Goal: Task Accomplishment & Management: Use online tool/utility

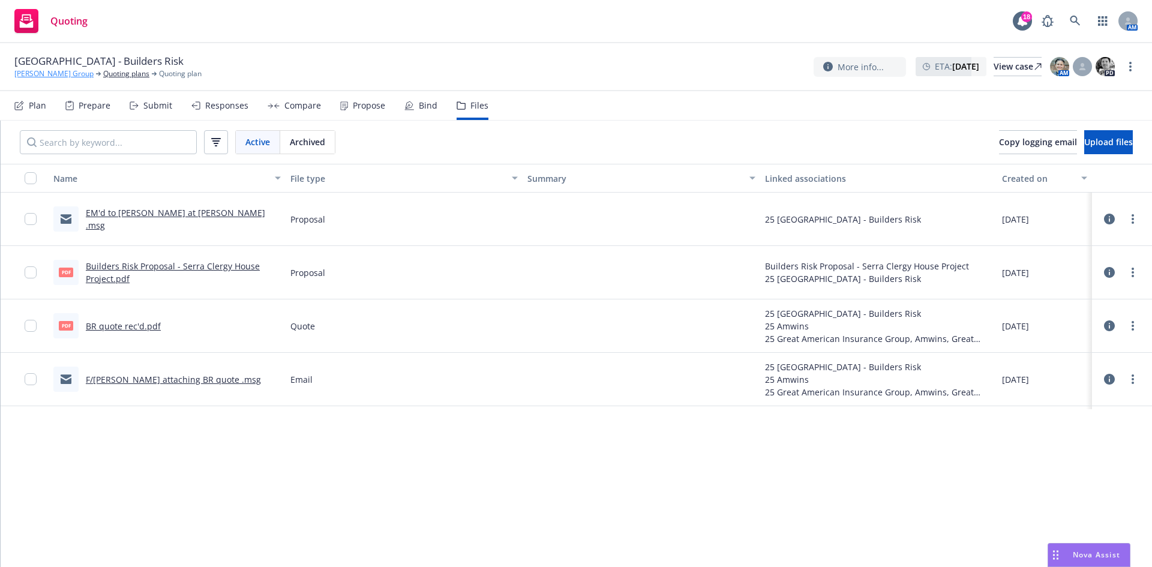
click at [25, 73] on link "[PERSON_NAME] Group" at bounding box center [53, 73] width 79 height 11
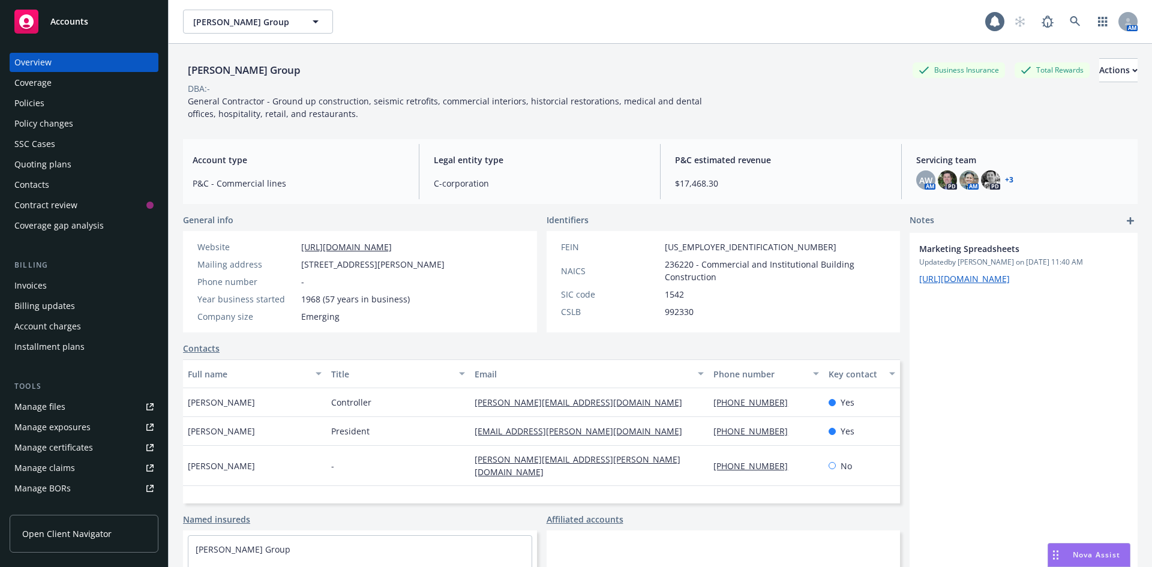
click at [67, 21] on span "Accounts" at bounding box center [69, 22] width 38 height 10
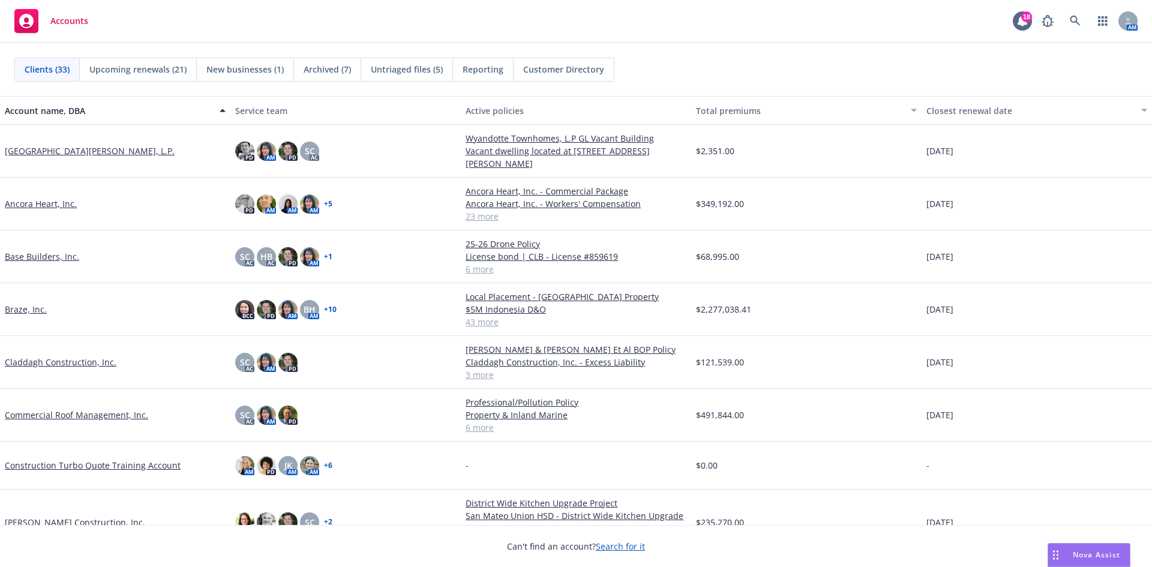
scroll to position [120, 0]
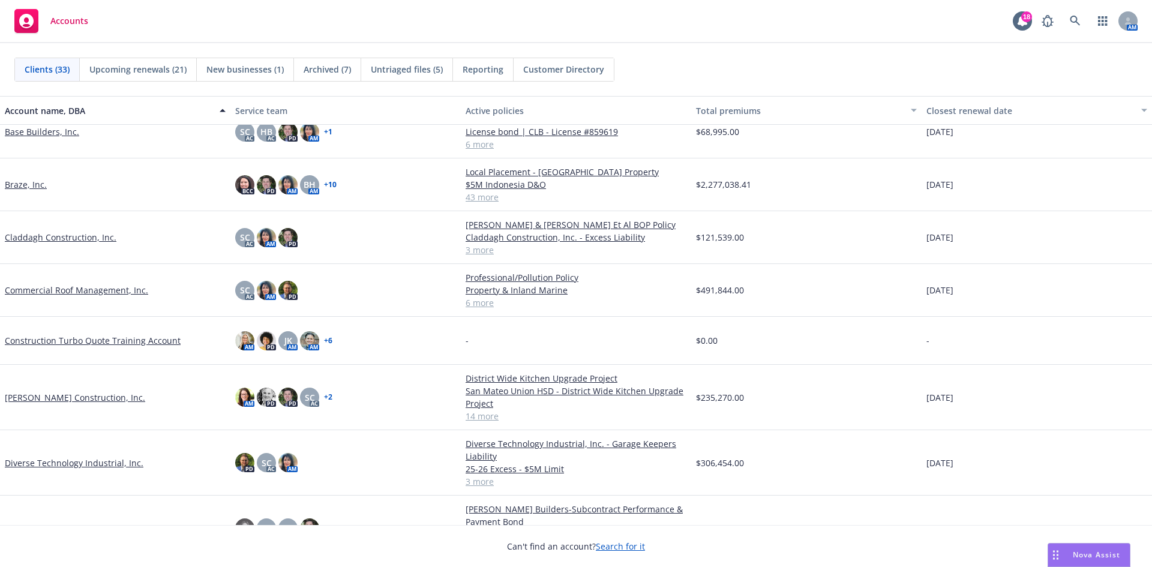
click at [50, 134] on link "Base Builders, Inc." at bounding box center [42, 131] width 74 height 13
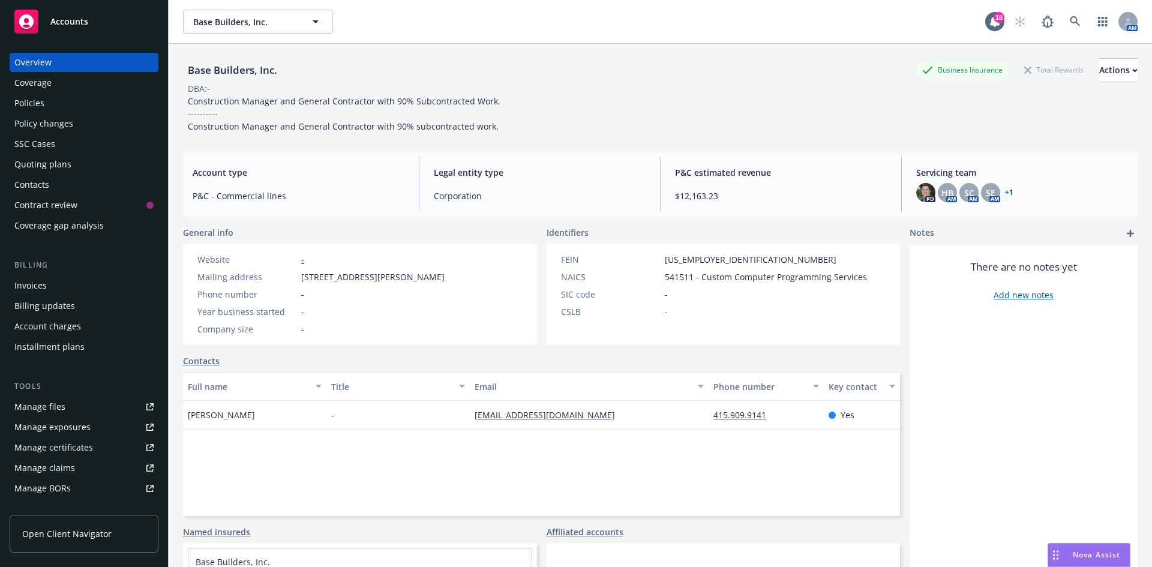
click at [74, 20] on span "Accounts" at bounding box center [69, 22] width 38 height 10
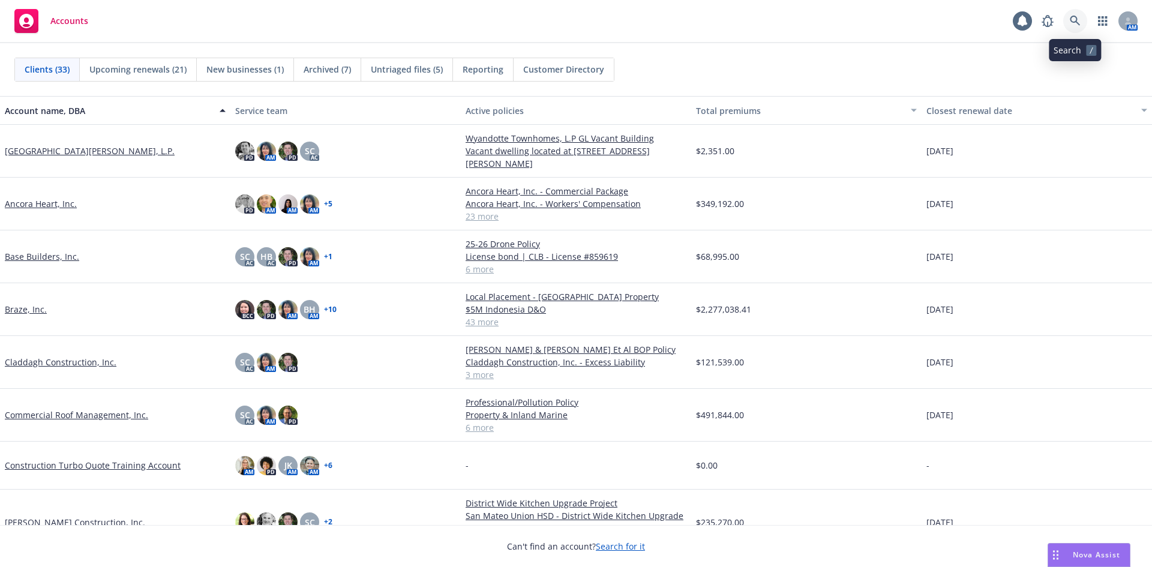
click at [1076, 18] on icon at bounding box center [1075, 21] width 10 height 10
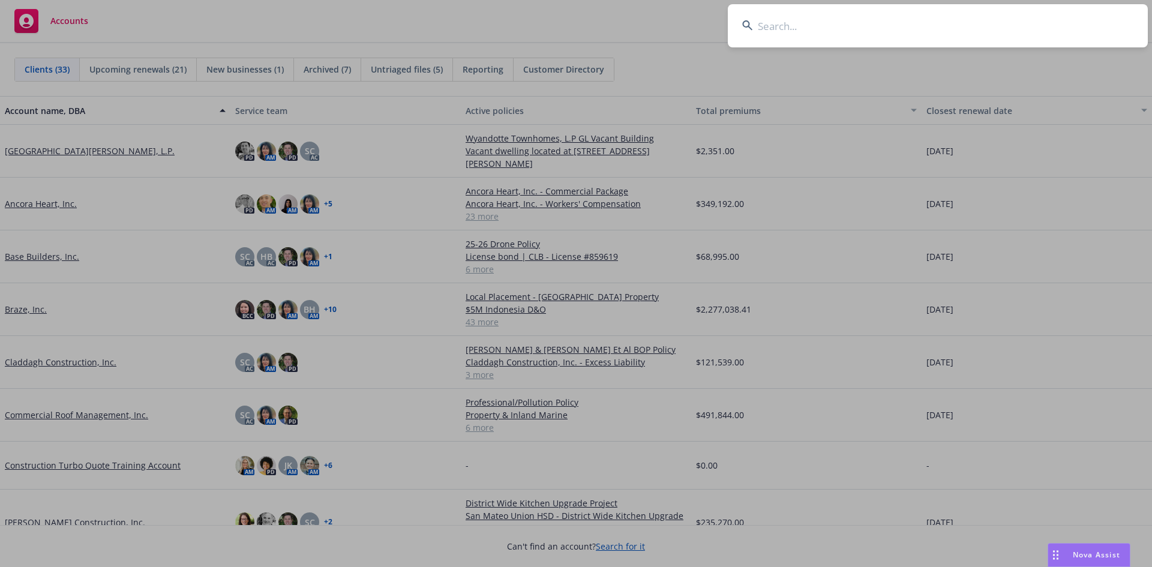
click at [770, 32] on input at bounding box center [938, 25] width 420 height 43
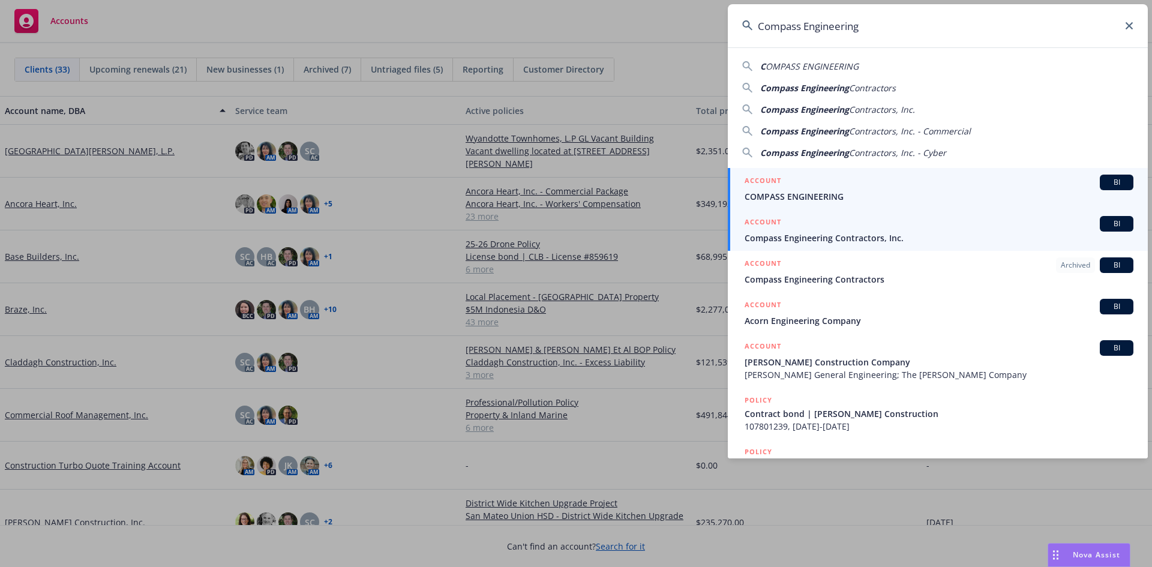
type input "Compass Engineering"
click at [849, 233] on span "Compass Engineering Contractors, Inc." at bounding box center [939, 238] width 389 height 13
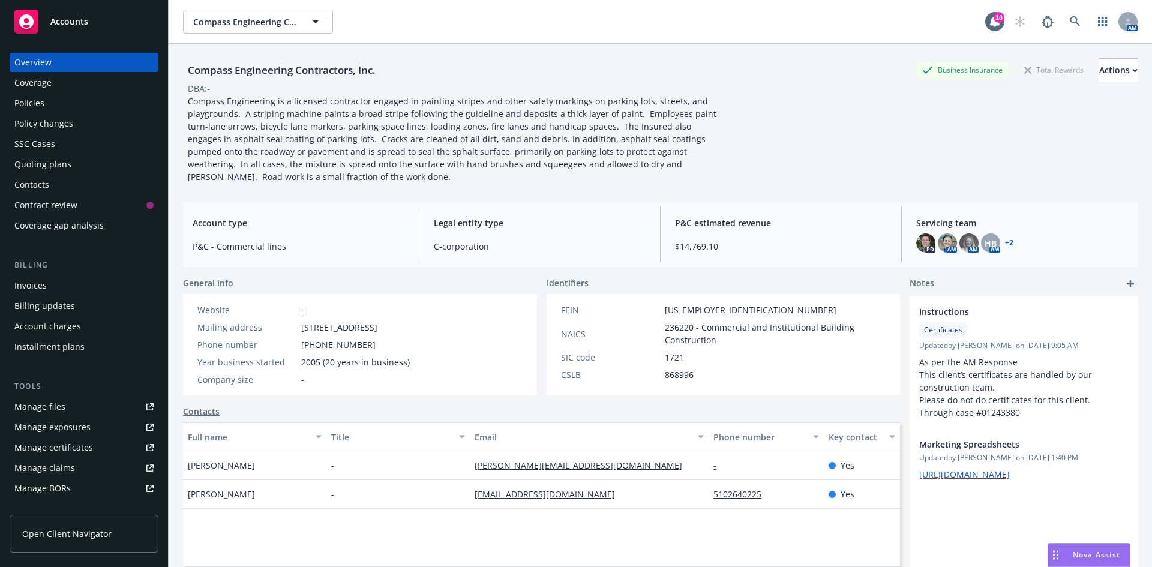
click at [53, 406] on div "Manage files" at bounding box center [39, 406] width 51 height 19
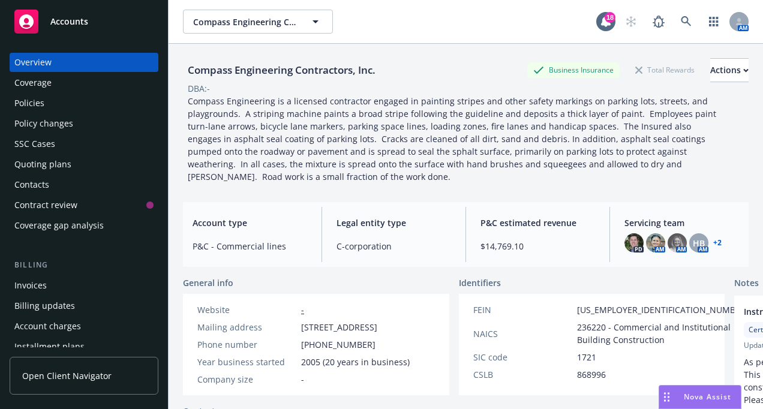
click at [123, 18] on div "Accounts" at bounding box center [83, 22] width 139 height 24
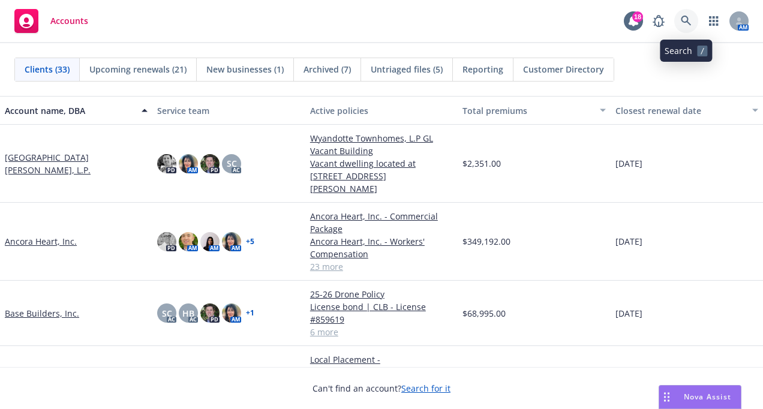
click at [692, 19] on link at bounding box center [686, 21] width 24 height 24
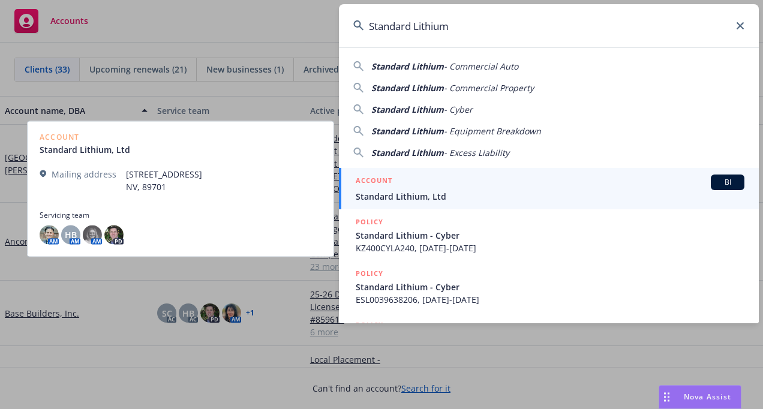
type input "Standard Lithium"
click at [413, 183] on div "ACCOUNT BI" at bounding box center [550, 183] width 389 height 16
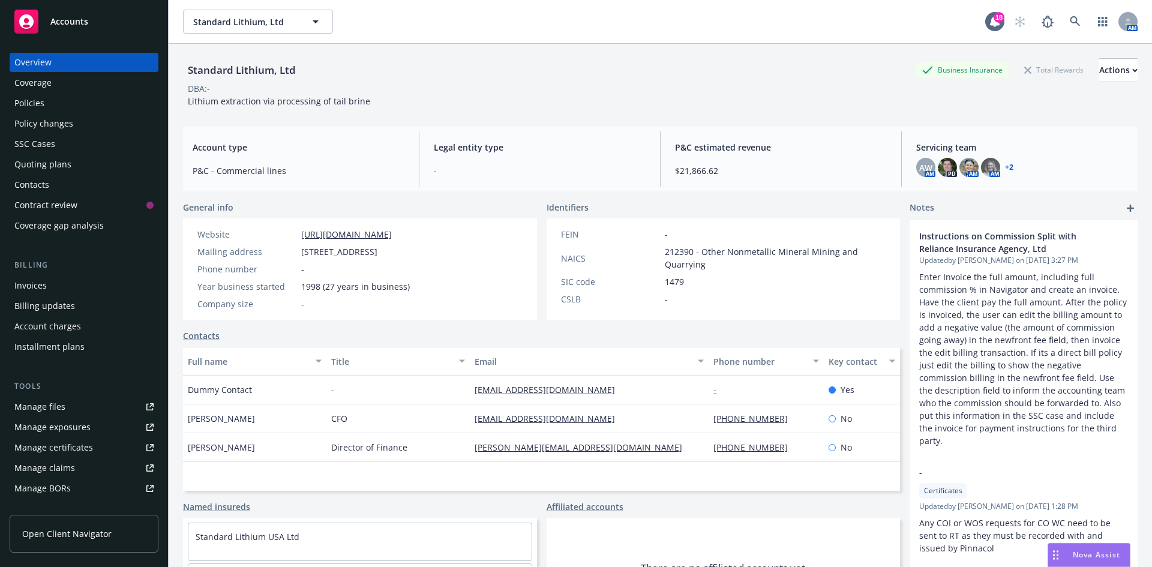
click at [55, 106] on div "Policies" at bounding box center [83, 103] width 139 height 19
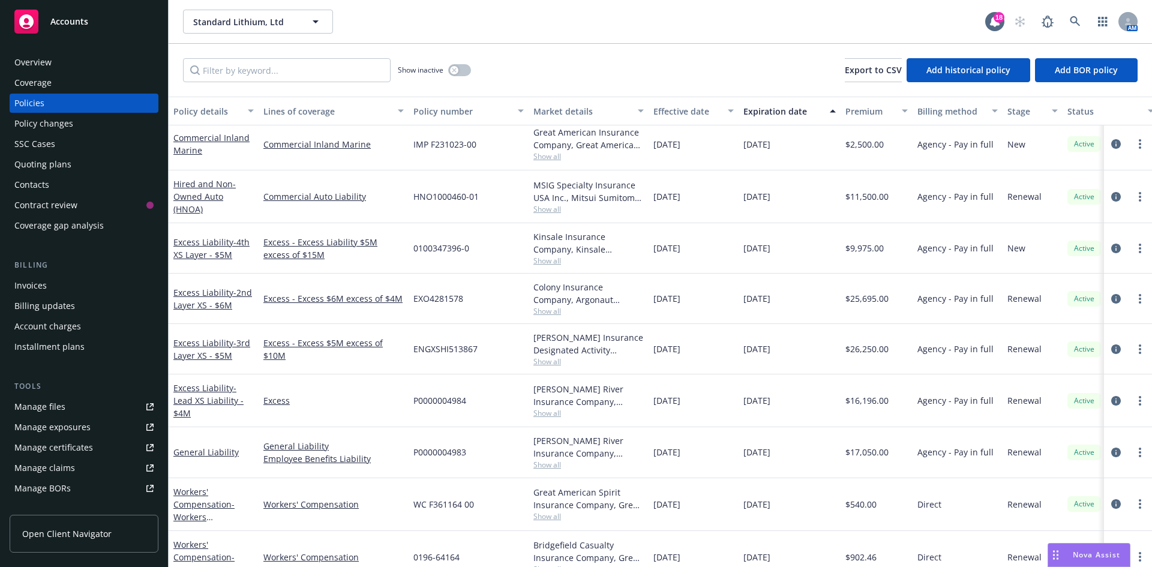
scroll to position [120, 0]
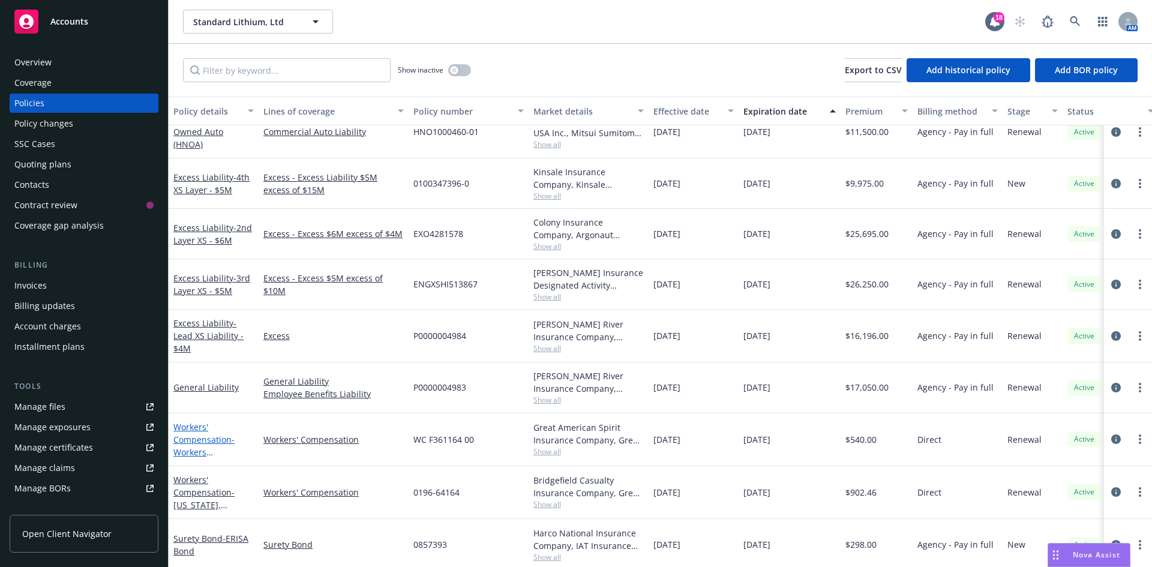
click at [191, 425] on link "Workers' Compensation - Workers Compensation - New York" at bounding box center [205, 452] width 64 height 62
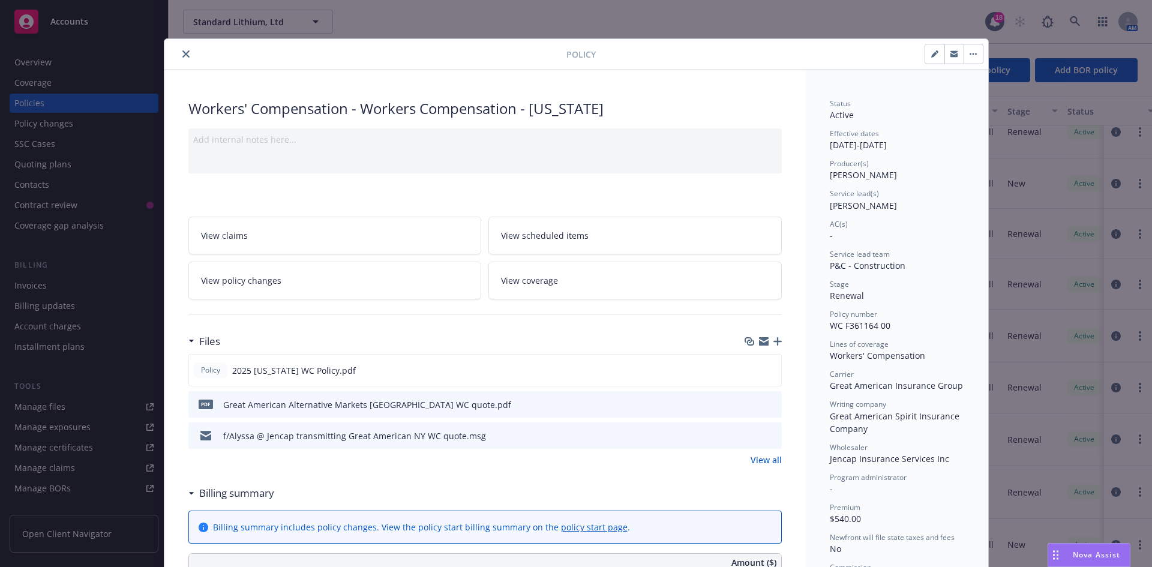
click at [775, 339] on icon "button" at bounding box center [777, 341] width 8 height 8
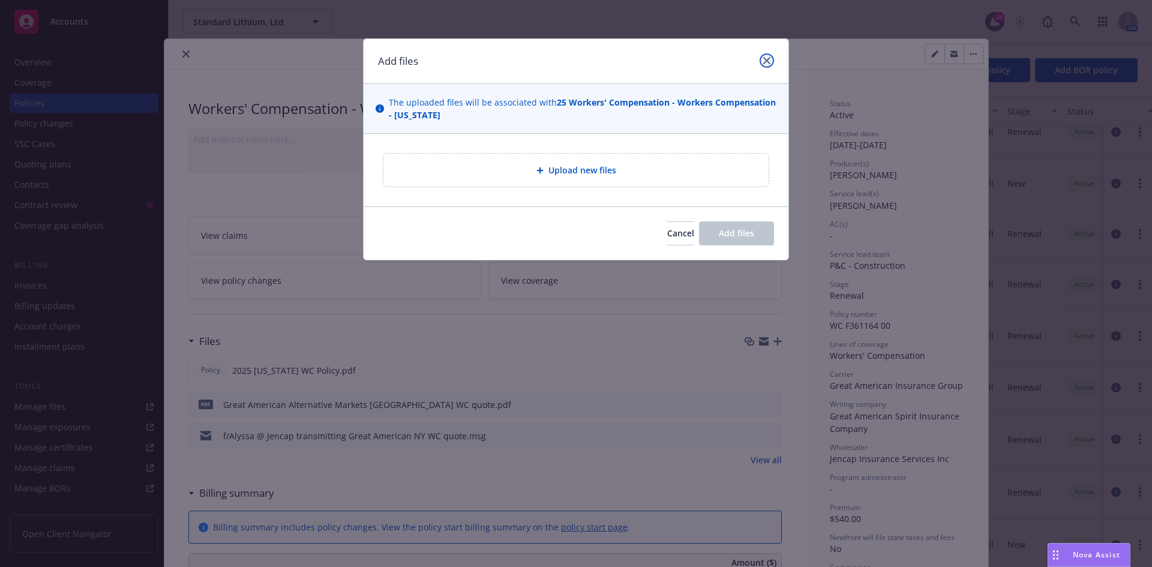
click at [765, 64] on link "close" at bounding box center [767, 60] width 14 height 14
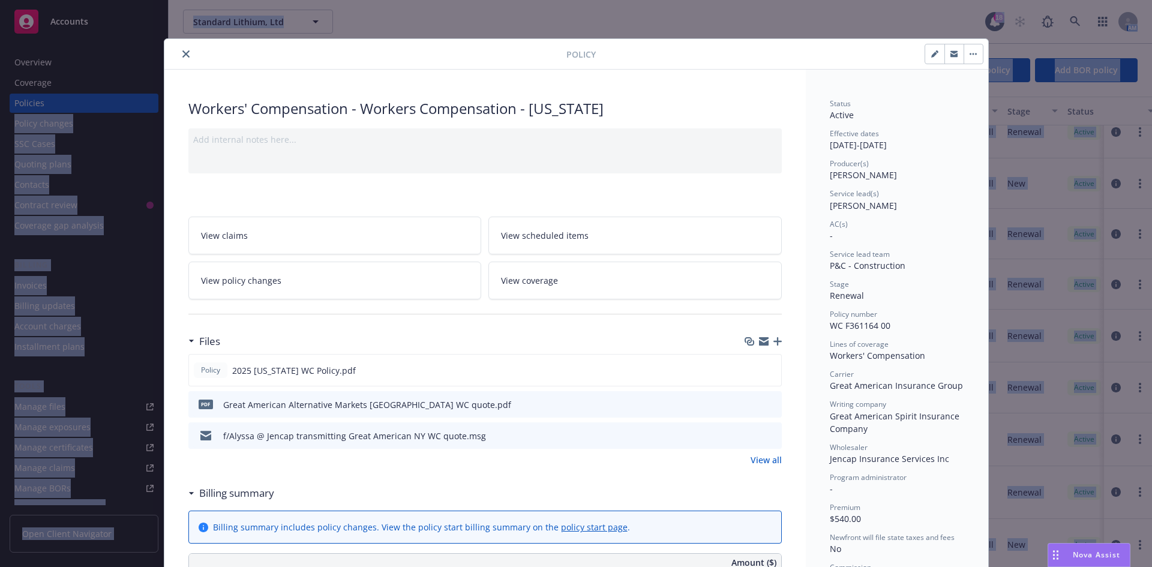
drag, startPoint x: 523, startPoint y: 53, endPoint x: -584, endPoint y: 126, distance: 1109.9
click at [0, 126] on html "Accounts Overview Coverage Policies Policy changes SSC Cases Quoting plans Cont…" at bounding box center [576, 283] width 1152 height 567
click at [182, 55] on icon "close" at bounding box center [185, 53] width 7 height 7
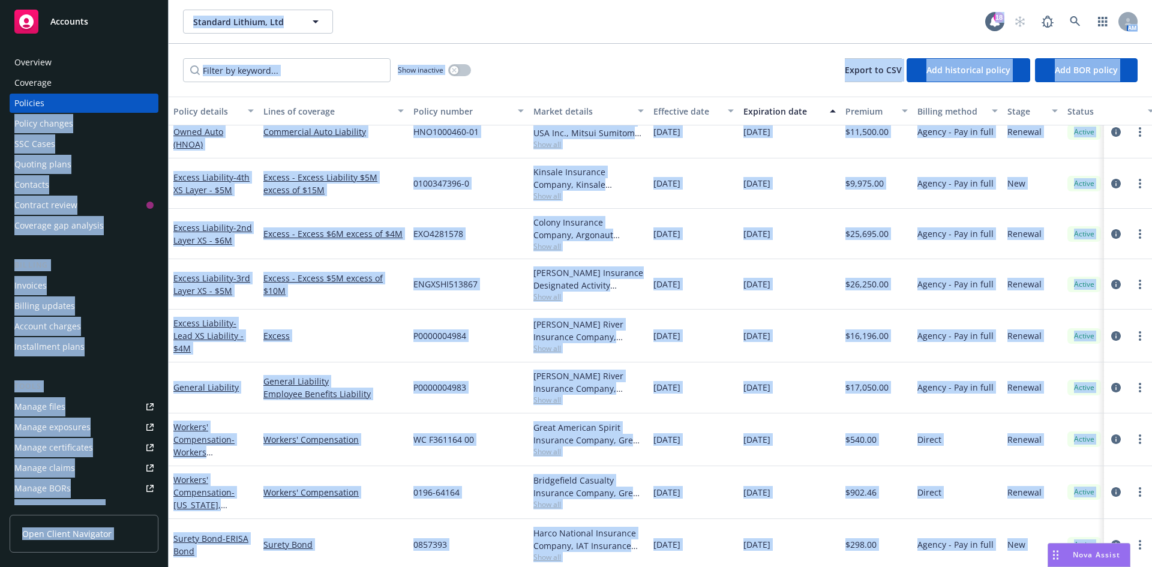
click at [442, 373] on div "P0000004983" at bounding box center [469, 387] width 120 height 50
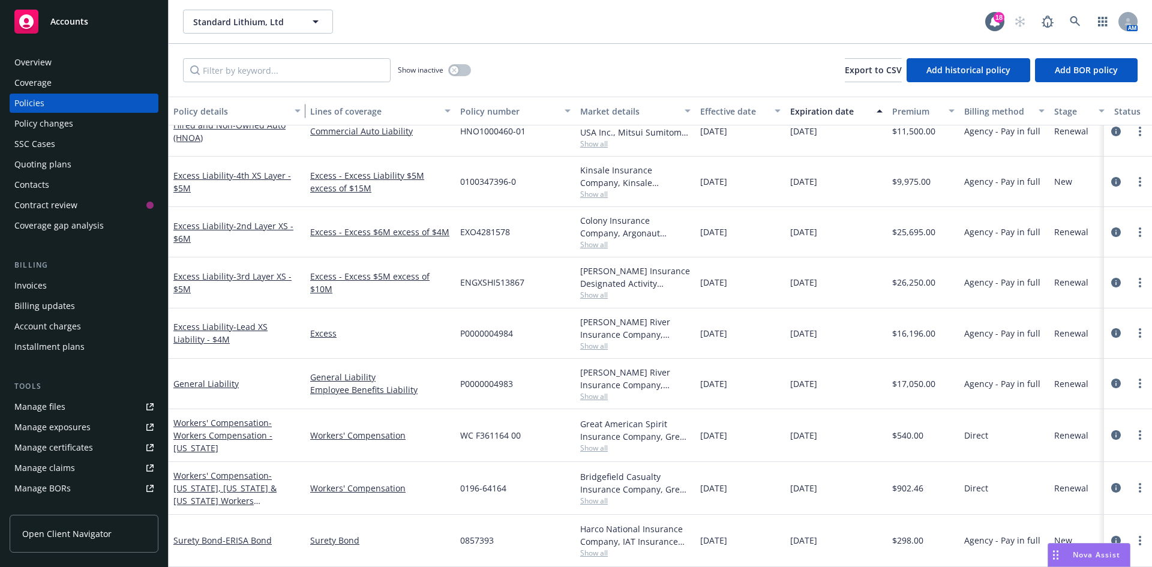
drag, startPoint x: 257, startPoint y: 110, endPoint x: 304, endPoint y: 111, distance: 46.8
click at [302, 111] on div "button" at bounding box center [299, 111] width 6 height 28
drag, startPoint x: 458, startPoint y: 439, endPoint x: 523, endPoint y: 439, distance: 64.8
click at [523, 439] on div "WC F361164 00" at bounding box center [515, 435] width 120 height 53
copy span "WC F361164 00"
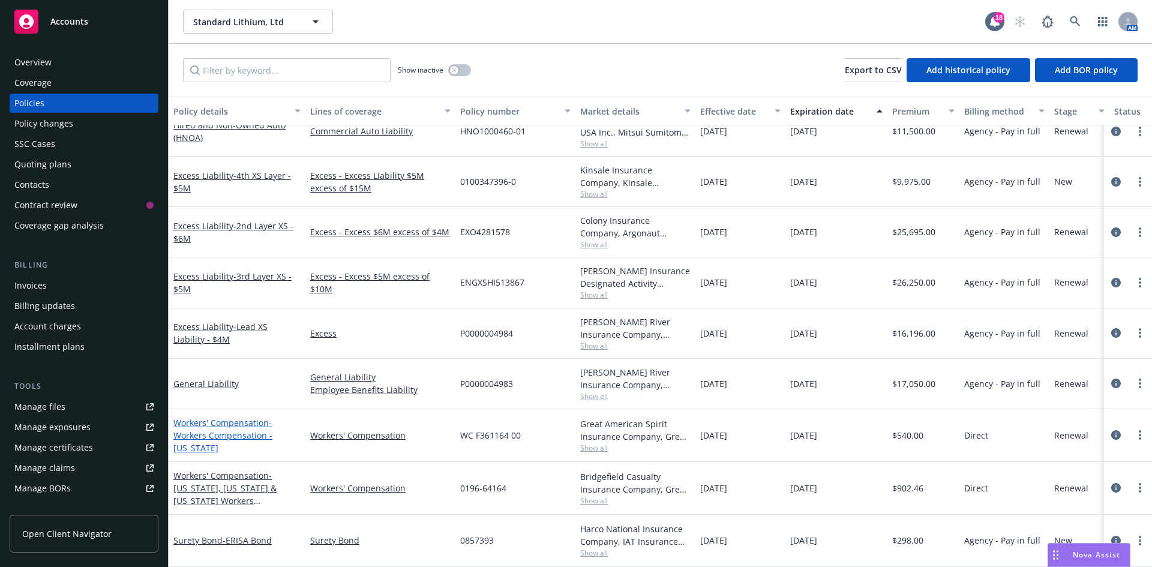
click at [208, 433] on span "- Workers Compensation - New York" at bounding box center [222, 435] width 99 height 37
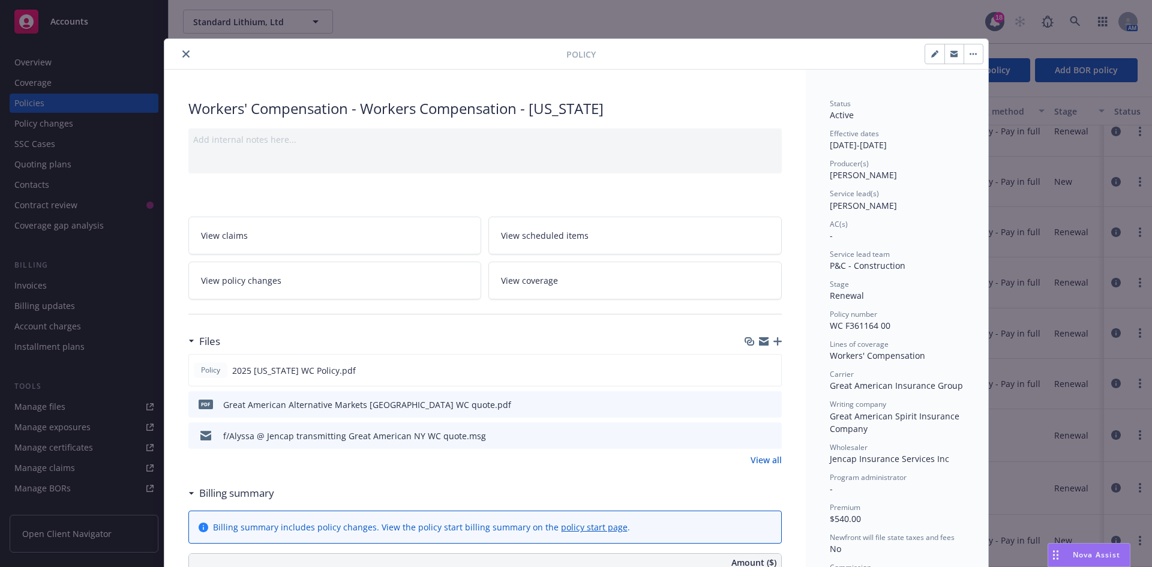
drag, startPoint x: 826, startPoint y: 421, endPoint x: 877, endPoint y: 424, distance: 50.5
click at [877, 424] on div "Writing company Great American Spirit Insurance Company" at bounding box center [897, 416] width 134 height 35
copy span "Great American Spirit Insurance Company"
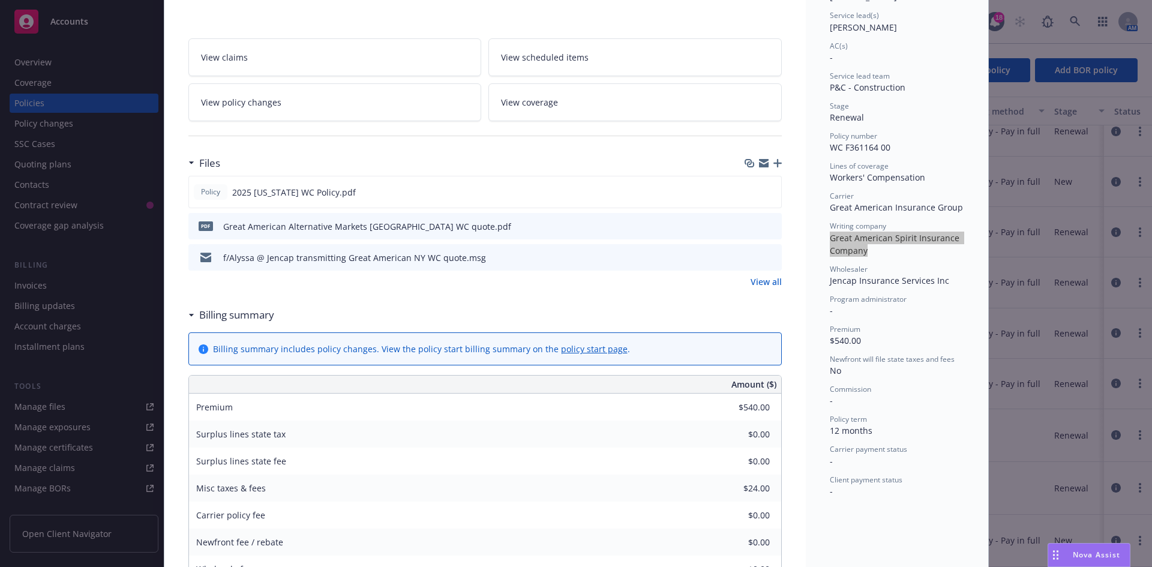
scroll to position [180, 0]
click at [76, 23] on div "Policy Workers' Compensation - Workers Compensation - New York Add internal not…" at bounding box center [576, 283] width 1152 height 567
click at [76, 21] on div "Policy Workers' Compensation - Workers Compensation - New York Add internal not…" at bounding box center [576, 283] width 1152 height 567
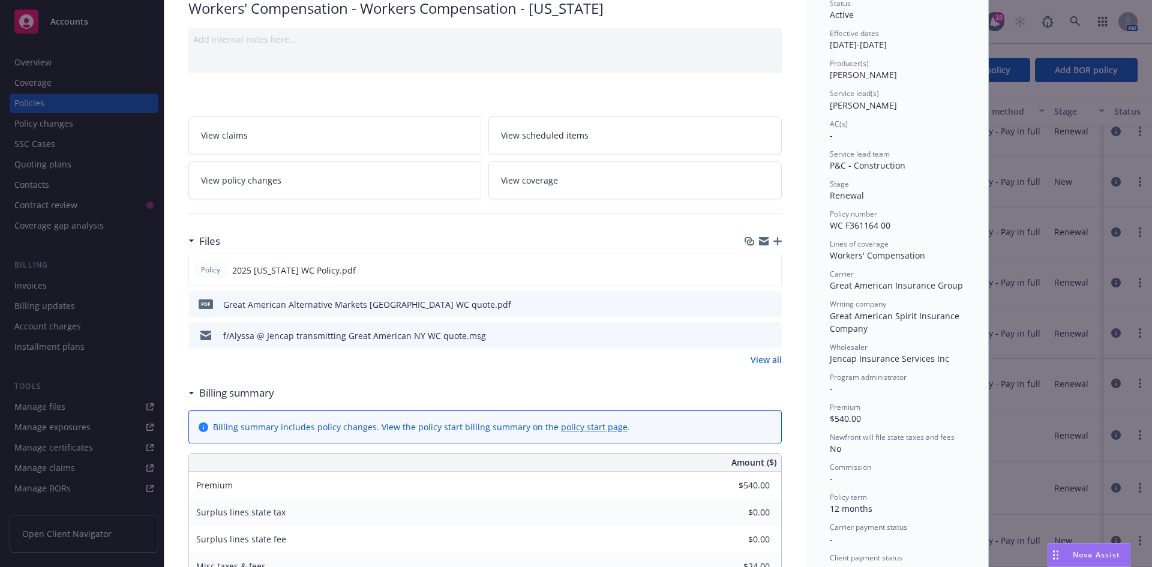
scroll to position [0, 0]
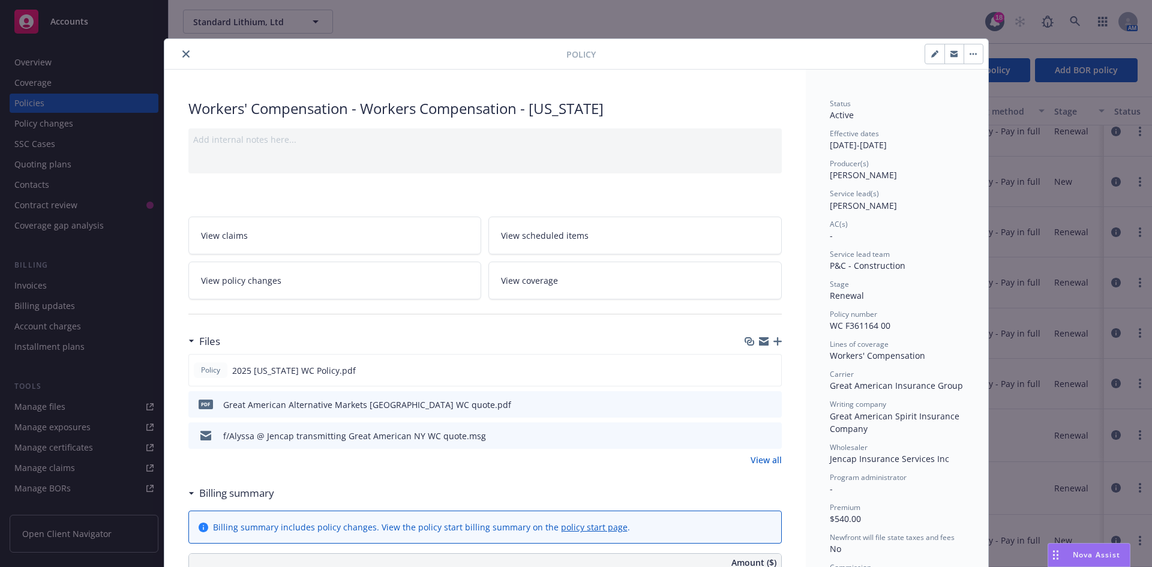
click at [173, 53] on div at bounding box center [367, 54] width 397 height 14
click at [184, 55] on icon "close" at bounding box center [185, 53] width 7 height 7
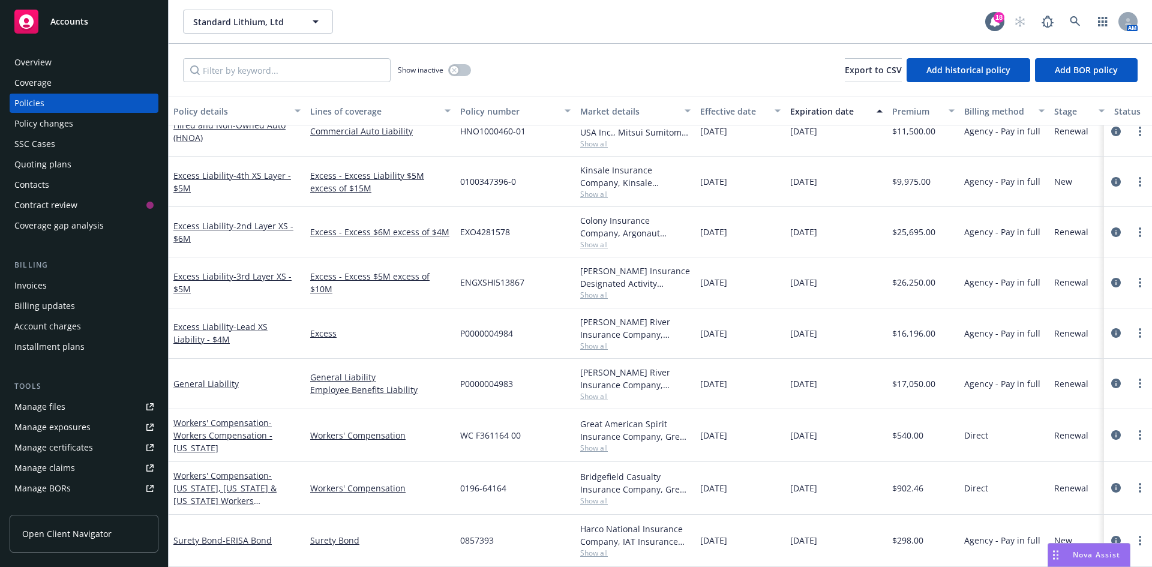
click at [65, 59] on div "Overview" at bounding box center [83, 62] width 139 height 19
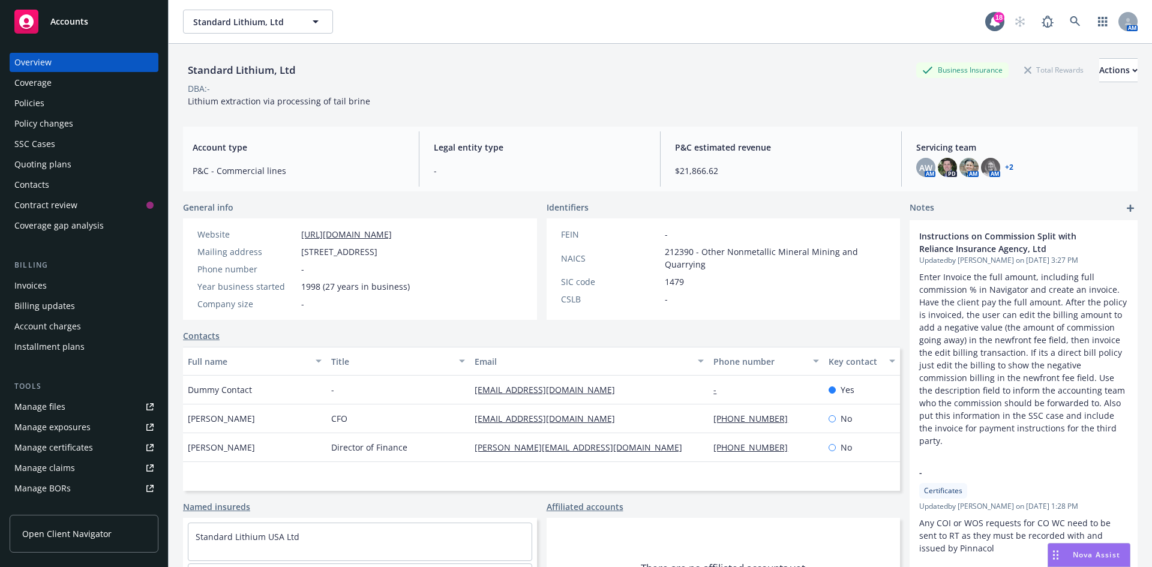
click at [58, 101] on div "Policies" at bounding box center [83, 103] width 139 height 19
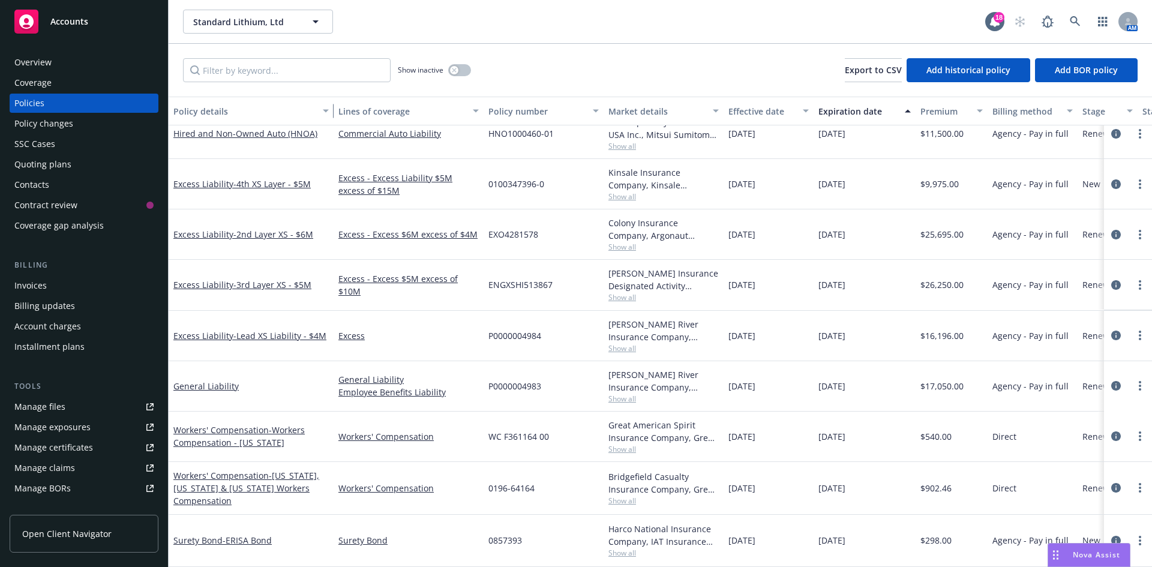
scroll to position [126, 0]
drag, startPoint x: 257, startPoint y: 105, endPoint x: 333, endPoint y: 128, distance: 79.0
click at [333, 128] on div "Policy details Lines of coverage Policy number Market details Effective date Ex…" at bounding box center [660, 332] width 983 height 470
click at [251, 428] on span "- Workers Compensation - New York" at bounding box center [238, 436] width 131 height 24
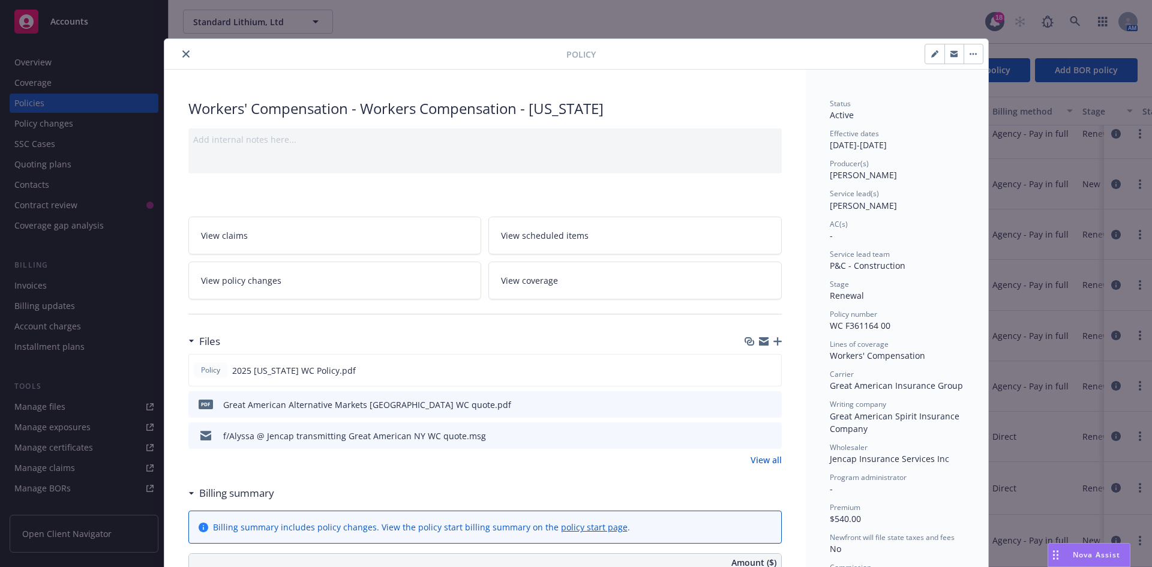
click at [180, 47] on button "close" at bounding box center [186, 54] width 14 height 14
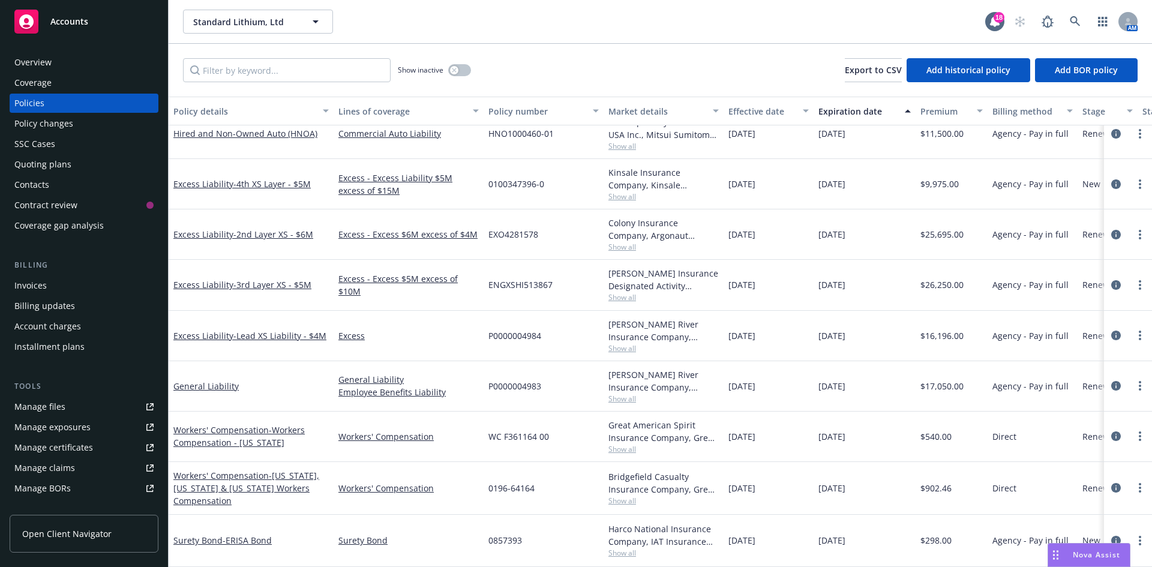
click at [71, 408] on link "Manage files" at bounding box center [84, 406] width 149 height 19
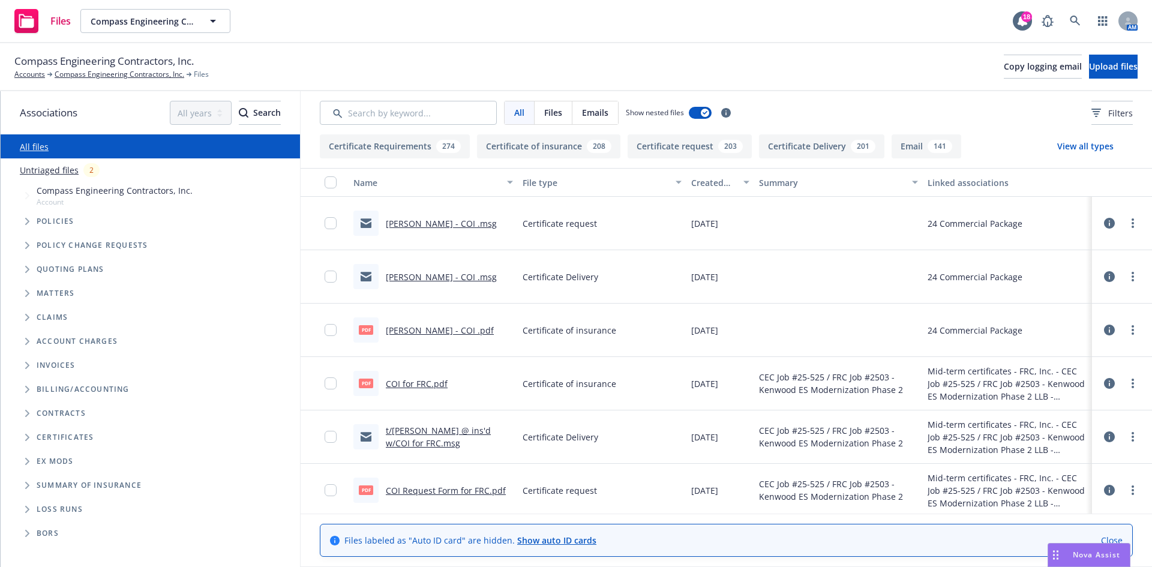
click at [1060, 80] on div "Compass Engineering Contractors, Inc. Accounts Compass Engineering Contractors,…" at bounding box center [575, 66] width 1123 height 26
click at [1089, 69] on button "Upload files" at bounding box center [1113, 67] width 49 height 24
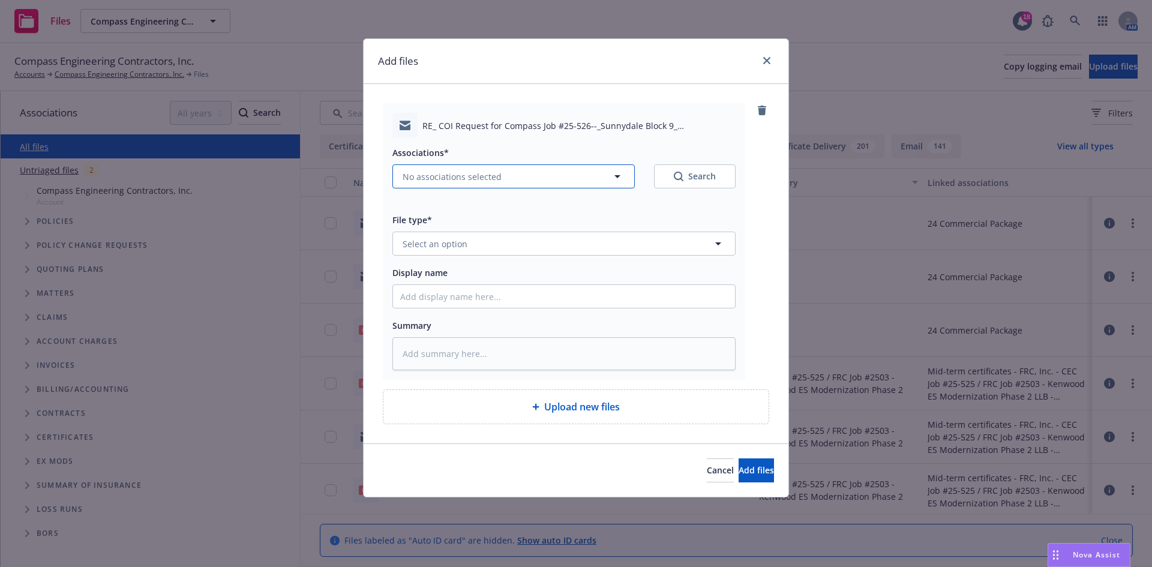
click at [482, 174] on span "No associations selected" at bounding box center [452, 176] width 99 height 13
type textarea "x"
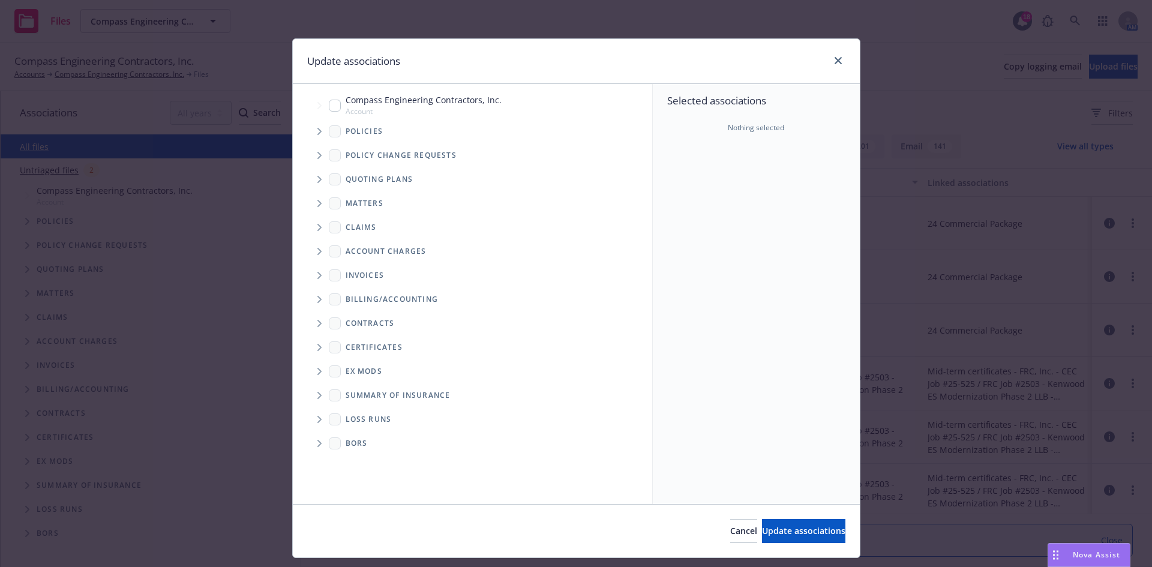
click at [312, 135] on span "Tree Example" at bounding box center [319, 131] width 19 height 19
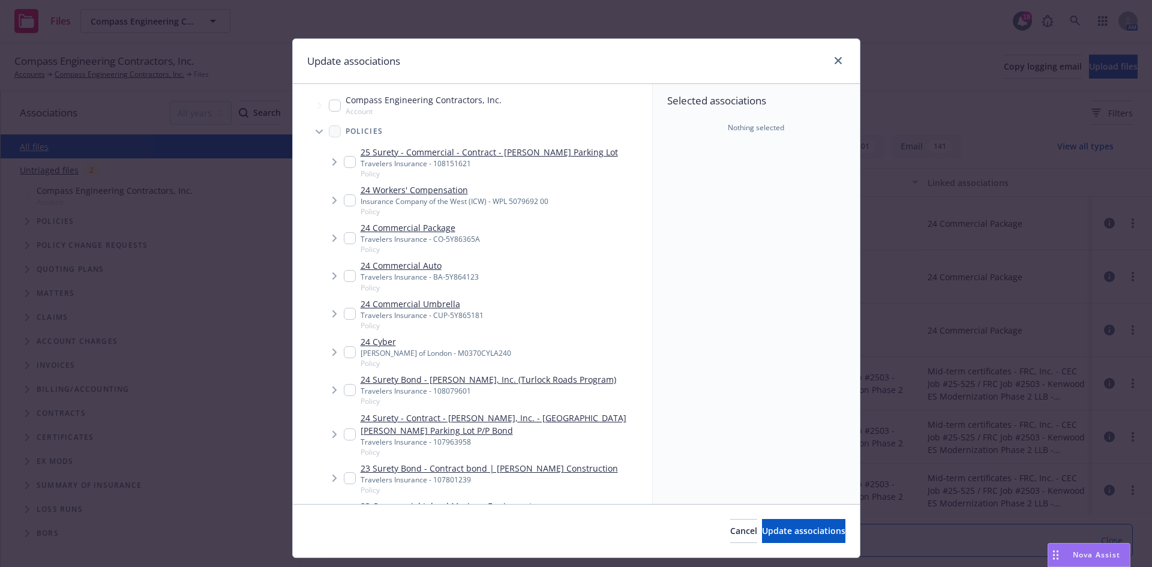
click at [350, 320] on input "Tree Example" at bounding box center [350, 314] width 12 height 12
checkbox input "true"
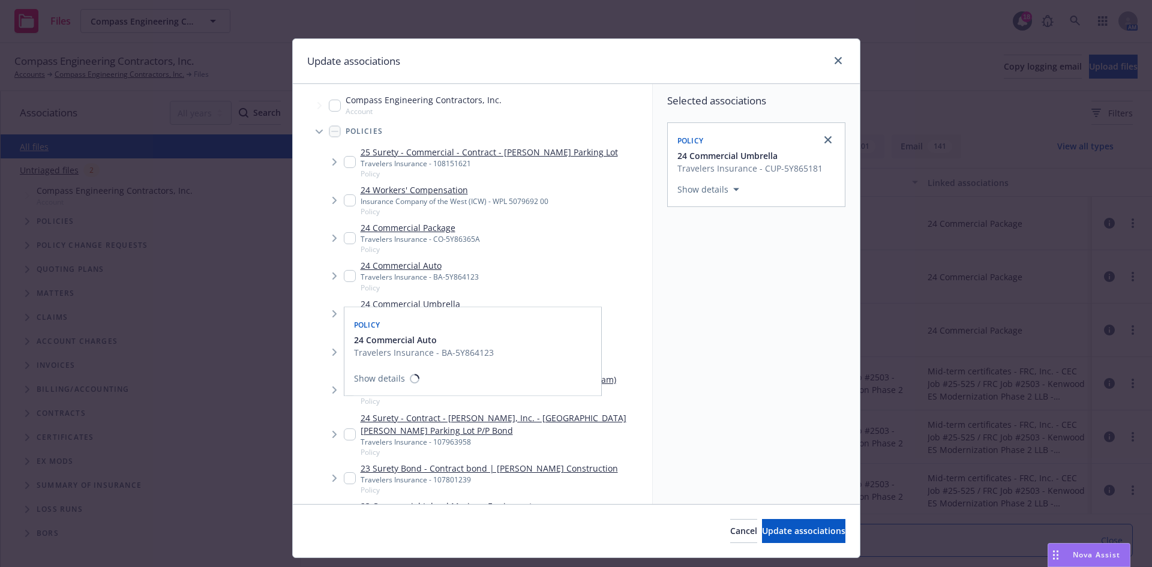
click at [344, 282] on input "Tree Example" at bounding box center [350, 276] width 12 height 12
checkbox input "true"
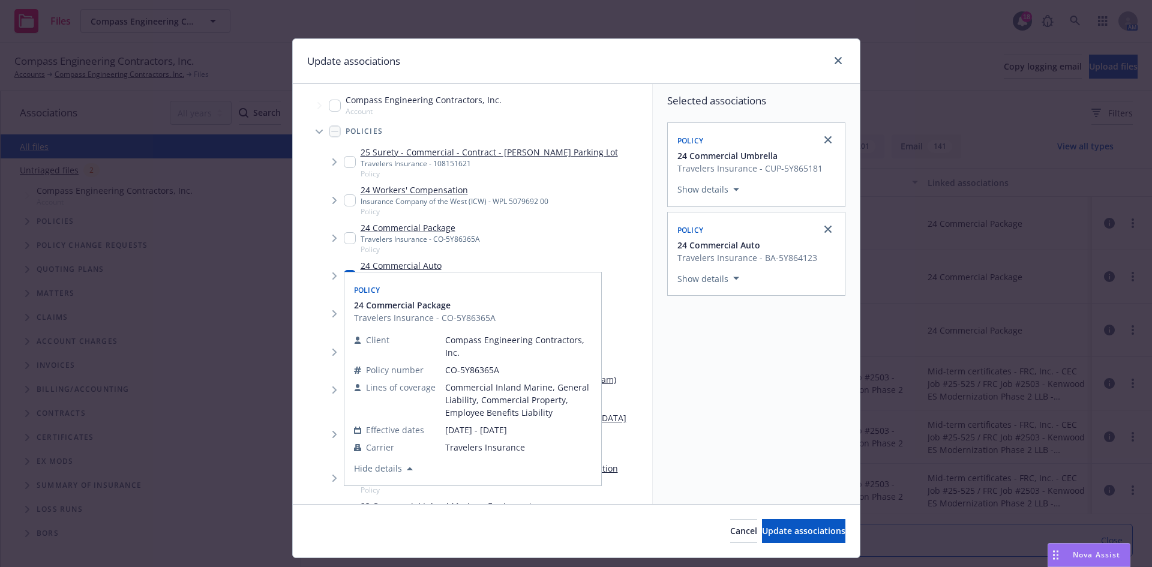
click at [346, 244] on input "Tree Example" at bounding box center [350, 238] width 12 height 12
checkbox input "true"
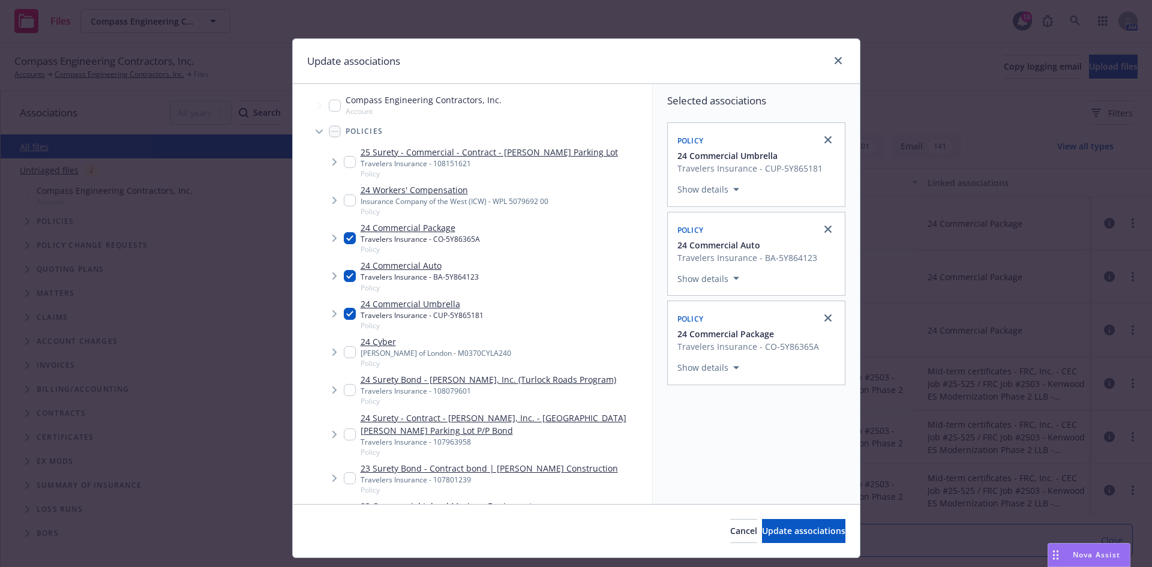
click at [344, 206] on input "Tree Example" at bounding box center [350, 200] width 12 height 12
checkbox input "true"
click at [762, 532] on span "Update associations" at bounding box center [803, 530] width 83 height 11
type textarea "x"
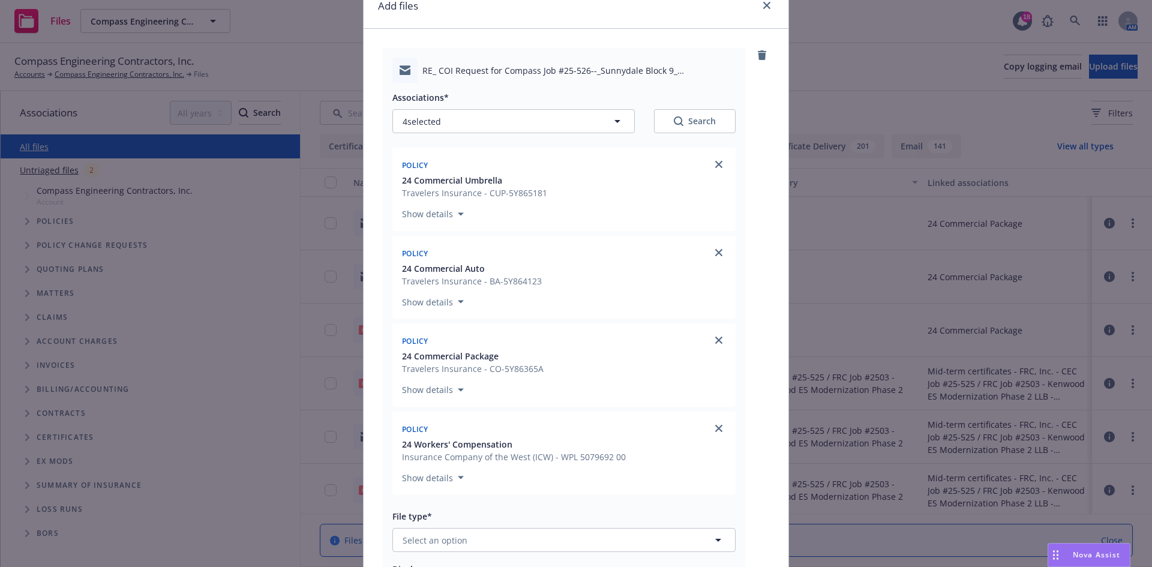
scroll to position [180, 0]
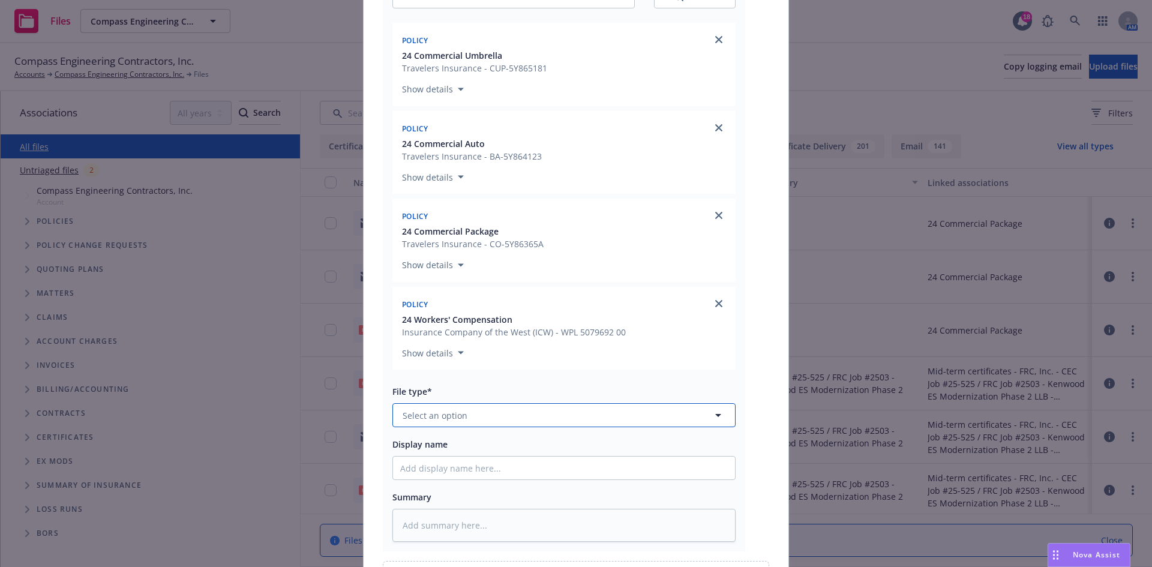
click at [455, 417] on span "Select an option" at bounding box center [435, 415] width 65 height 13
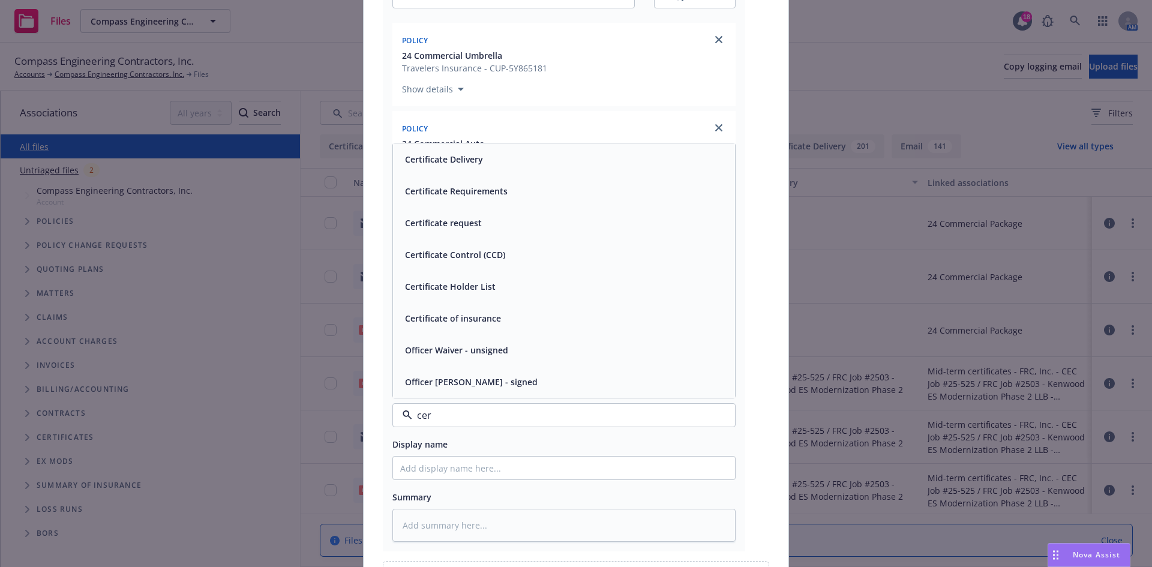
type input "cert"
click at [478, 228] on div "Certificate Delivery" at bounding box center [442, 222] width 85 height 17
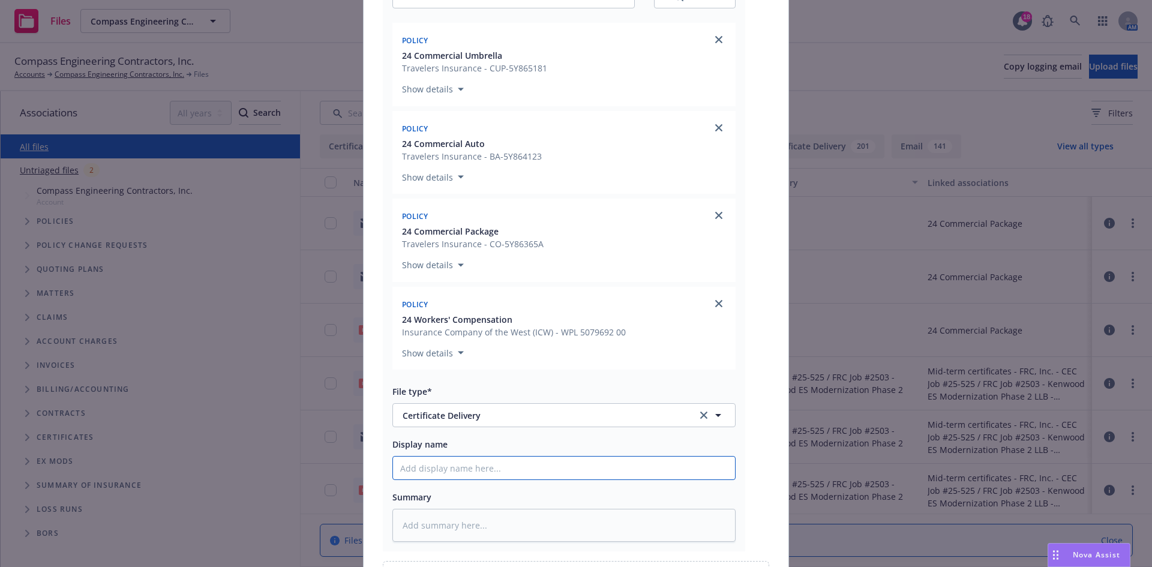
click at [482, 471] on input "Display name" at bounding box center [564, 468] width 342 height 23
paste input "Sunnydale Block 9 Housing Partners, LP"
type textarea "x"
type input "Sunnydale Block 9 Housing Partners, LP"
type textarea "x"
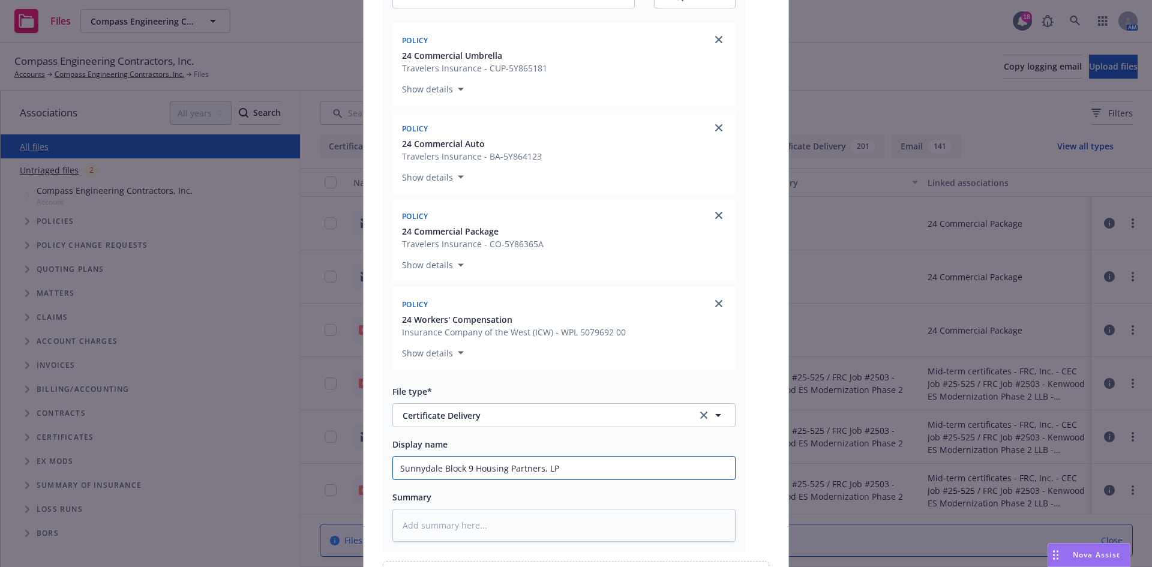
type input "Sunnydale Block 9 Housing Partners, LP"
type textarea "x"
type input "Sunnydale Block 9 Housing Partners, LP -"
type textarea "x"
type input "Sunnydale Block 9 Housing Partners, LP -"
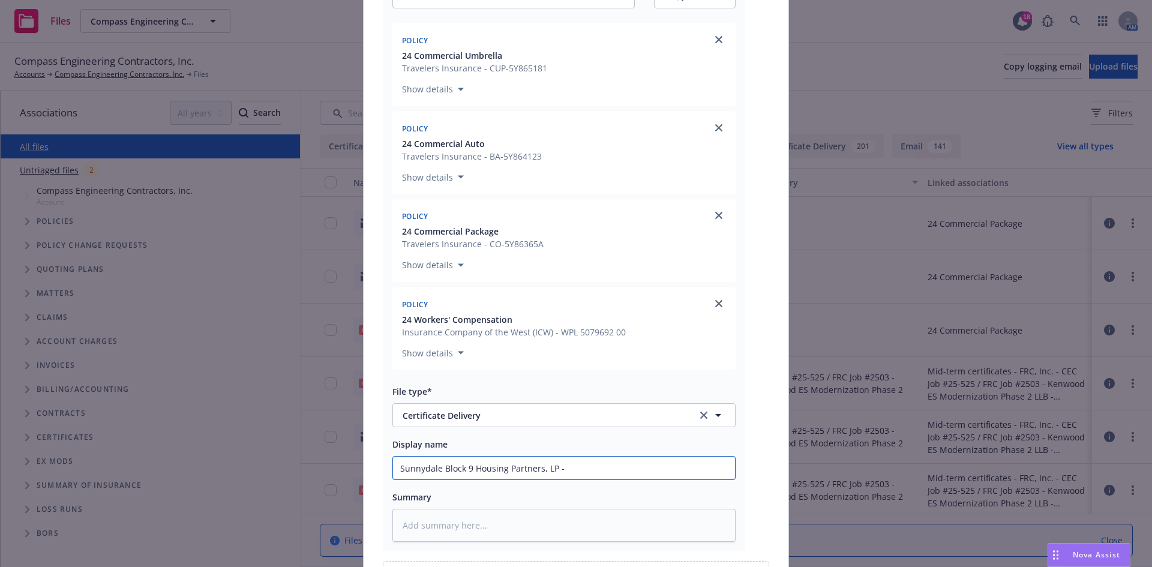
click at [617, 469] on input "Sunnydale Block 9 Housing Partners, LP -" at bounding box center [564, 468] width 342 height 23
type textarea "x"
type input "Sunnydale Block 9 Housing Partners, LP - R"
type textarea "x"
type input "Sunnydale Block 9 Housing Partners, LP - RE"
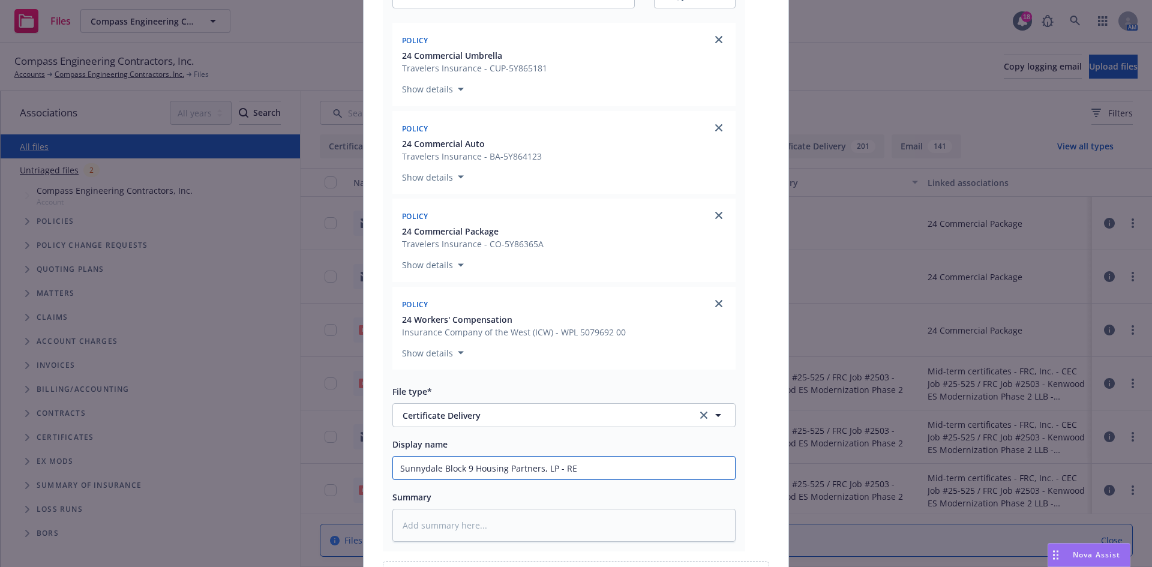
type textarea "x"
type input "Sunnydale Block 9 Housing Partners, LP - R"
type textarea "x"
type input "Sunnydale Block 9 Housing Partners, LP -"
type textarea "x"
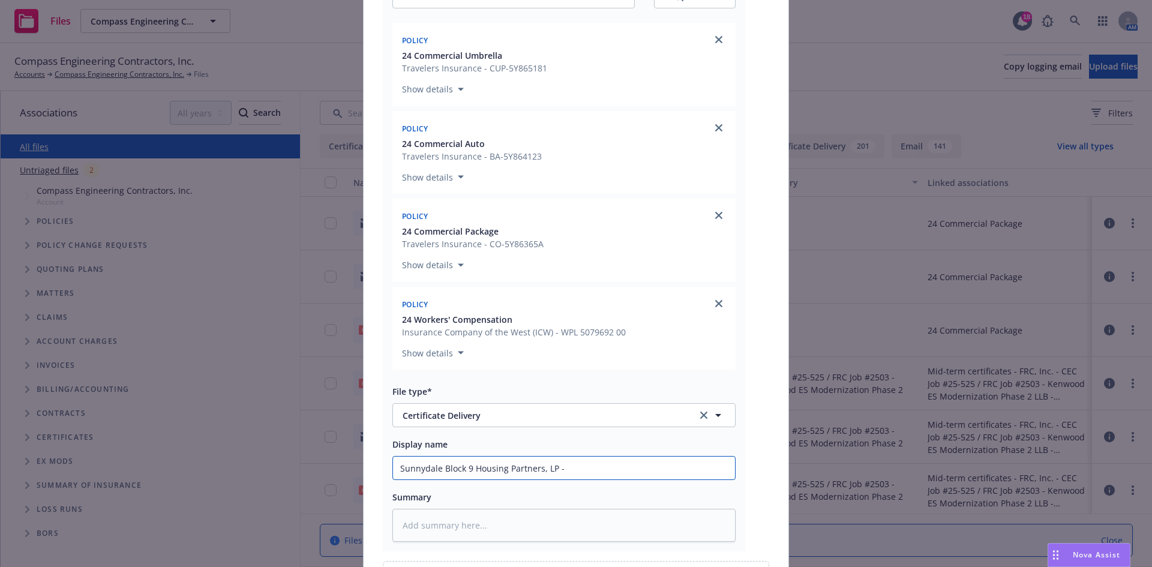
type input "Sunnydale Block 9 Housing Partners, LP - C"
type textarea "x"
type input "Sunnydale Block 9 Housing Partners, LP - CO"
type textarea "x"
type input "Sunnydale Block 9 Housing Partners, LP - COI"
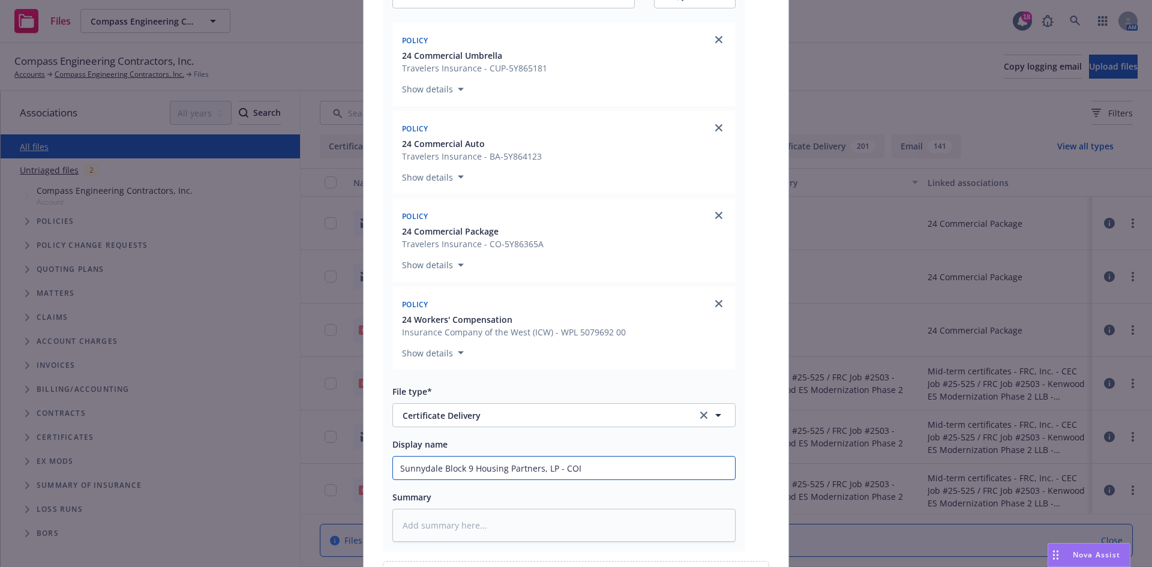
type textarea "x"
type input "Sunnydale Block 9 Housing Partners, LP - COI"
type textarea "x"
type input "Sunnydale Block 9 Housing Partners, LP - COI -"
type textarea "x"
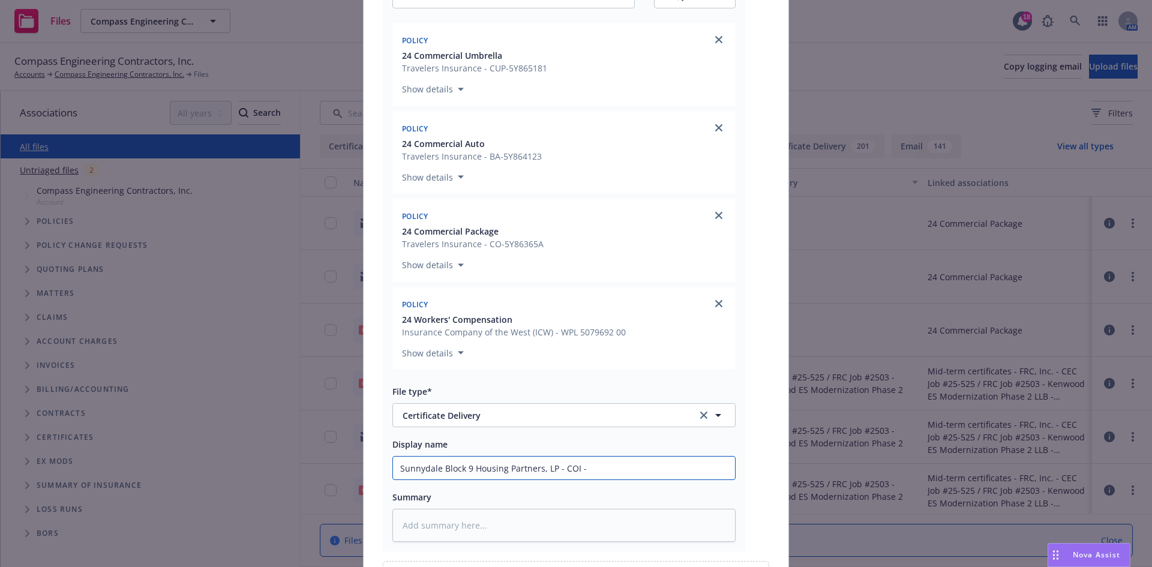
type input "Sunnydale Block 9 Housing Partners, LP - COI -"
type textarea "x"
type input "Sunnydale Block 9 Housing Partners, LP - COI - r"
type textarea "x"
type input "Sunnydale Block 9 Housing Partners, LP - COI - re"
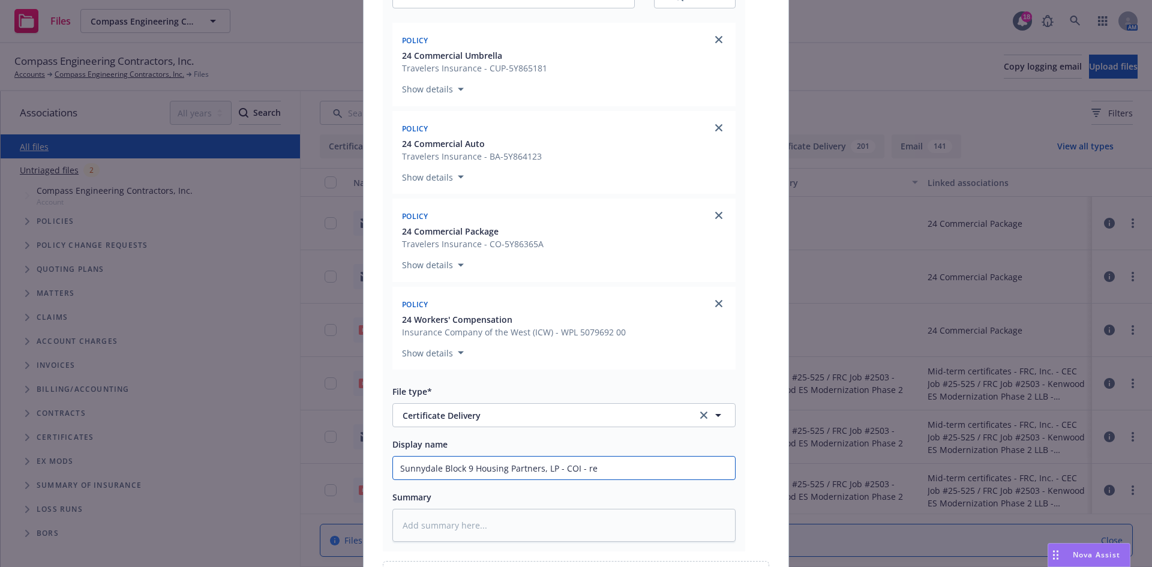
type textarea "x"
type input "Sunnydale Block 9 Housing Partners, LP - COI - r"
type textarea "x"
type input "Sunnydale Block 9 Housing Partners, LP - COI -"
type textarea "x"
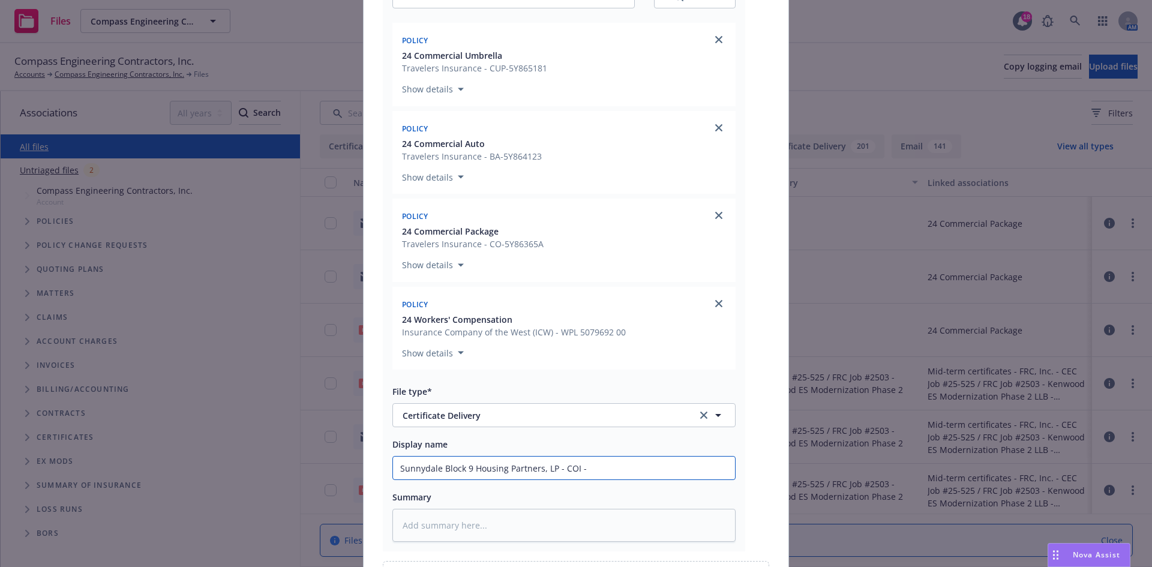
type input "Sunnydale Block 9 Housing Partners, LP - COI - R"
type textarea "x"
type input "Sunnydale Block 9 Housing Partners, LP - COI - RE"
type textarea "x"
type input "Sunnydale Block 9 Housing Partners, LP - COI - RE"
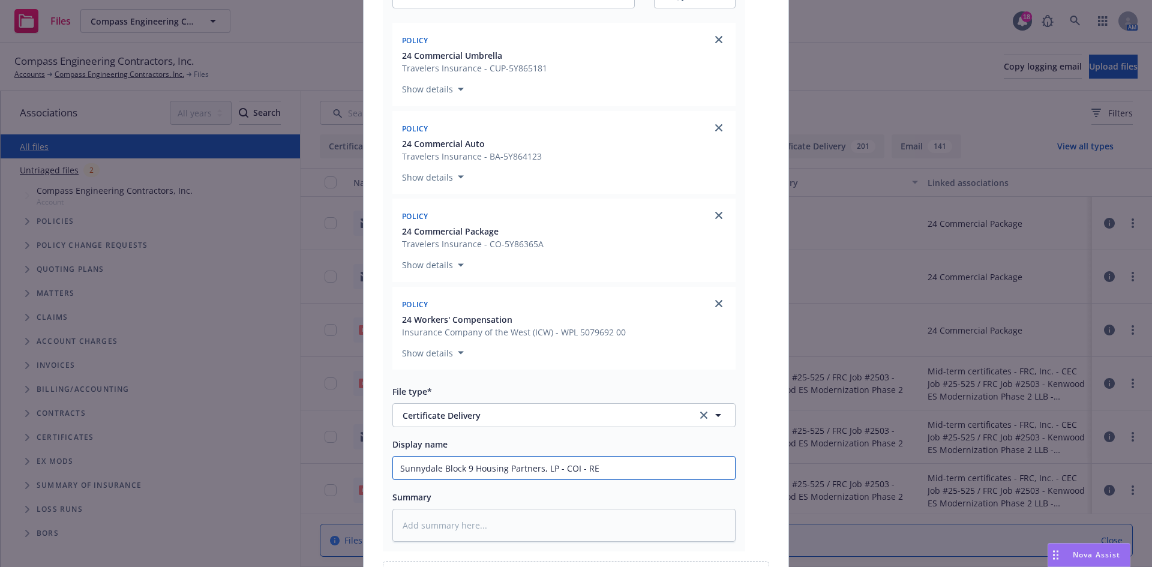
type textarea "x"
type input "Sunnydale Block 9 Housing Partners, LP - COI - RE -"
type textarea "x"
type input "Sunnydale Block 9 Housing Partners, LP - COI - RE -"
paste input "CEC Job #25-526 - Cahill/Guzman JV #0555-01- Sunnydale Block 9 Project - 1652 S…"
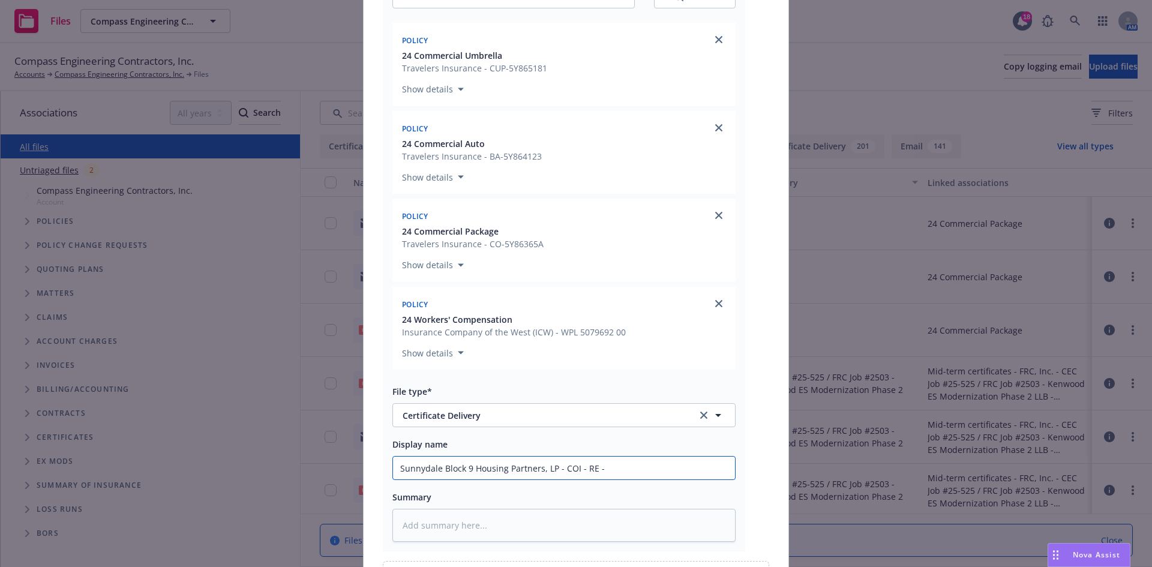
type textarea "x"
drag, startPoint x: 728, startPoint y: 467, endPoint x: 250, endPoint y: 450, distance: 478.5
click at [250, 450] on div "Add files RE_ COI Request for Compass Job #25-526--_Sunnydale Block 9_ San Fran…" at bounding box center [576, 283] width 1152 height 567
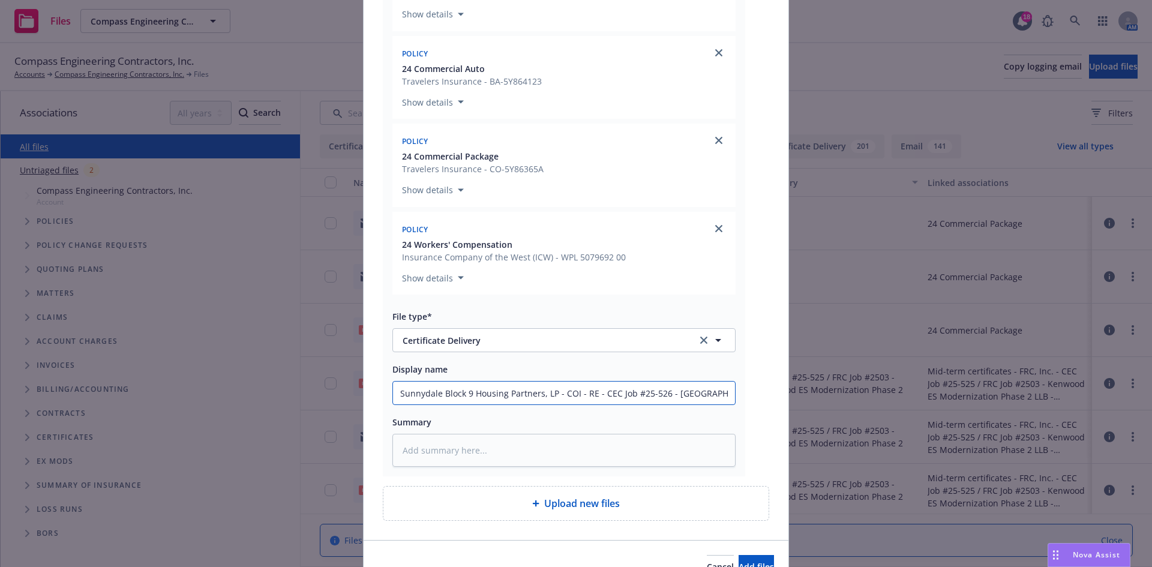
scroll to position [320, 0]
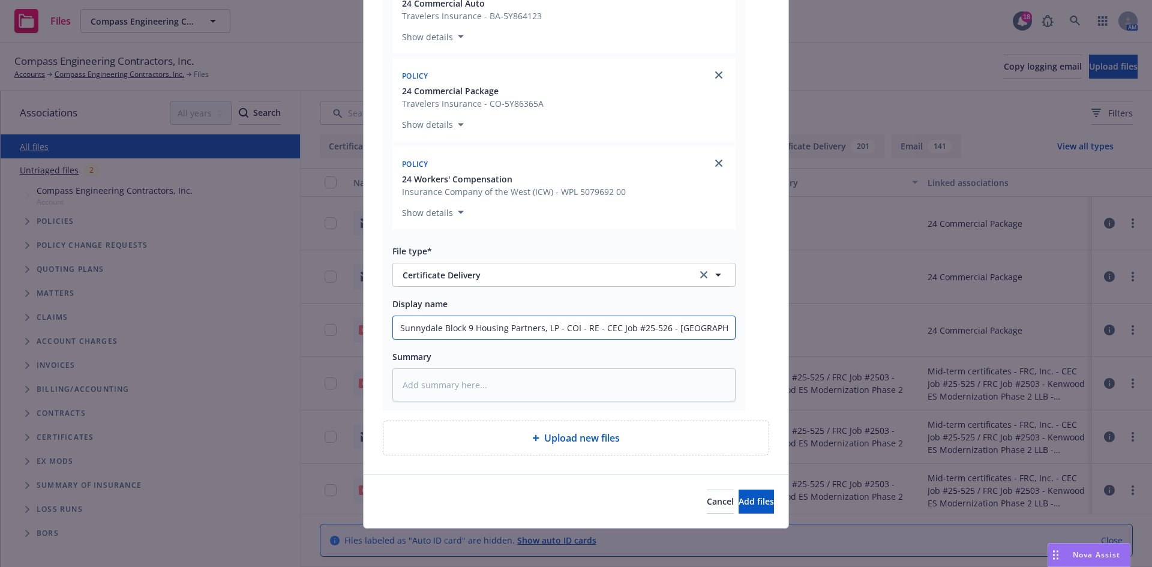
type input "Sunnydale Block 9 Housing Partners, LP - COI - RE - CEC Job #25-526 - Cahill/Gu…"
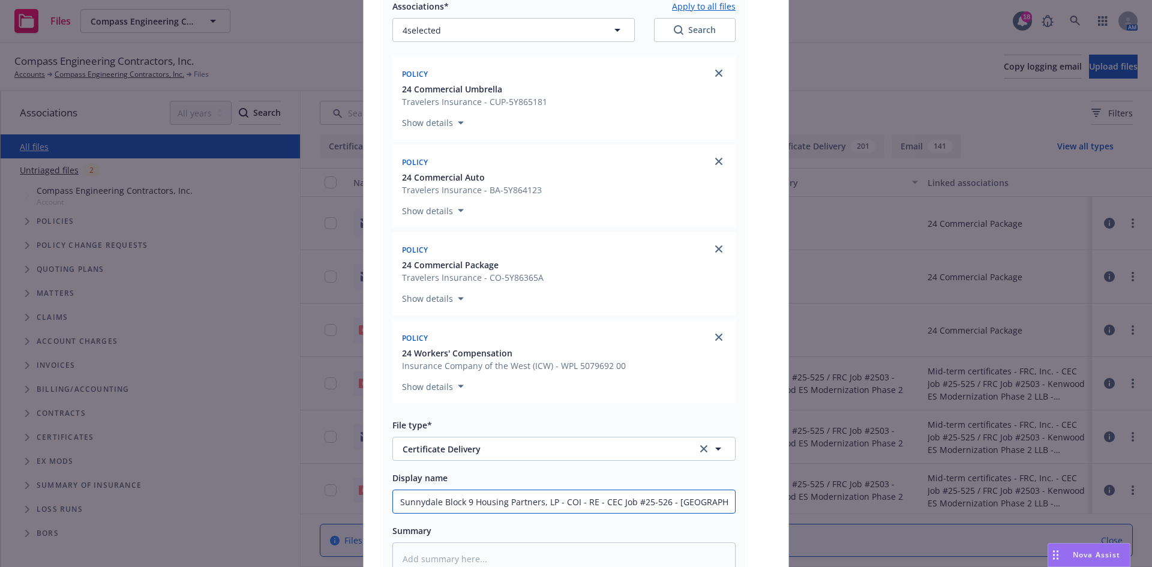
scroll to position [0, 0]
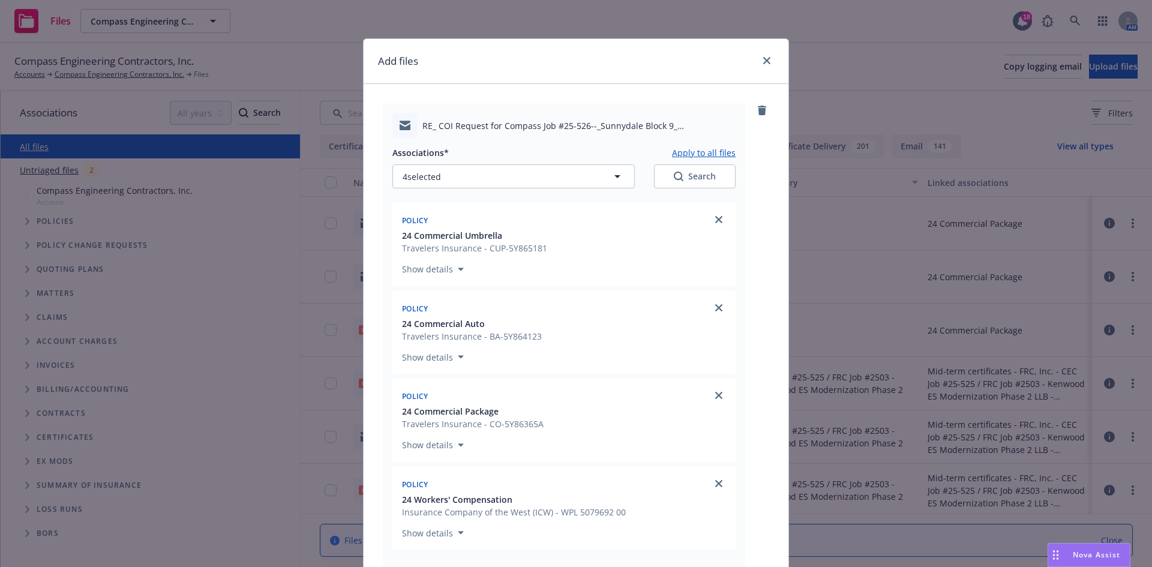
click at [709, 150] on button "Apply to all files" at bounding box center [704, 152] width 64 height 14
type textarea "x"
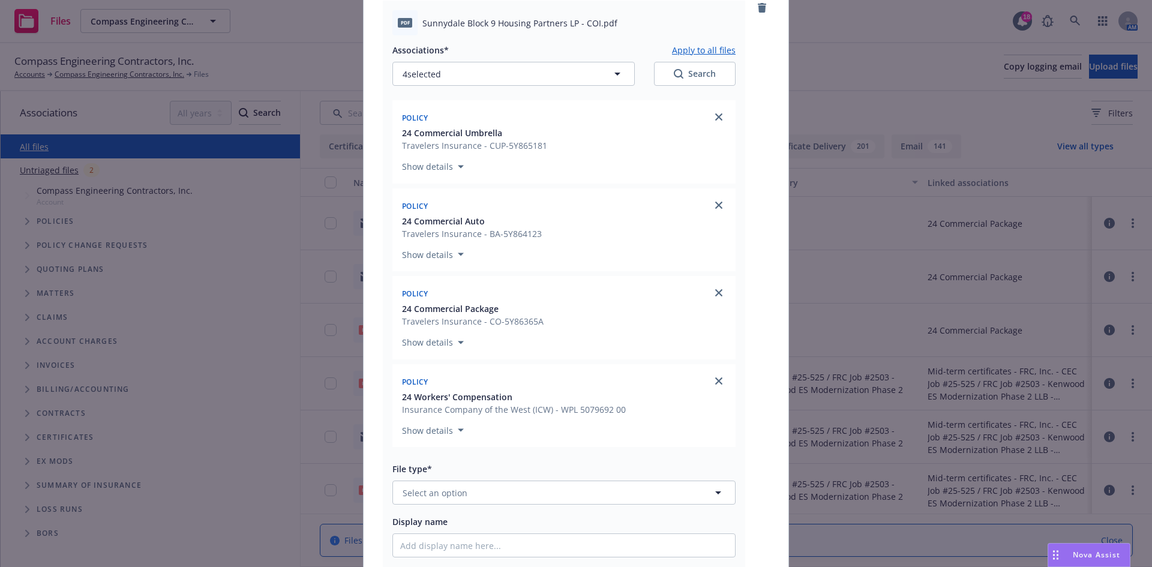
scroll to position [840, 0]
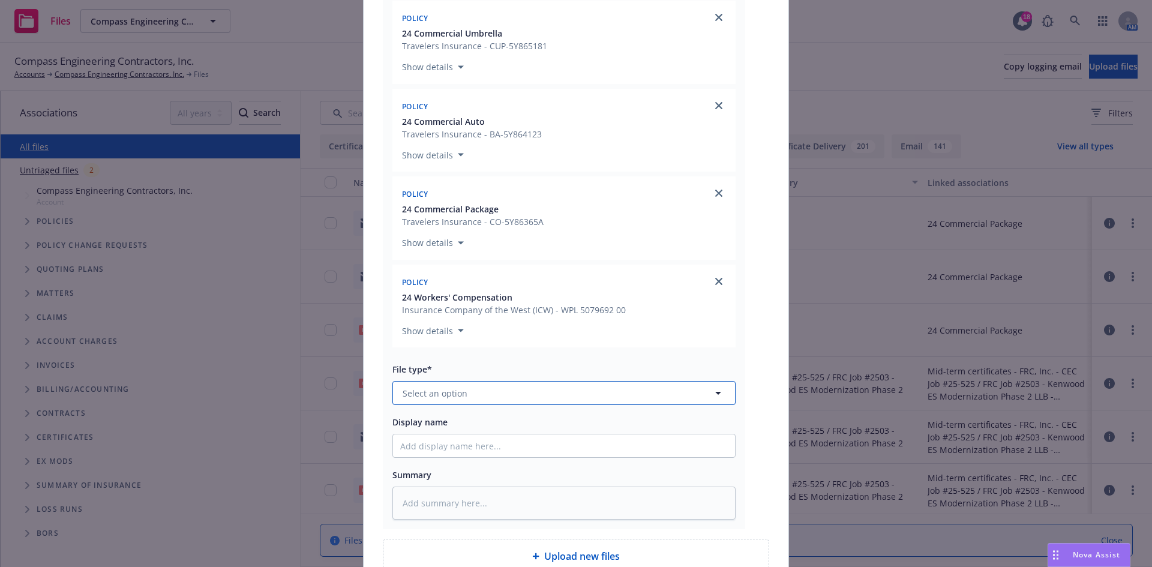
click at [457, 391] on span "Select an option" at bounding box center [435, 393] width 65 height 13
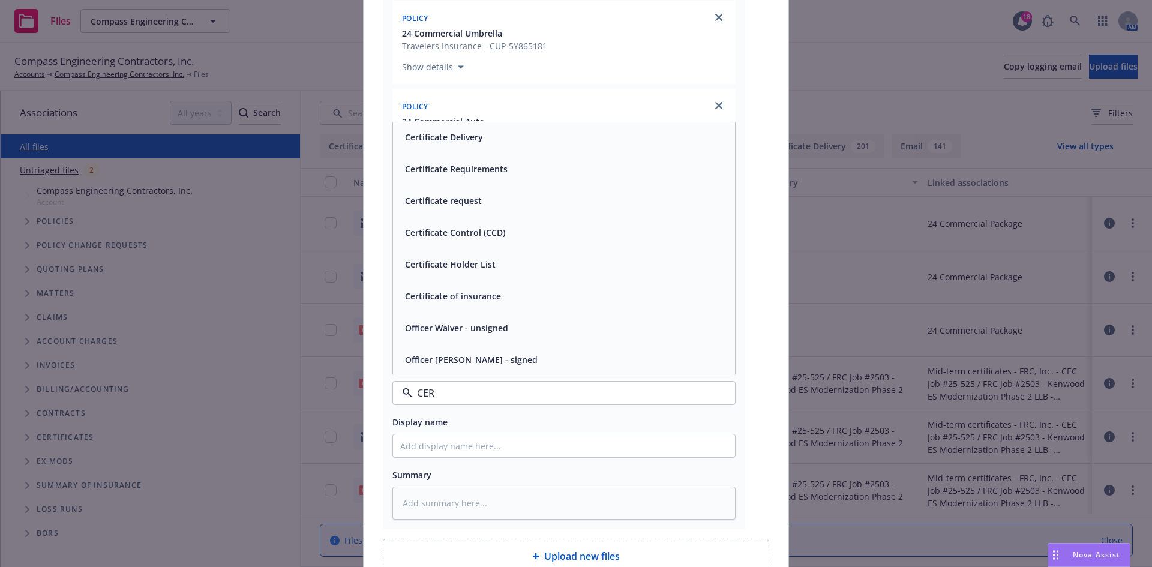
type input "CERT"
click at [458, 371] on div "Certificate of insurance" at bounding box center [564, 360] width 342 height 32
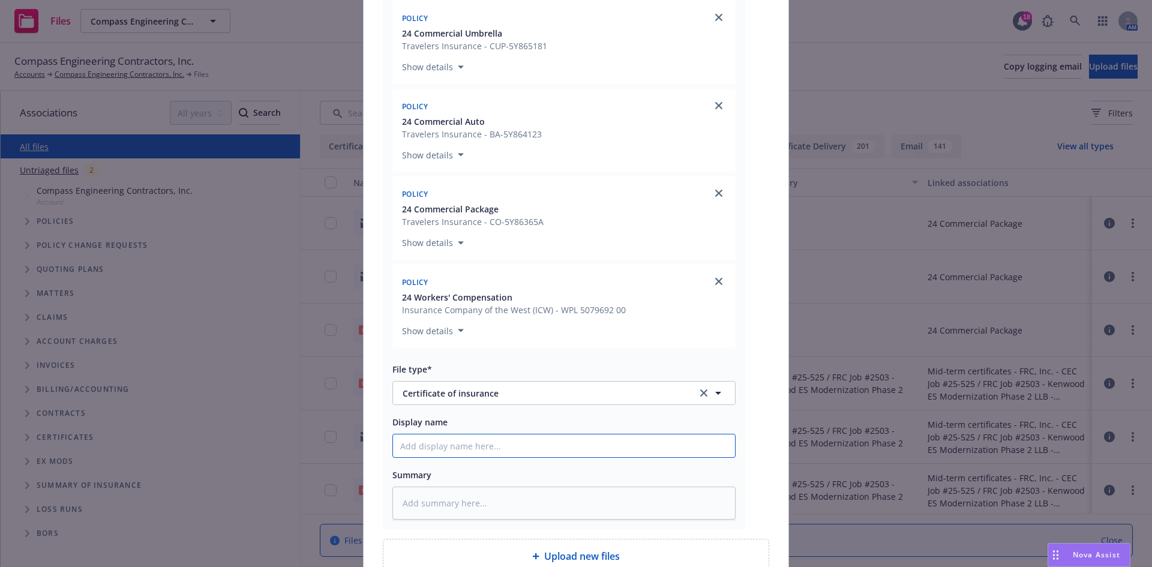
paste input "Sunnydale Block 9 Housing Partners, LP - COI - RE - CEC Job #25-526 - Cahill/Gu…"
type textarea "x"
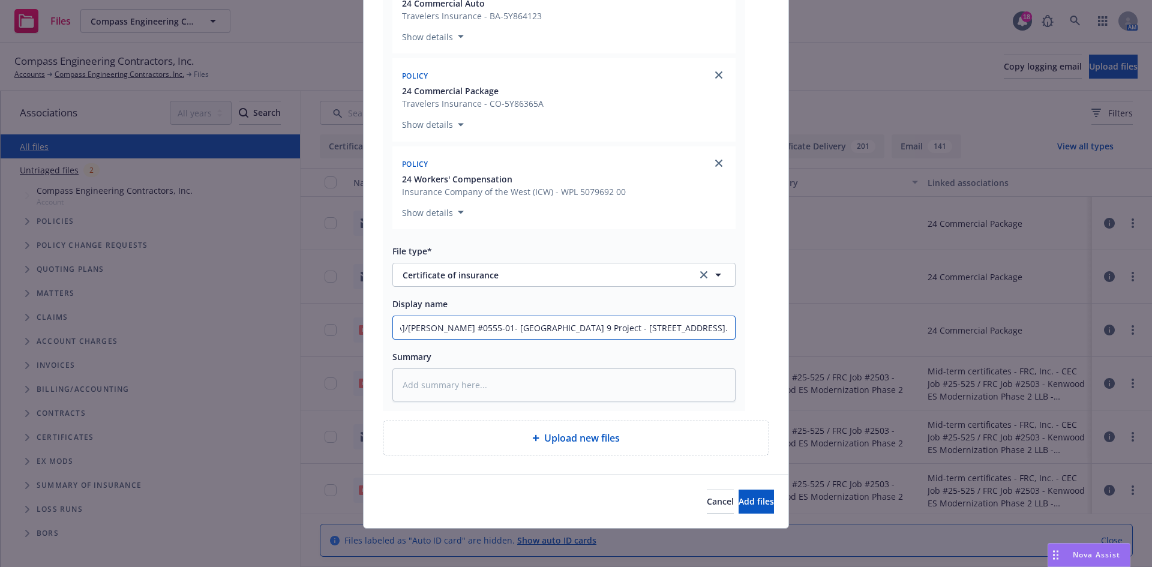
type input "Sunnydale Block 9 Housing Partners, LP - COI - RE - CEC Job #25-526 - Cahill/Gu…"
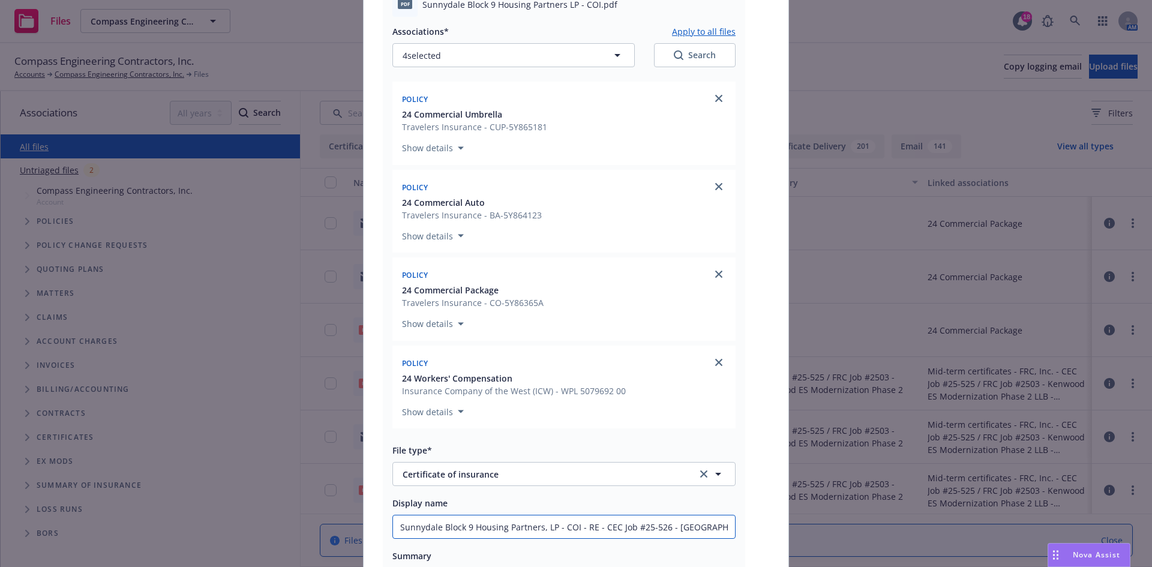
scroll to position [718, 0]
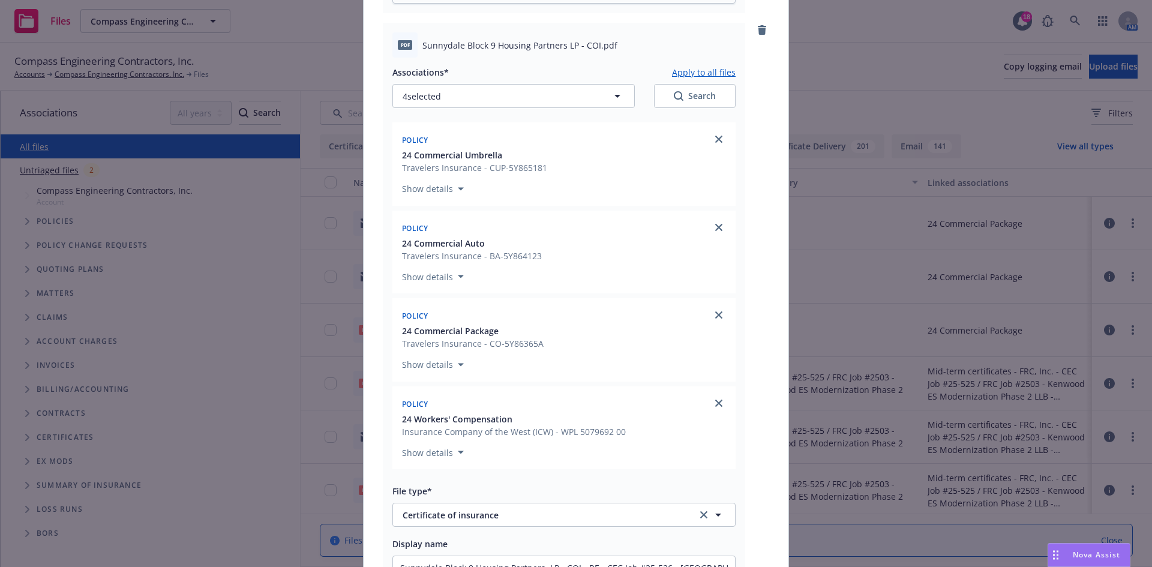
click at [707, 67] on button "Apply to all files" at bounding box center [704, 72] width 64 height 14
type textarea "x"
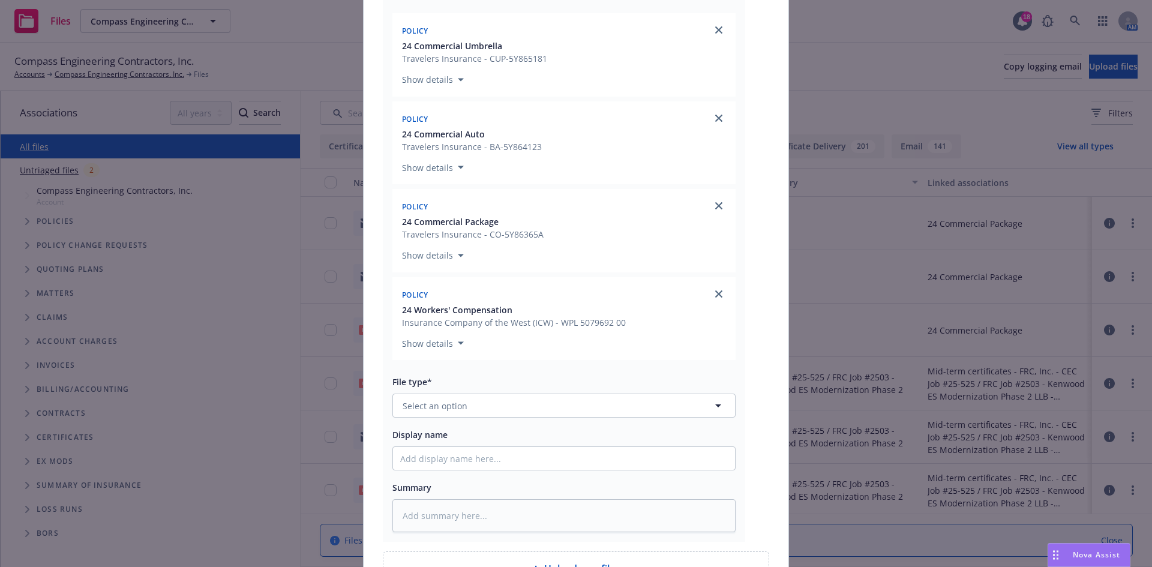
scroll to position [1558, 0]
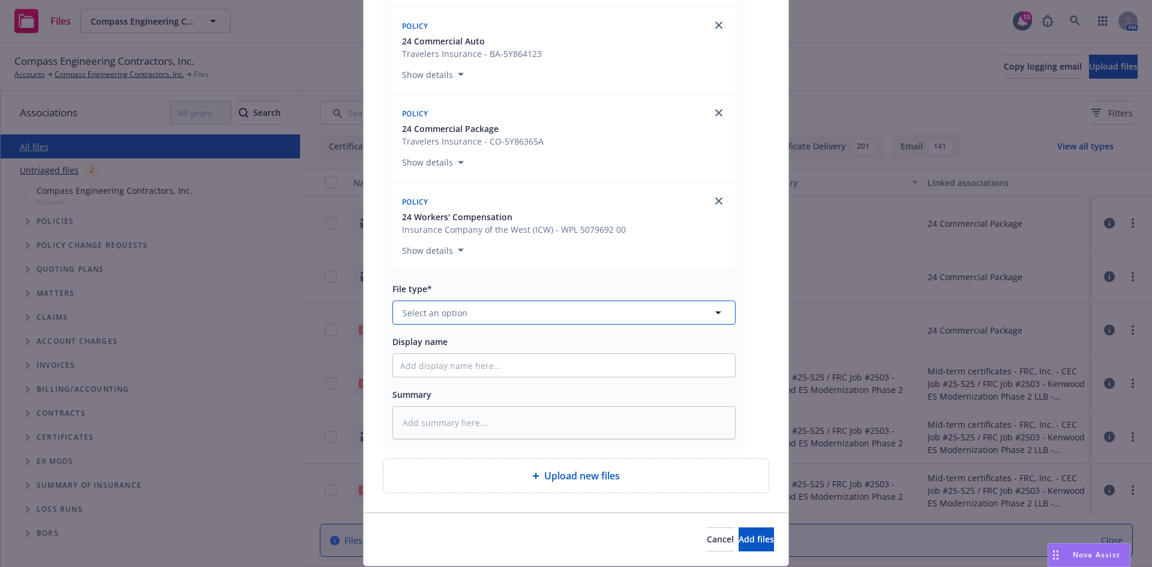
click at [531, 323] on button "Select an option" at bounding box center [563, 313] width 343 height 24
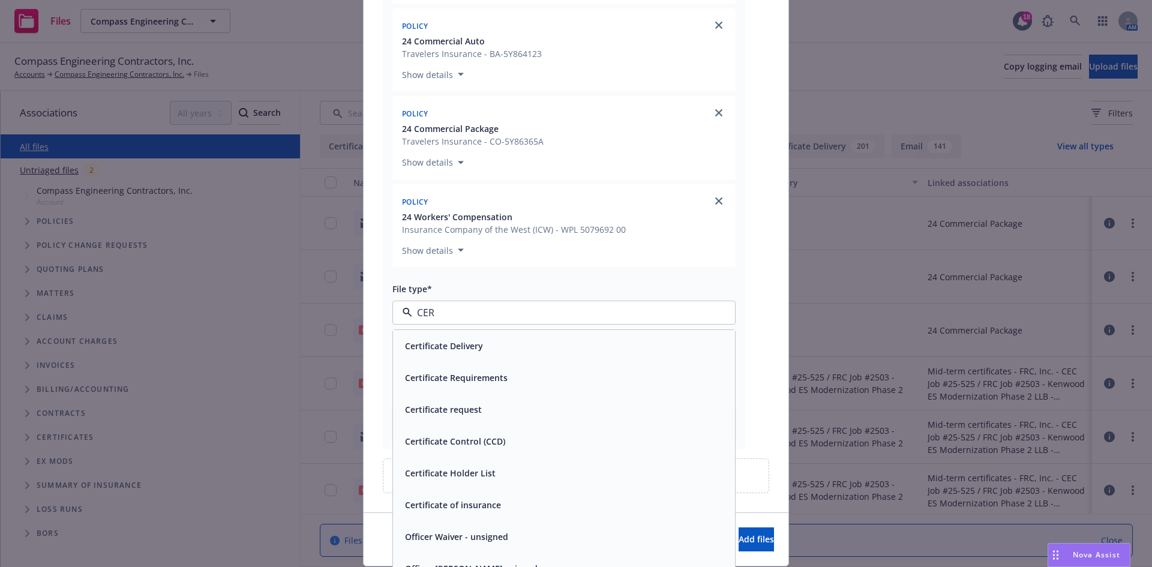
type input "CERT"
click at [500, 373] on span "Certificate Requirements" at bounding box center [456, 377] width 103 height 13
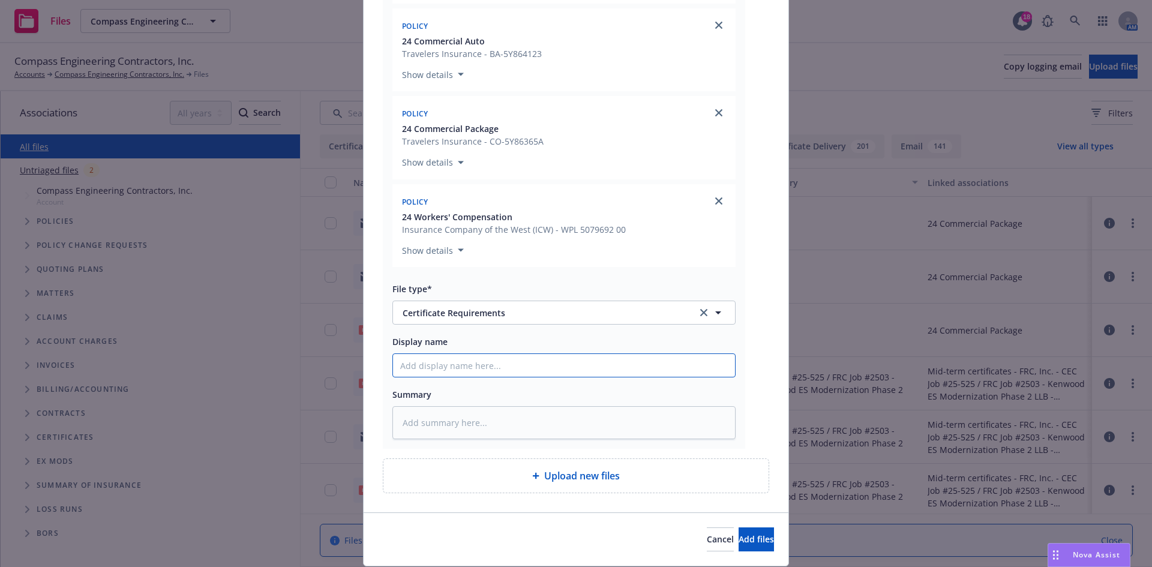
paste input "Sunnydale Block 9 Housing Partners, LP - COI - RE - CEC Job #25-526 - Cahill/Gu…"
type textarea "x"
type input "Sunnydale Block 9 Housing Partners, LP - COI - RE - CEC Job #25-526 - Cahill/Gu…"
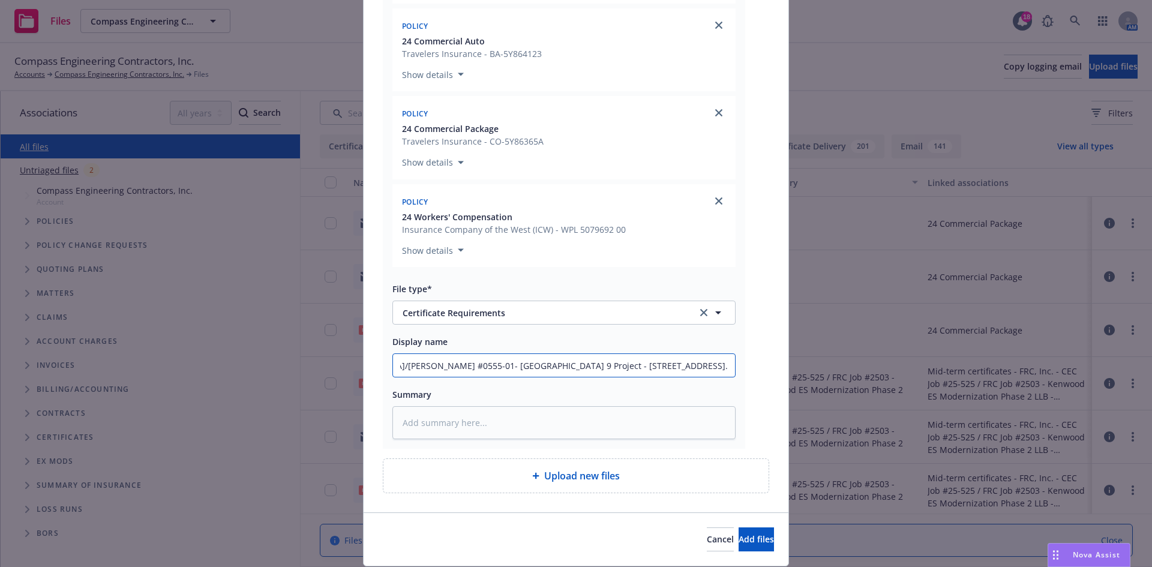
type textarea "x"
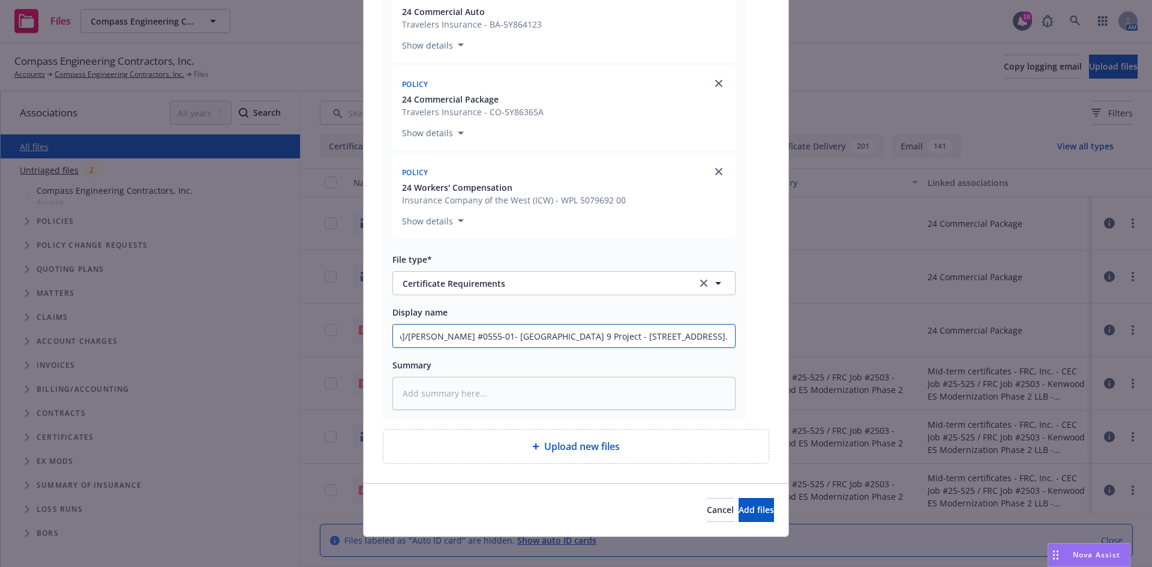
scroll to position [1596, 0]
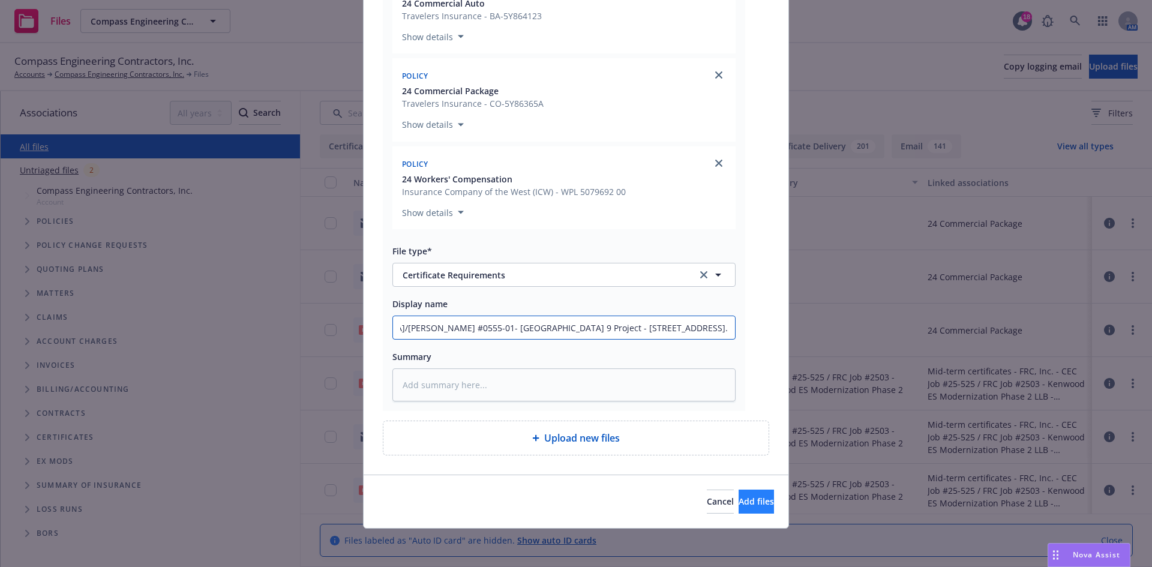
type input "Sunnydale Block 9 Housing Partners, LP - COI - RE - CEC Job #25-526 - Cahill/Gu…"
click at [739, 511] on button "Add files" at bounding box center [756, 502] width 35 height 24
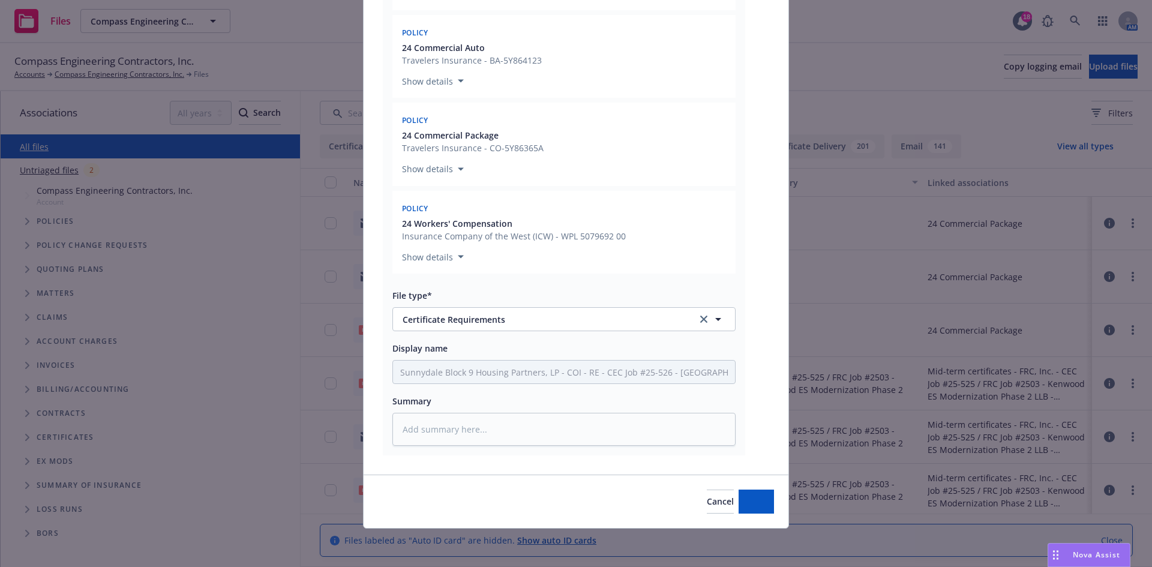
type textarea "x"
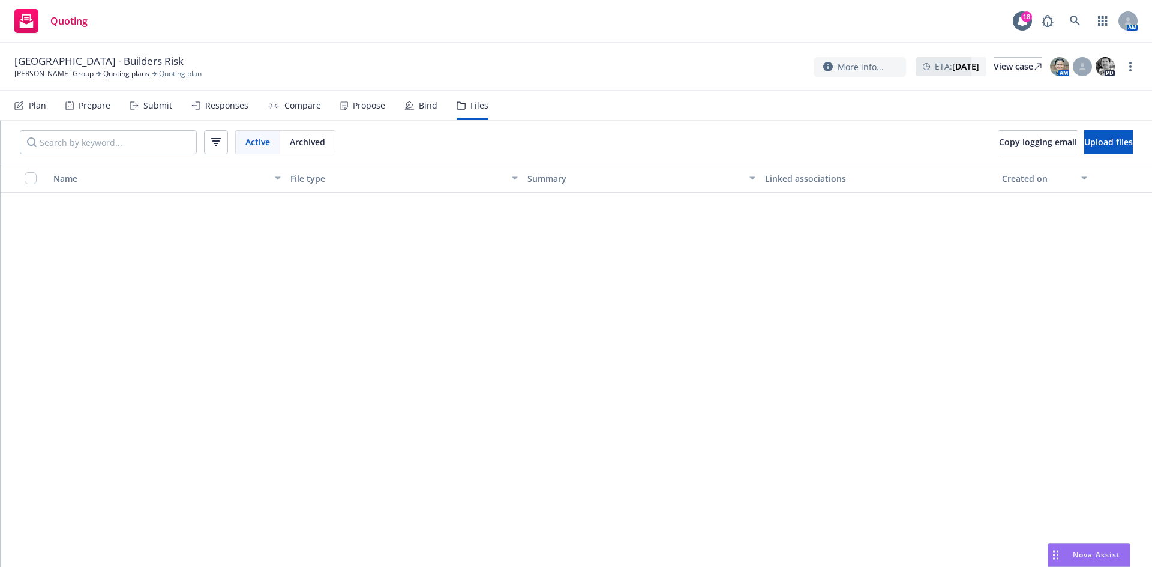
scroll to position [475, 0]
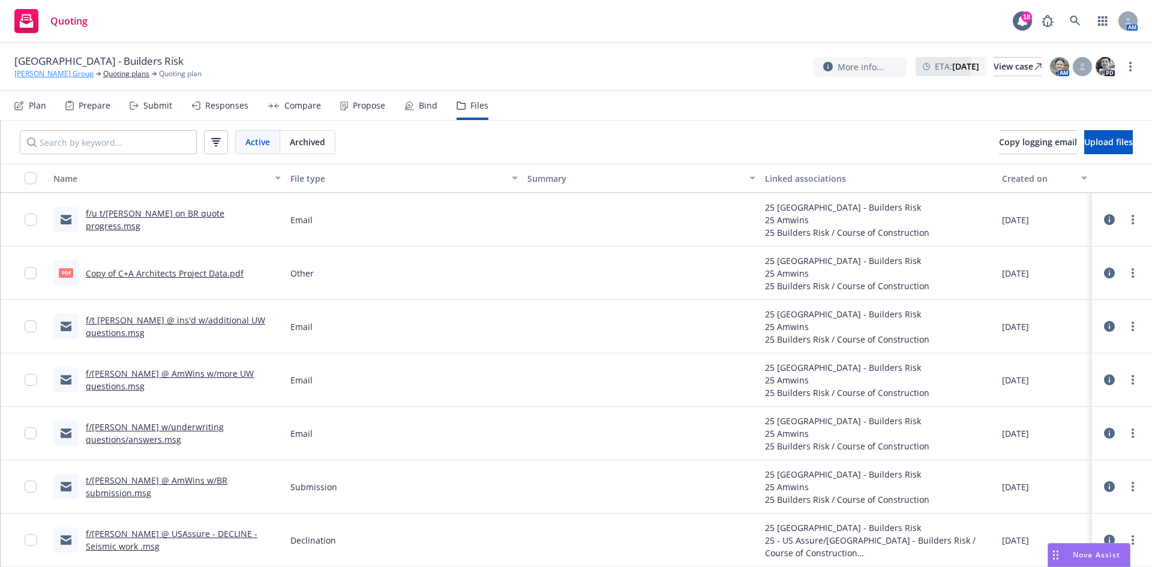
click at [37, 74] on link "[PERSON_NAME] Group" at bounding box center [53, 73] width 79 height 11
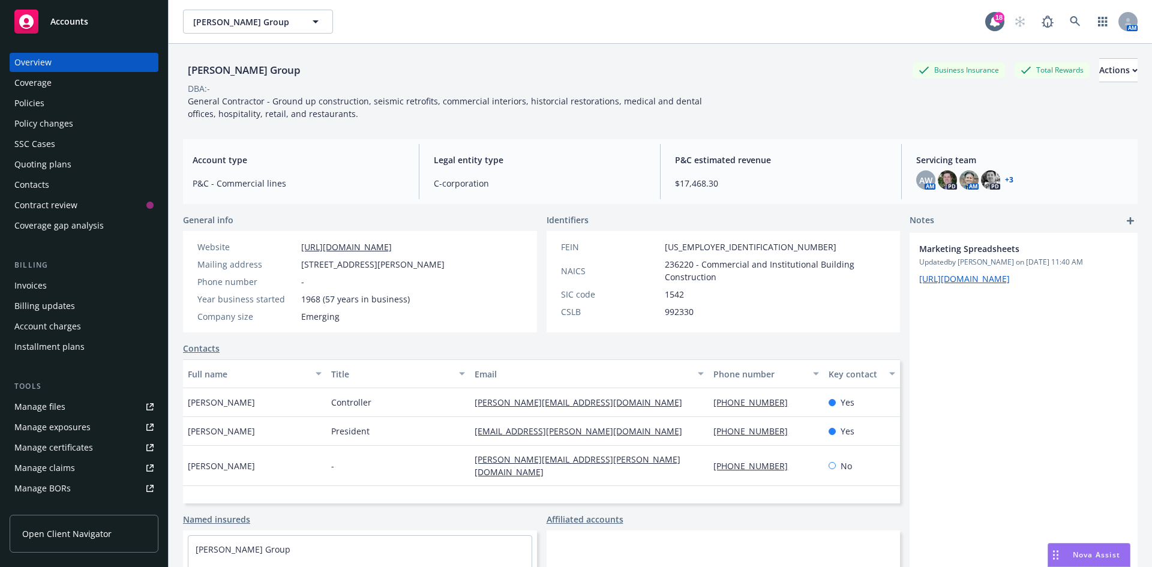
click at [77, 25] on span "Accounts" at bounding box center [69, 22] width 38 height 10
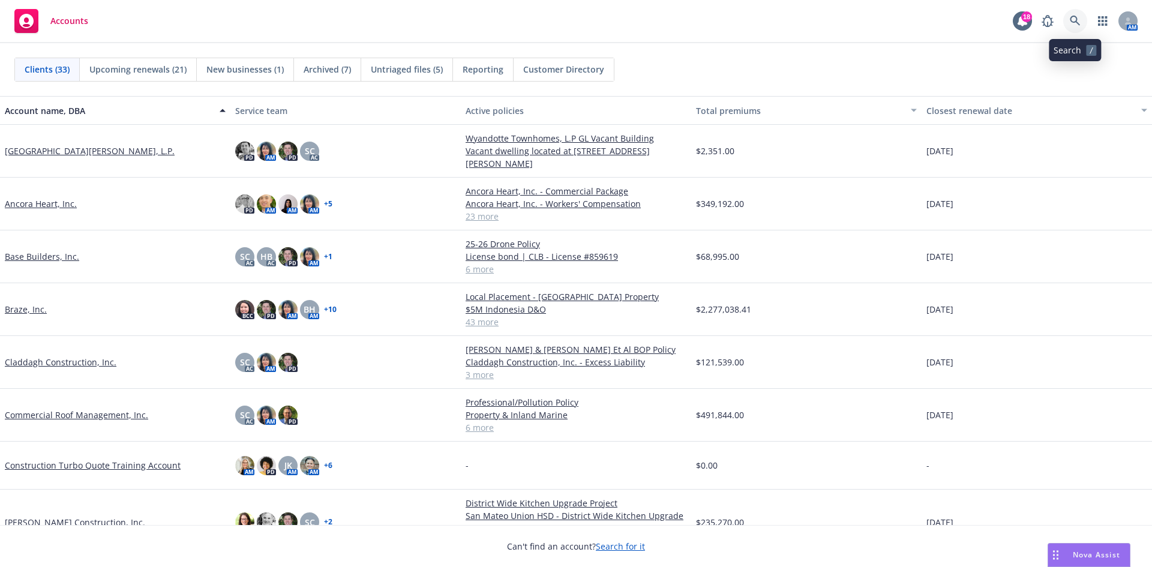
click at [1067, 22] on link at bounding box center [1075, 21] width 24 height 24
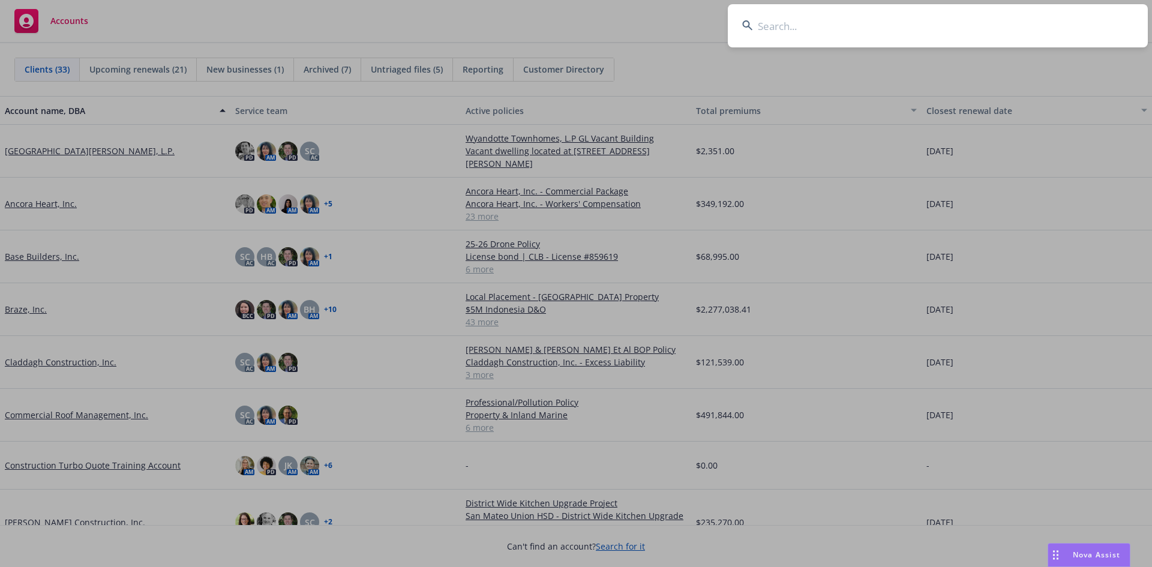
click at [812, 25] on input at bounding box center [938, 25] width 420 height 43
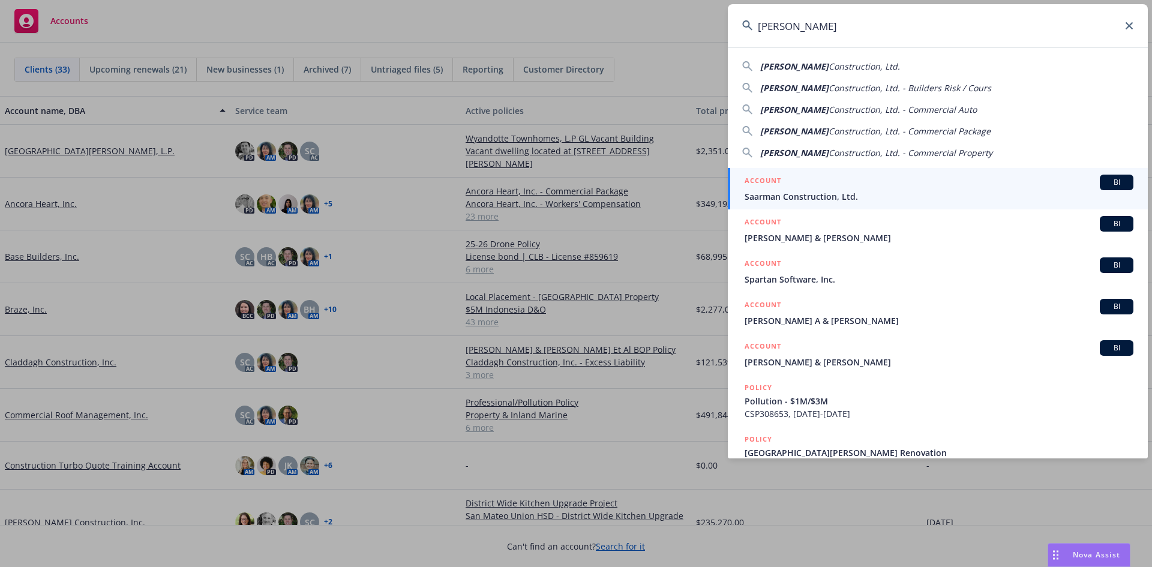
type input "[PERSON_NAME]"
click at [838, 195] on span "Saarman Construction, Ltd." at bounding box center [939, 196] width 389 height 13
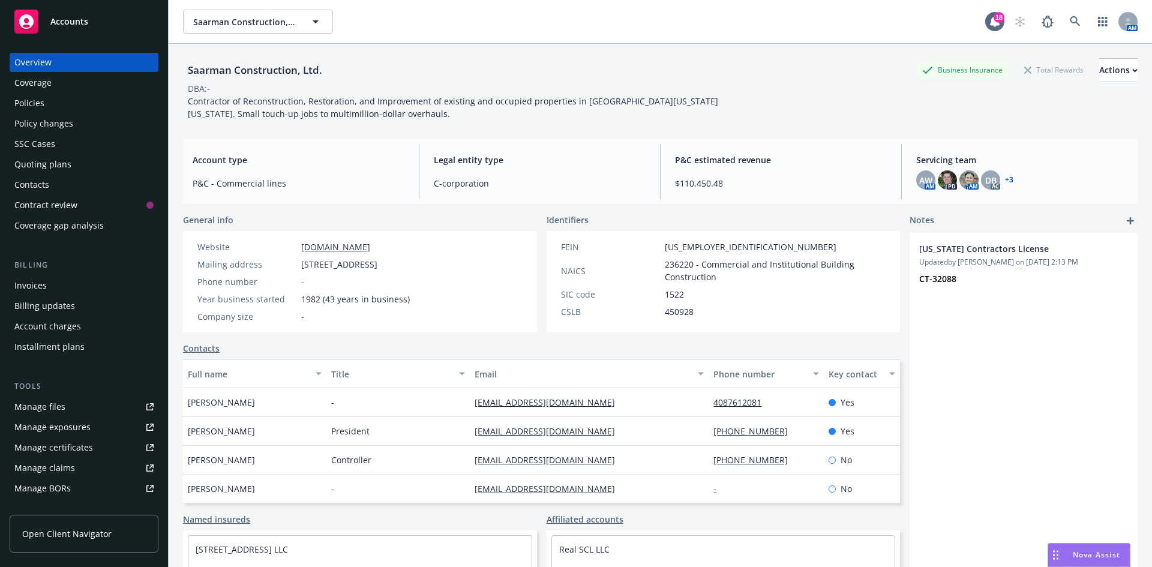
click at [77, 400] on link "Manage files" at bounding box center [84, 406] width 149 height 19
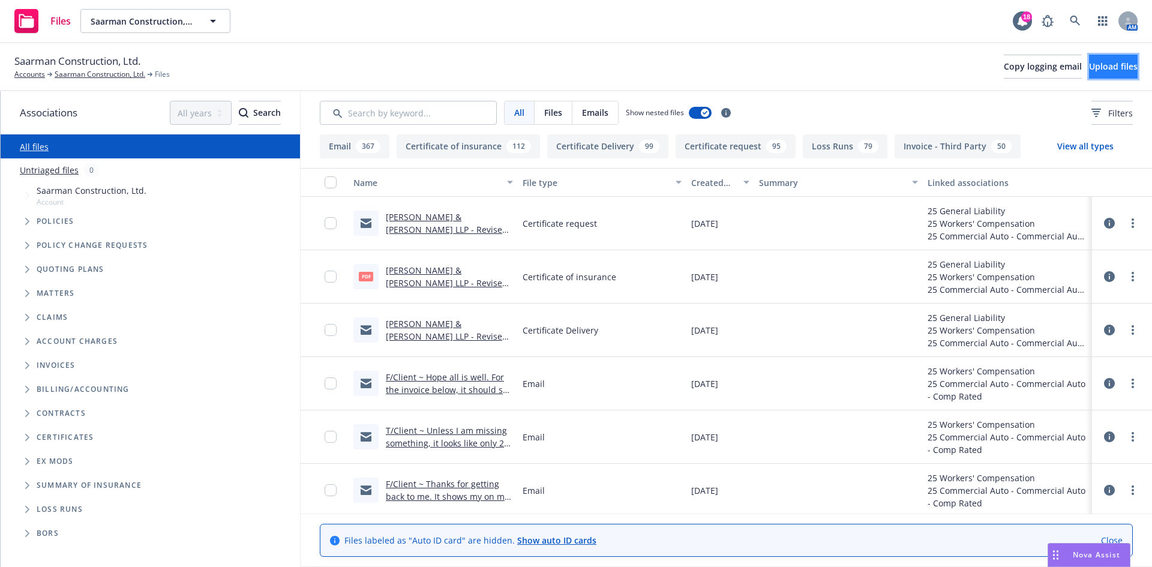
click at [1089, 62] on button "Upload files" at bounding box center [1113, 67] width 49 height 24
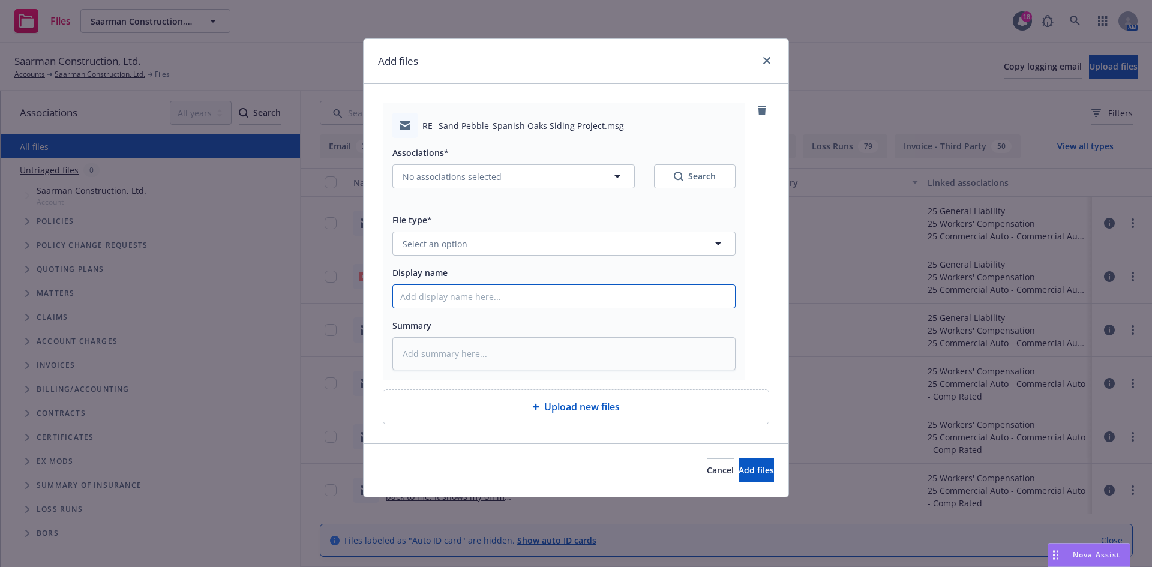
click at [521, 296] on input "Display name" at bounding box center [564, 296] width 342 height 23
paste input "Mission Rock Residential"
type textarea "x"
type input "Mission Rock Residential"
type textarea "x"
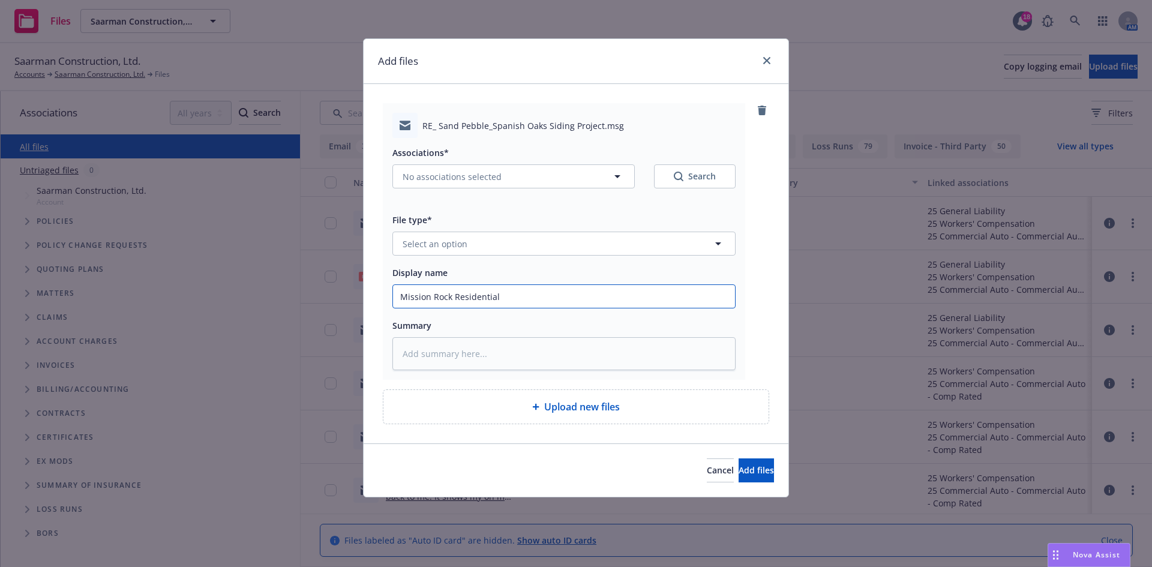
type input "Mission Rock Residential"
type textarea "x"
type input "Mission Rock Residential -"
type textarea "x"
type input "Mission Rock Residential -"
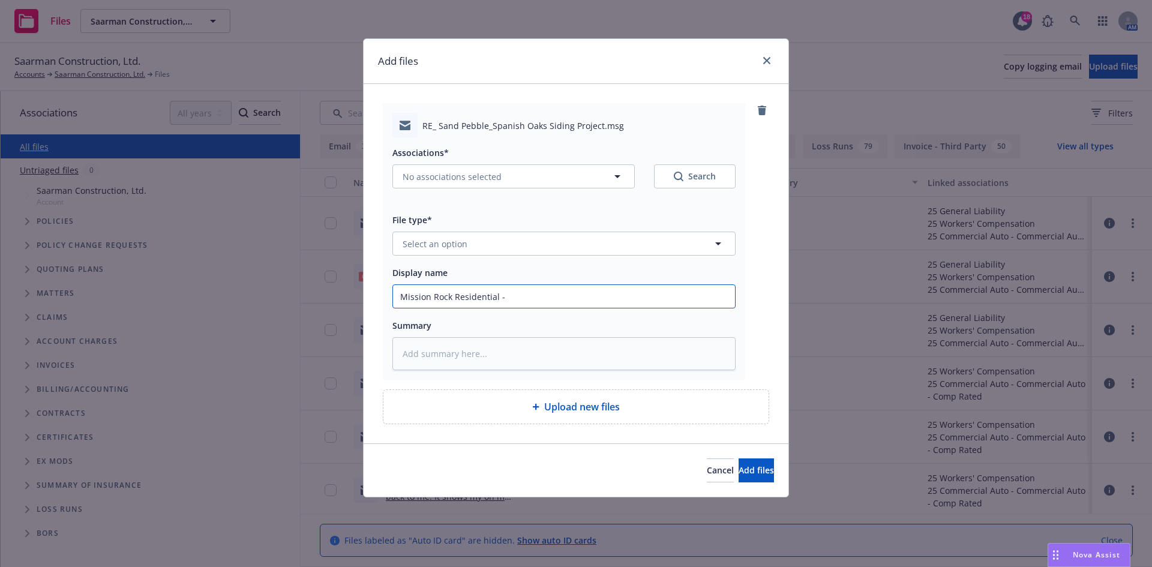
type textarea "x"
type input "Mission Rock Residential - R"
type textarea "x"
type input "Mission Rock Residential - RO"
type textarea "x"
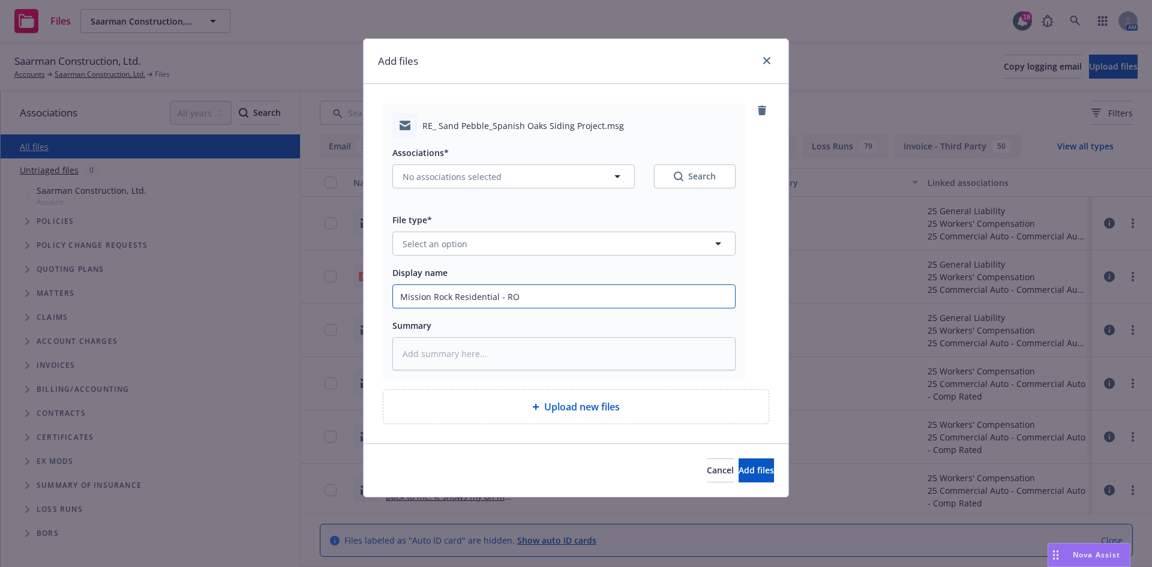
type input "Mission Rock Residential - RO"
type textarea "x"
type input "Mission Rock Residential - RO"
type textarea "x"
type input "Mission Rock Residential - R"
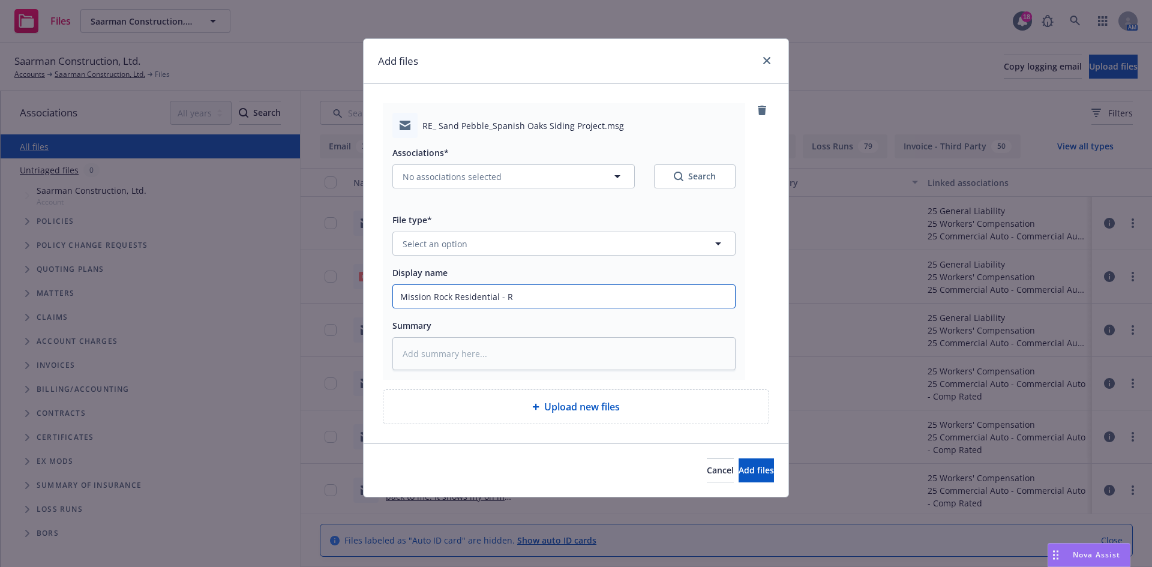
type textarea "x"
type input "Mission Rock Residential -"
type textarea "x"
type input "Mission Rock Residential - C"
type textarea "x"
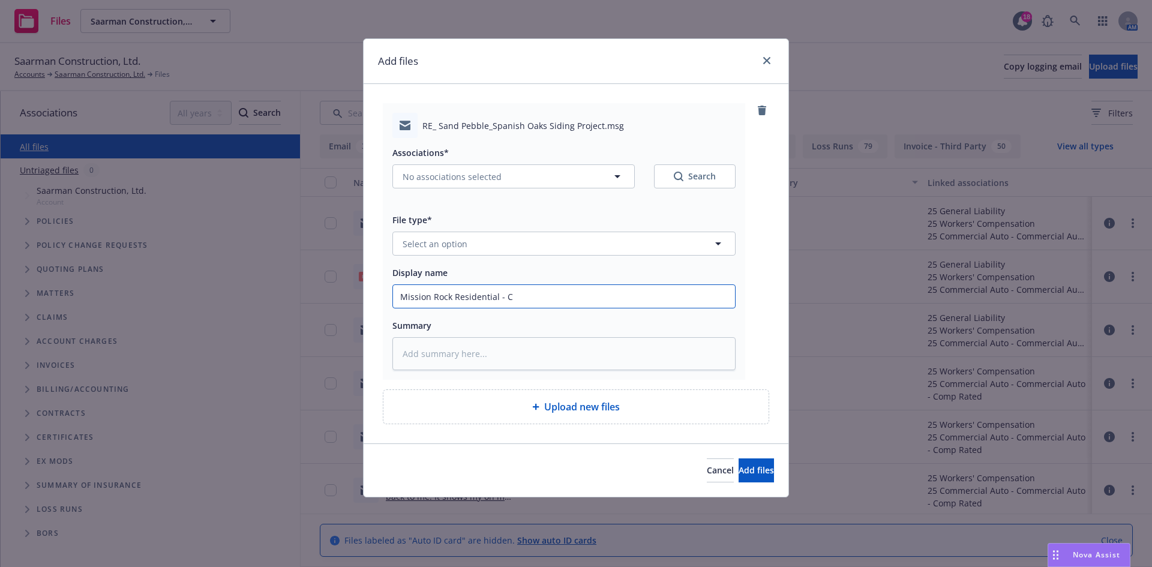
type input "Mission Rock Residential - CO"
type textarea "x"
type input "Mission Rock Residential - COI"
type textarea "x"
type input "Mission Rock Residential - COI"
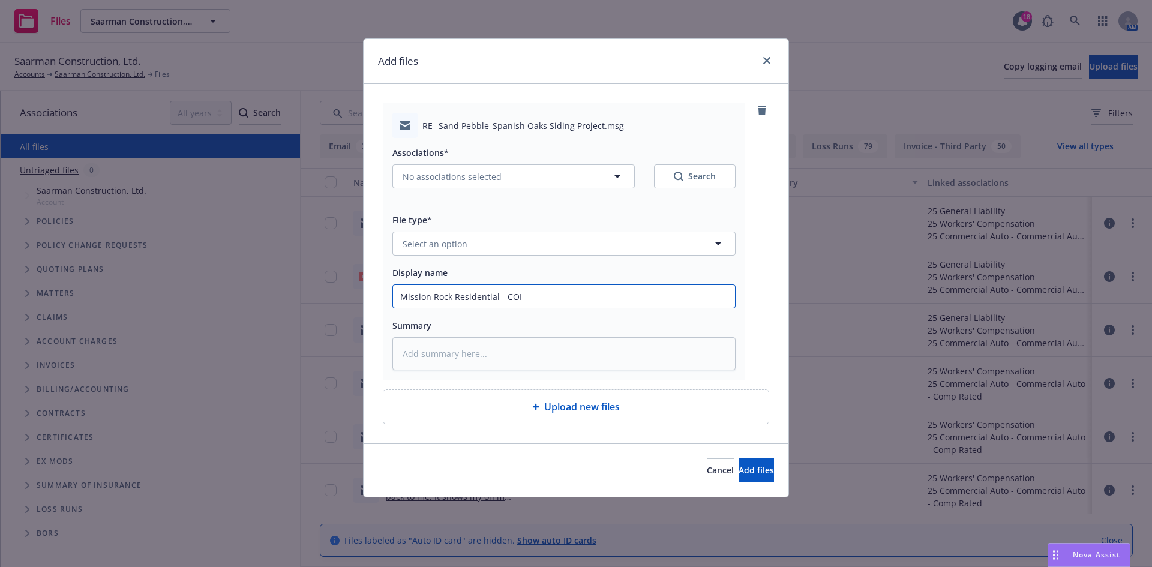
type textarea "x"
type input "Mission Rock Residential - COI -"
type textarea "x"
type input "Mission Rock Residential - COI -"
type textarea "x"
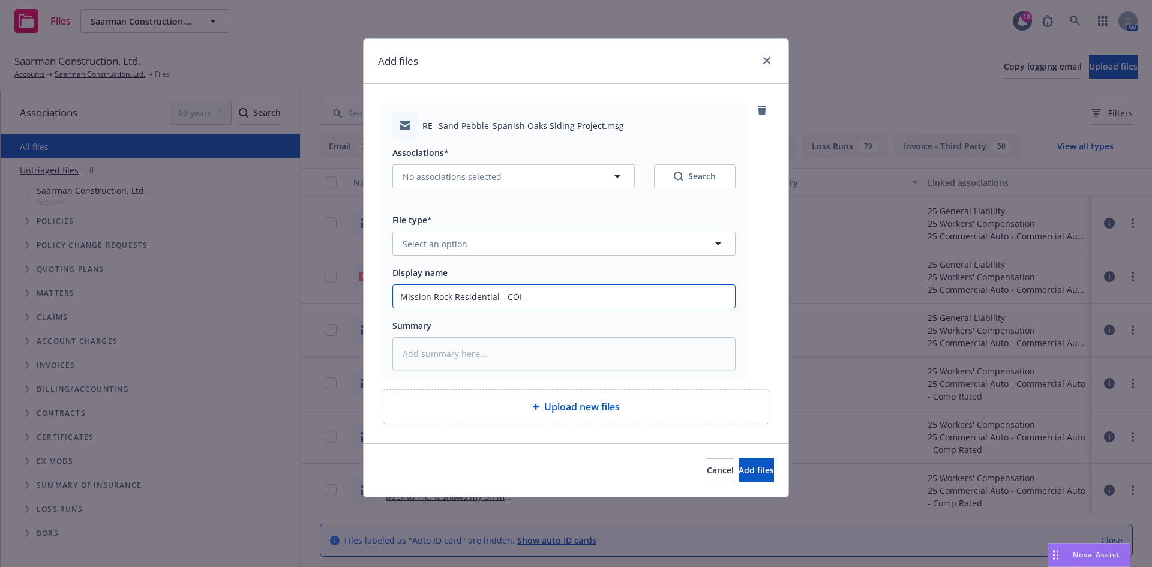
type input "Mission Rock Residential - COI - R"
type textarea "x"
type input "Mission Rock Residential - COI - RE"
type textarea "x"
type input "Mission Rock Residential - COI - RE:"
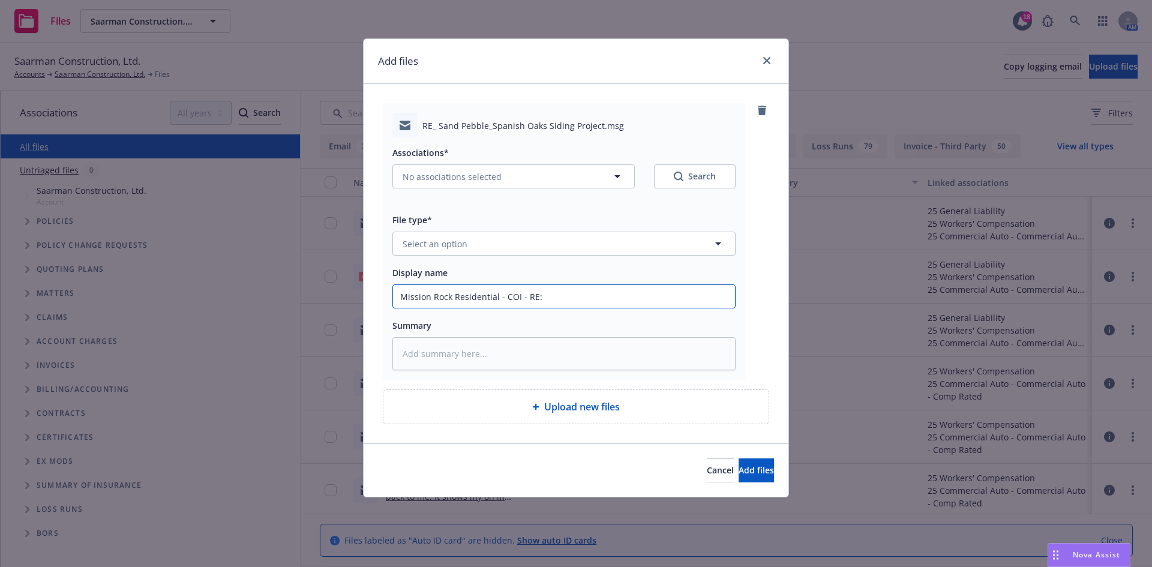
type textarea "x"
type input "Mission Rock Residential - COI - RE"
type textarea "x"
type input "Mission Rock Residential - COI - RE"
type textarea "x"
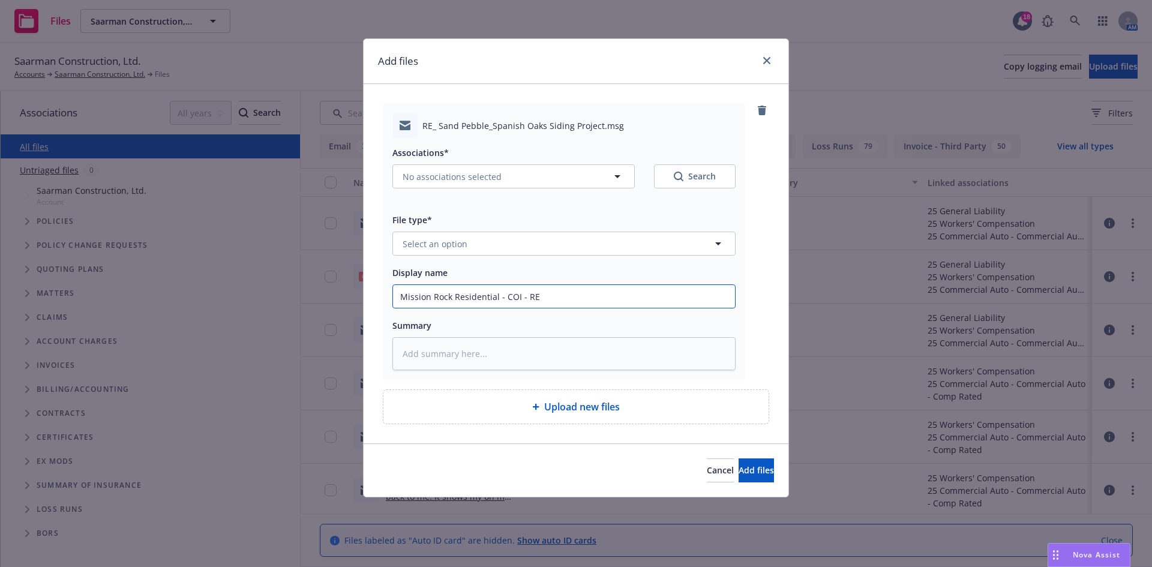
type input "Mission Rock Residential - COI - RE -"
type textarea "x"
type input "Mission Rock Residential - COI - RE -"
click at [659, 290] on input "Mission Rock Residential - COI - RE -" at bounding box center [564, 296] width 342 height 23
paste input "RE: Sand Pebble/Spanish Oaks Siding Project"
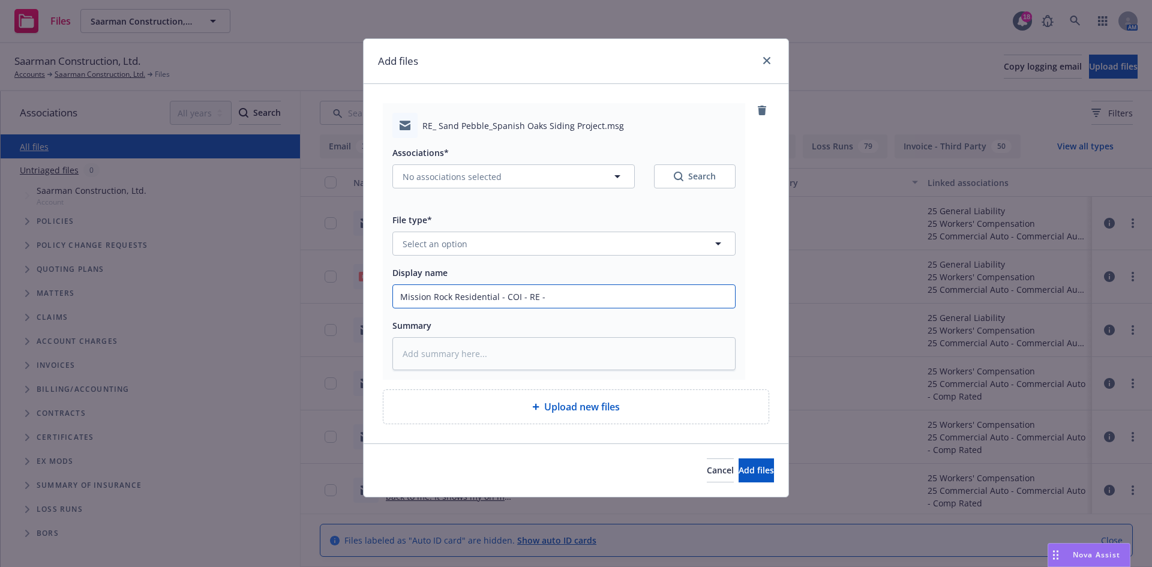
type textarea "x"
type input "Mission Rock Residential - COI - RE - RE: Sand Pebble/Spanish Oaks Siding Proje…"
click at [564, 181] on button "No associations selected" at bounding box center [513, 176] width 242 height 24
type textarea "x"
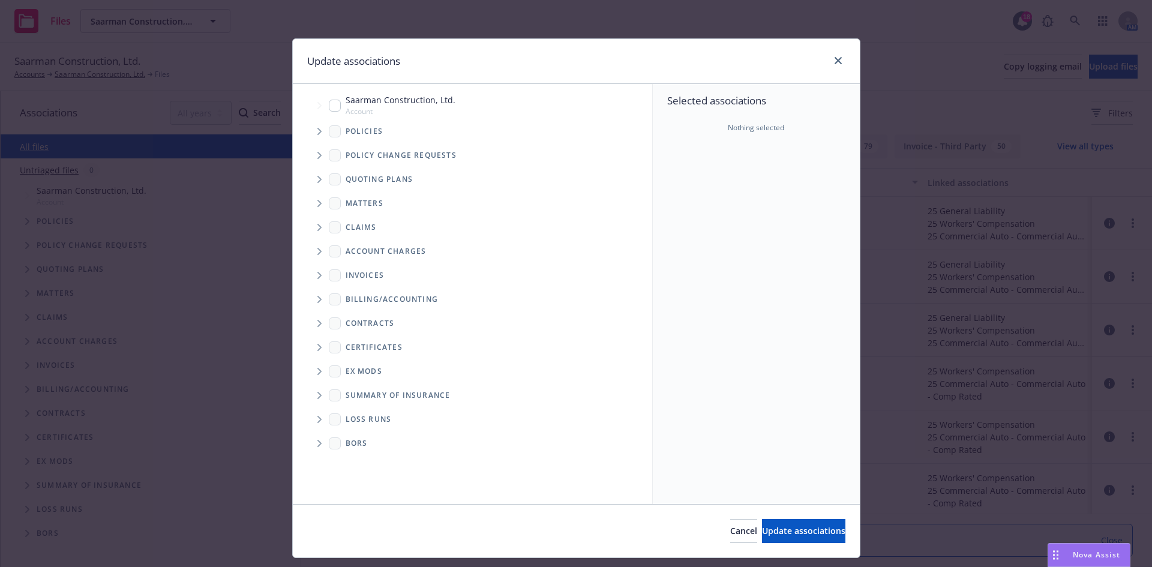
click at [311, 130] on span "Tree Example" at bounding box center [319, 131] width 19 height 19
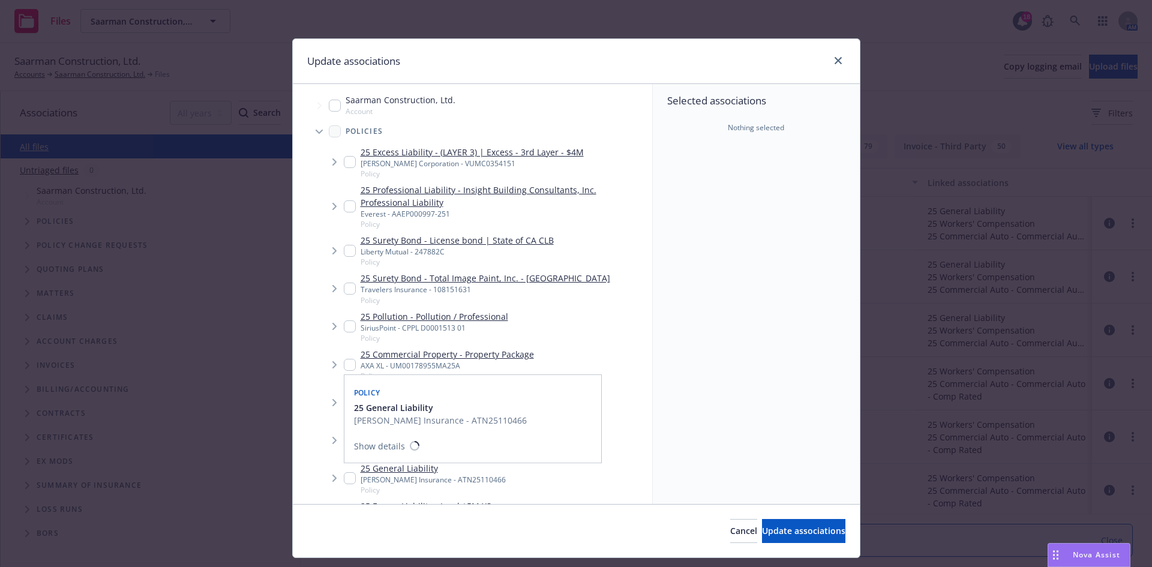
click at [347, 475] on input "Tree Example" at bounding box center [350, 478] width 12 height 12
checkbox input "true"
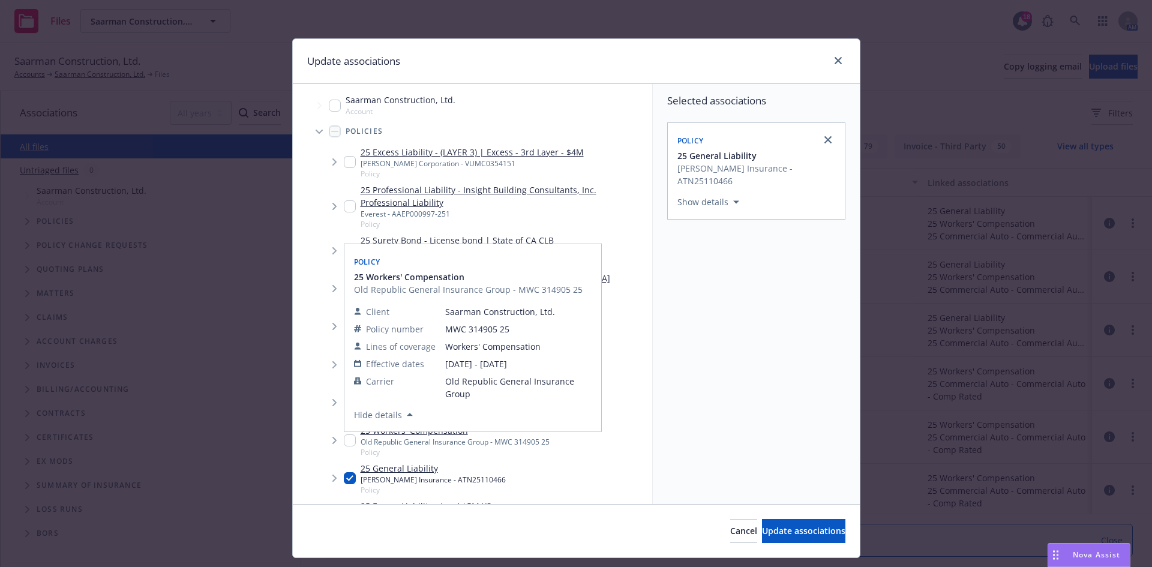
click at [344, 436] on input "Tree Example" at bounding box center [350, 440] width 12 height 12
checkbox input "true"
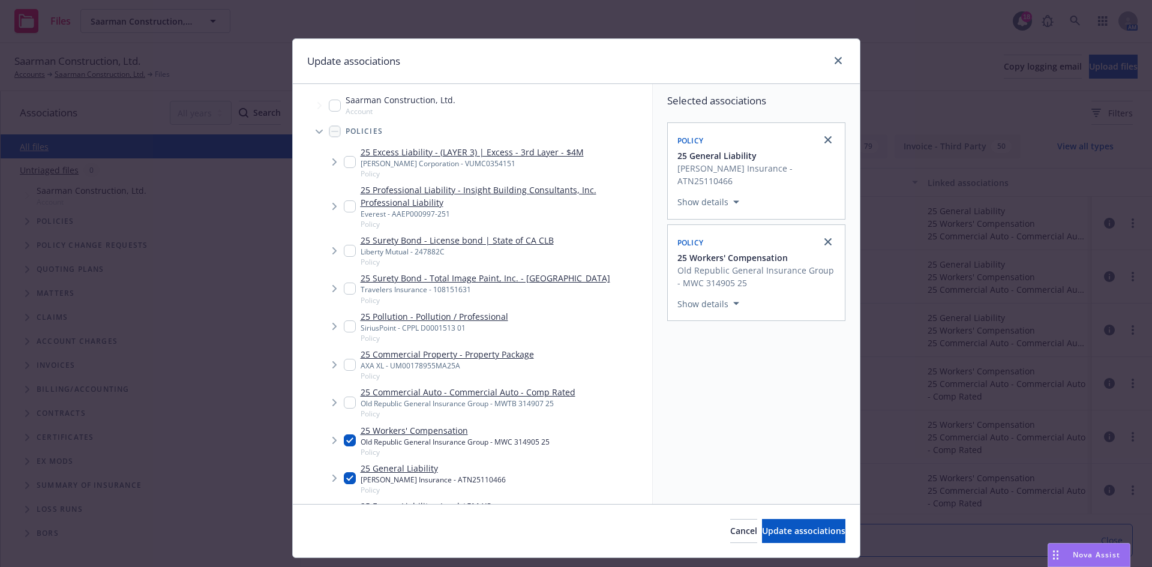
click at [344, 400] on input "Tree Example" at bounding box center [350, 403] width 12 height 12
checkbox input "true"
click at [762, 526] on span "Update associations" at bounding box center [803, 530] width 83 height 11
type textarea "x"
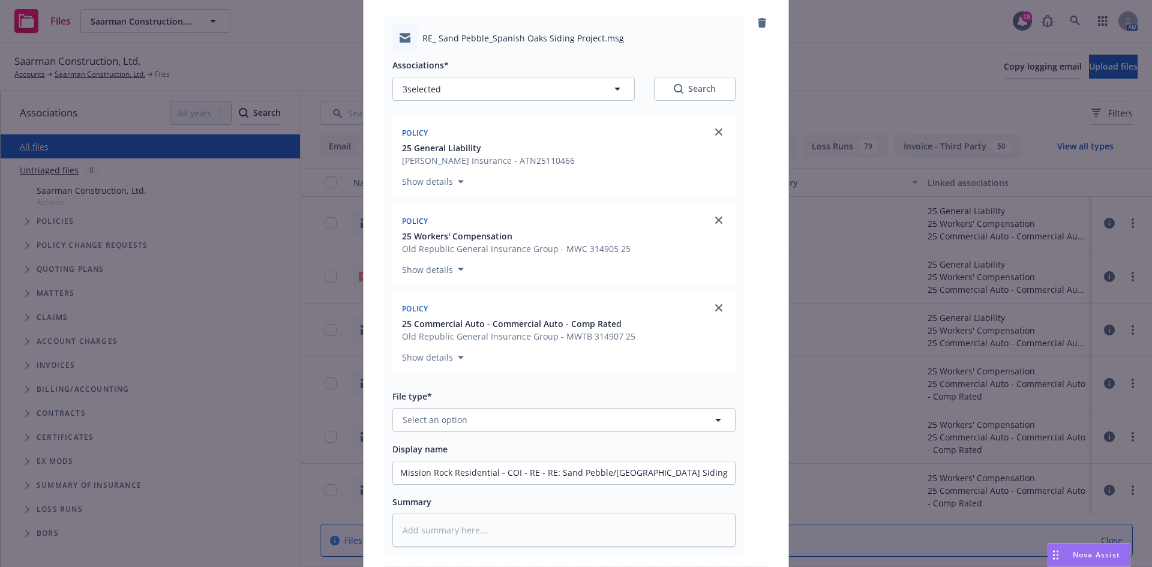
scroll to position [180, 0]
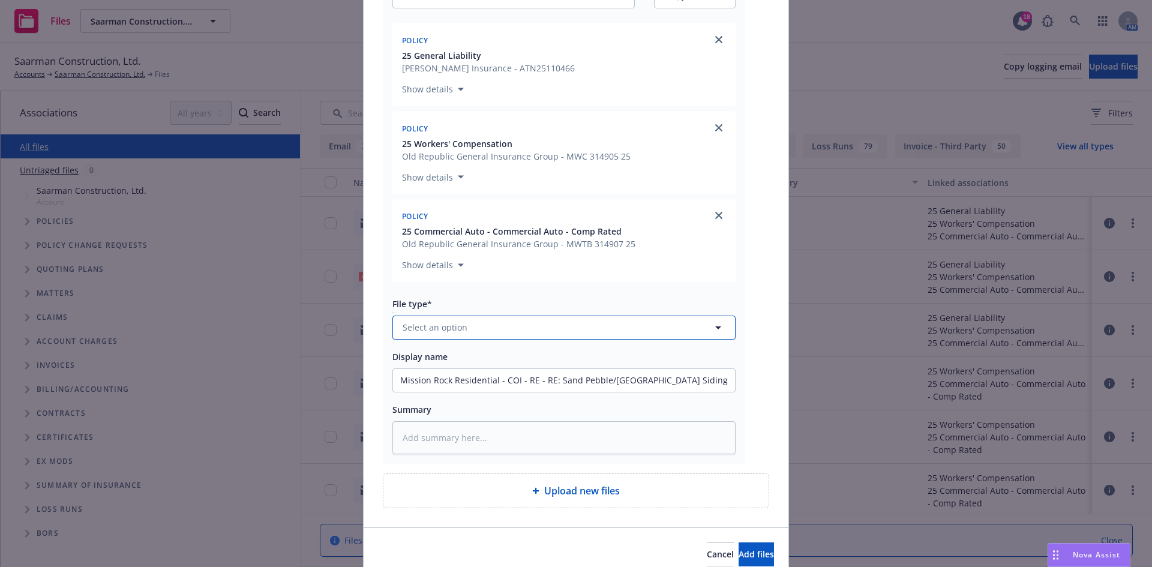
click at [507, 329] on button "Select an option" at bounding box center [563, 328] width 343 height 24
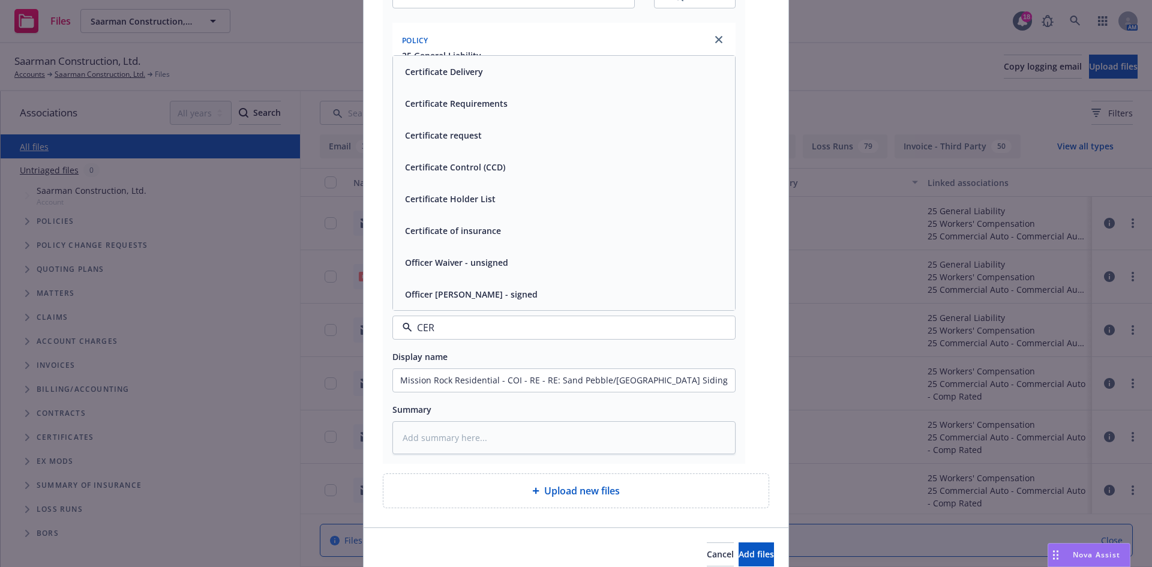
type input "CERT"
click at [485, 143] on div "Certificate Delivery" at bounding box center [564, 135] width 328 height 17
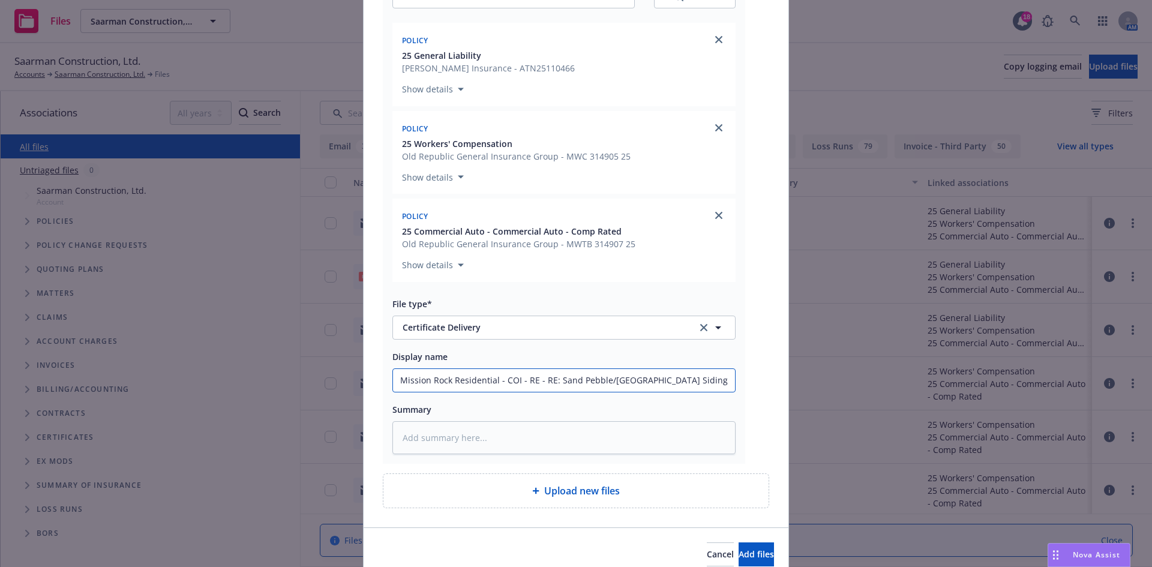
drag, startPoint x: 712, startPoint y: 380, endPoint x: 150, endPoint y: 374, distance: 561.6
click at [150, 374] on div "Add files RE_ Sand Pebble_Spanish Oaks Siding Project.msg Associations* 3 selec…" at bounding box center [576, 283] width 1152 height 567
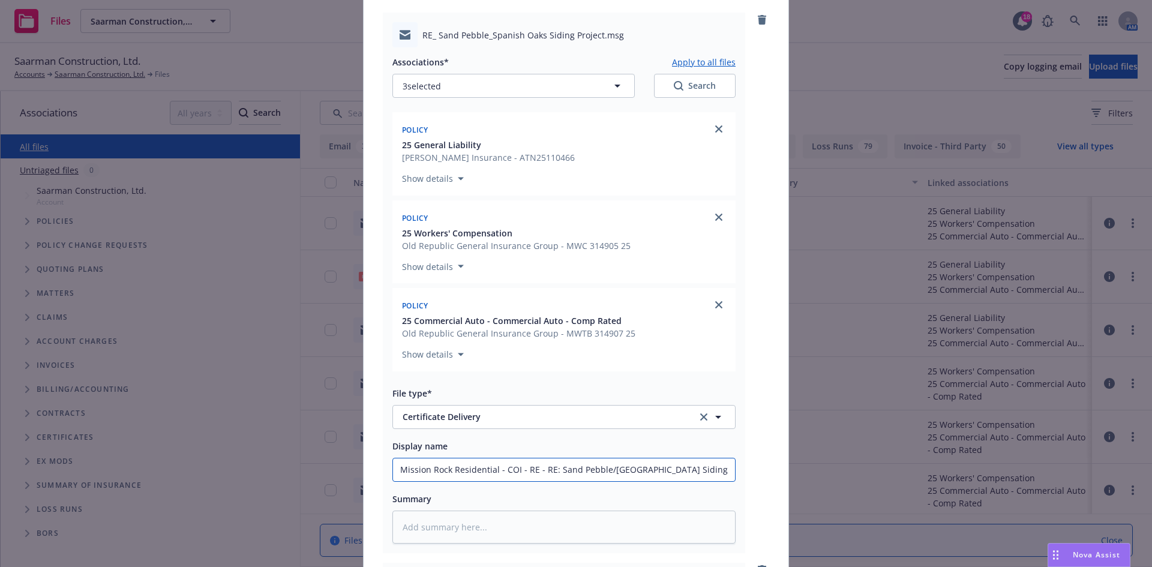
scroll to position [0, 0]
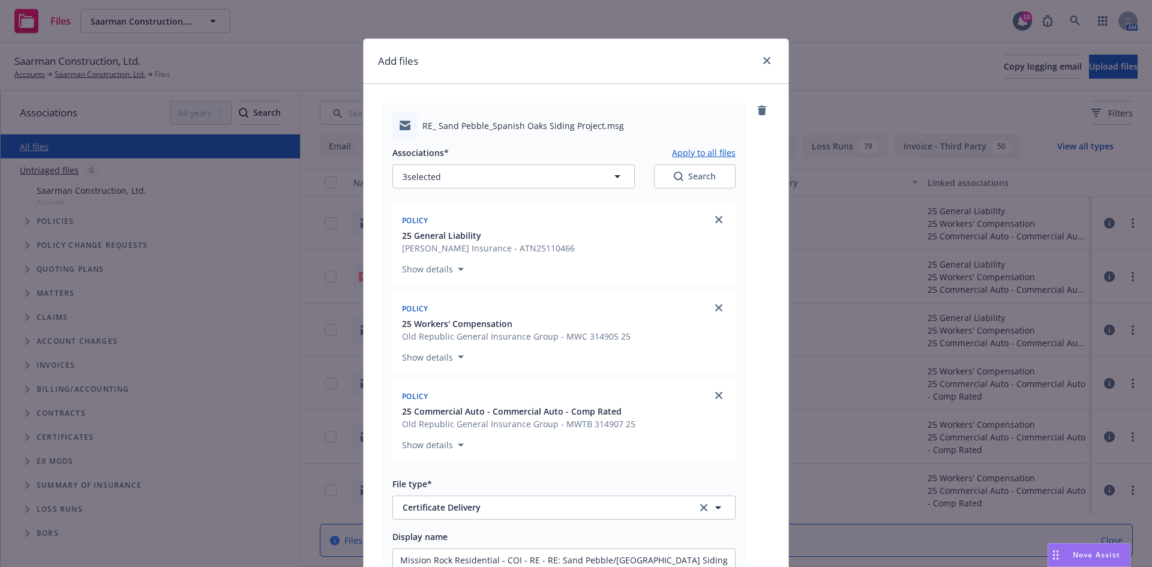
click at [708, 157] on button "Apply to all files" at bounding box center [704, 152] width 64 height 14
type textarea "x"
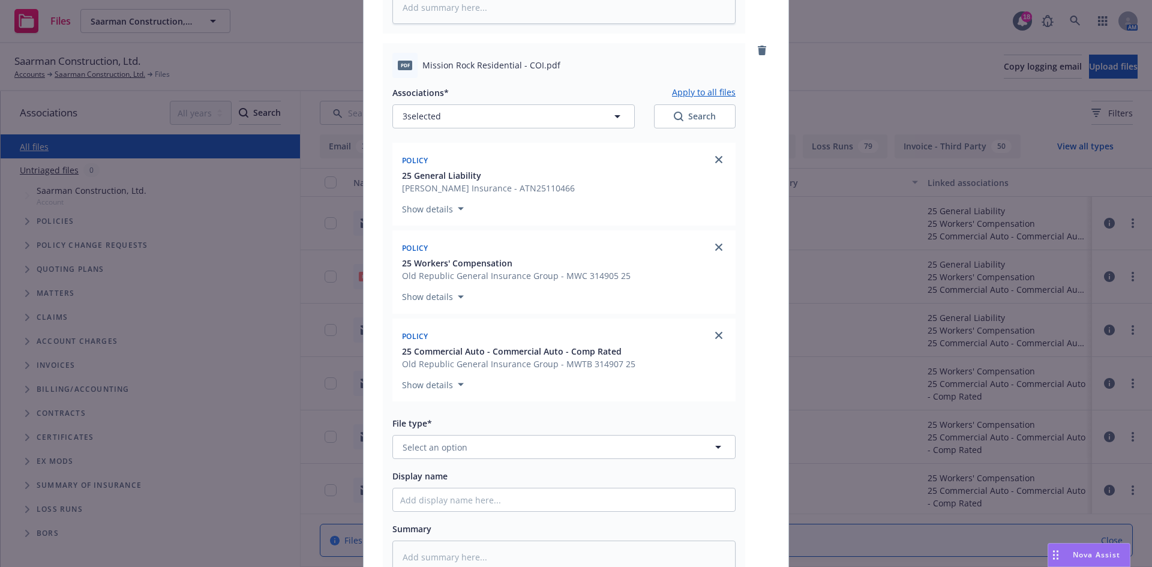
scroll to position [720, 0]
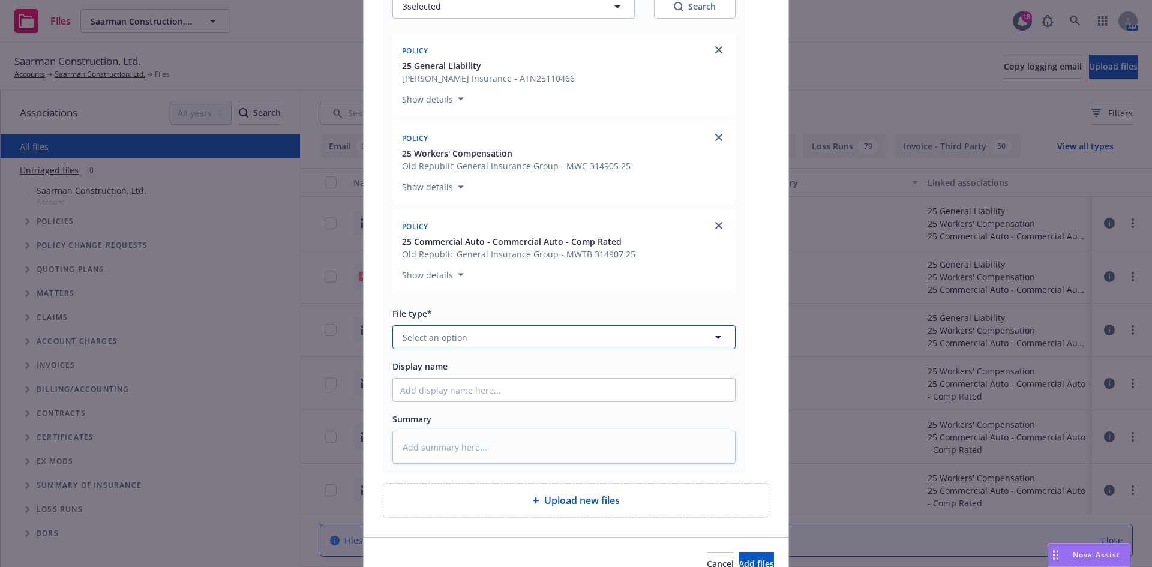
click at [514, 335] on button "Select an option" at bounding box center [563, 337] width 343 height 24
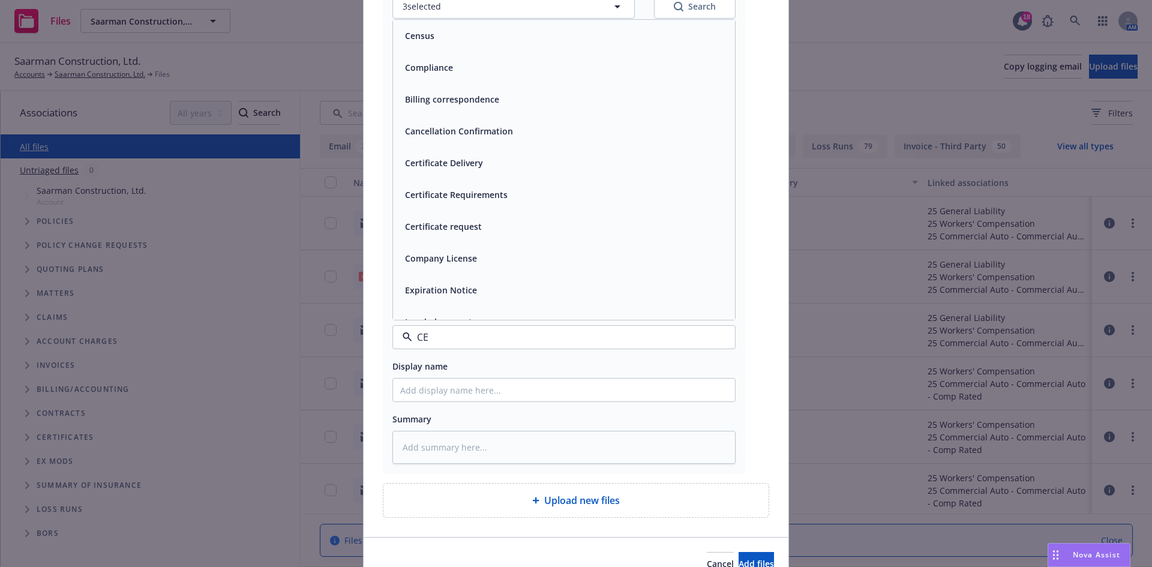
type input "CET"
type textarea "x"
type input "C"
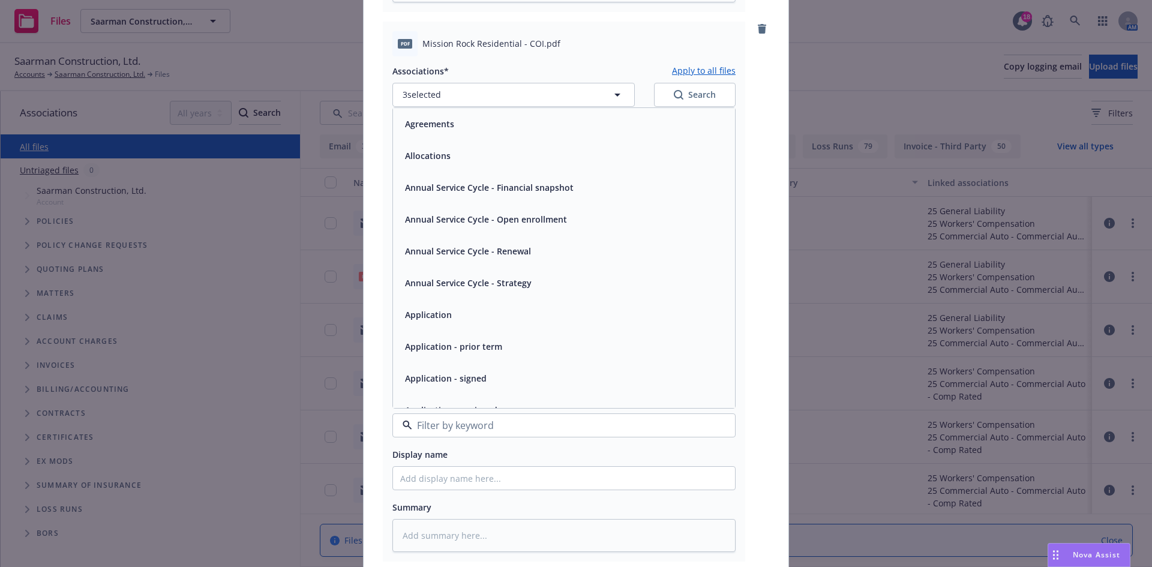
scroll to position [600, 0]
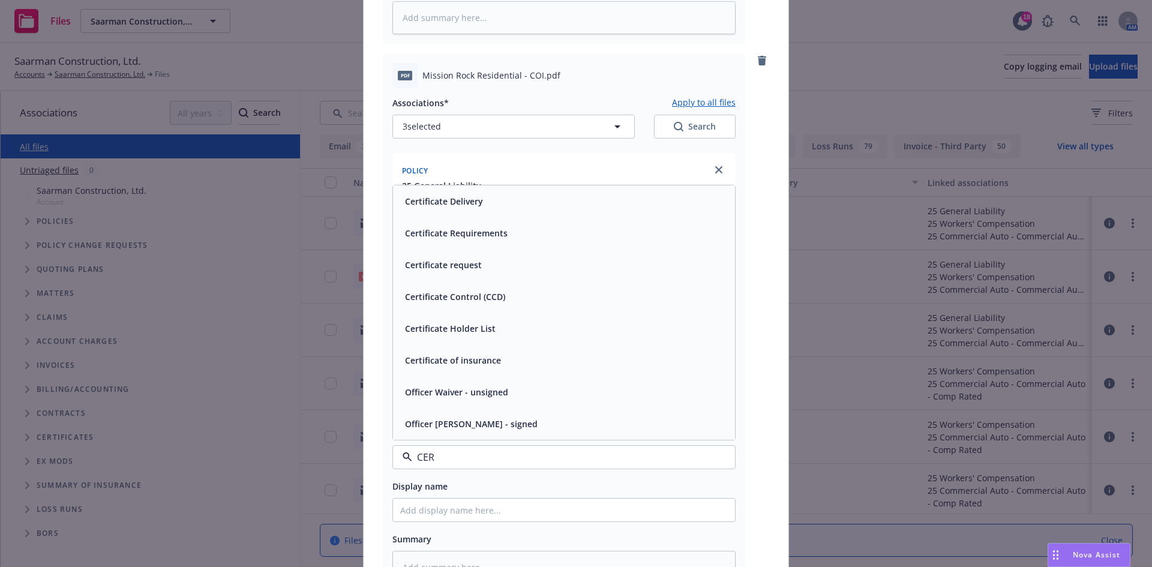
type input "CERT"
click at [491, 433] on div "Certificate of insurance" at bounding box center [564, 424] width 342 height 32
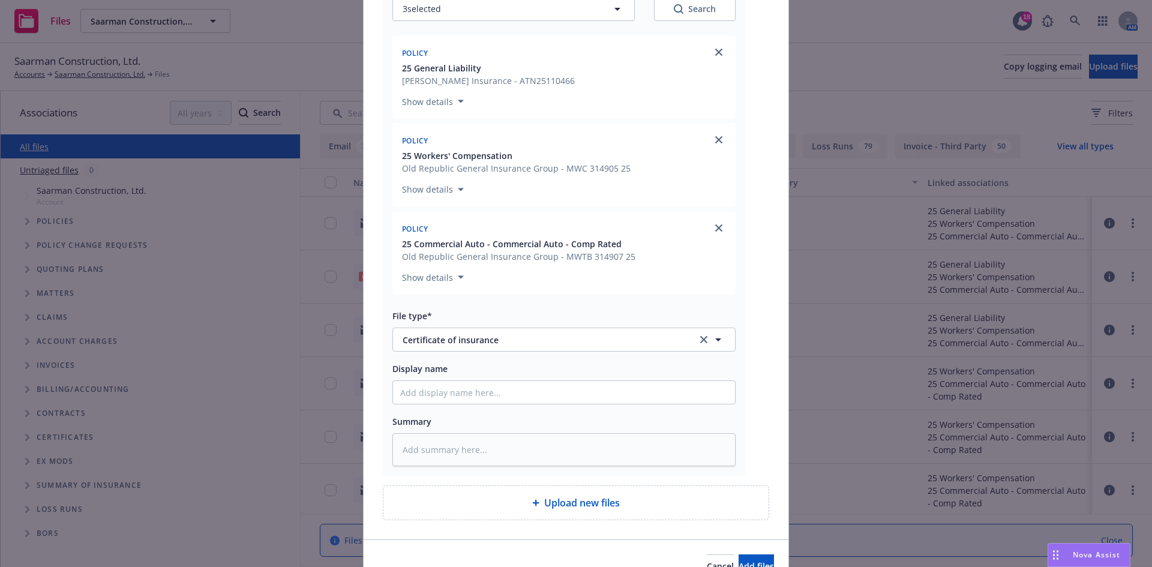
scroll to position [720, 0]
paste input "Mission Rock Residential - COI - RE - RE: Sand Pebble/Spanish Oaks Siding Proje…"
type textarea "x"
type input "Mission Rock Residential - COI - RE - RE: Sand Pebble/Spanish Oaks Siding Proje…"
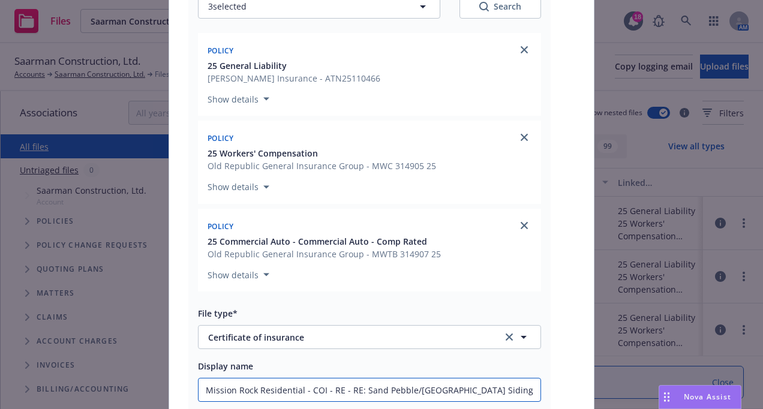
type textarea "x"
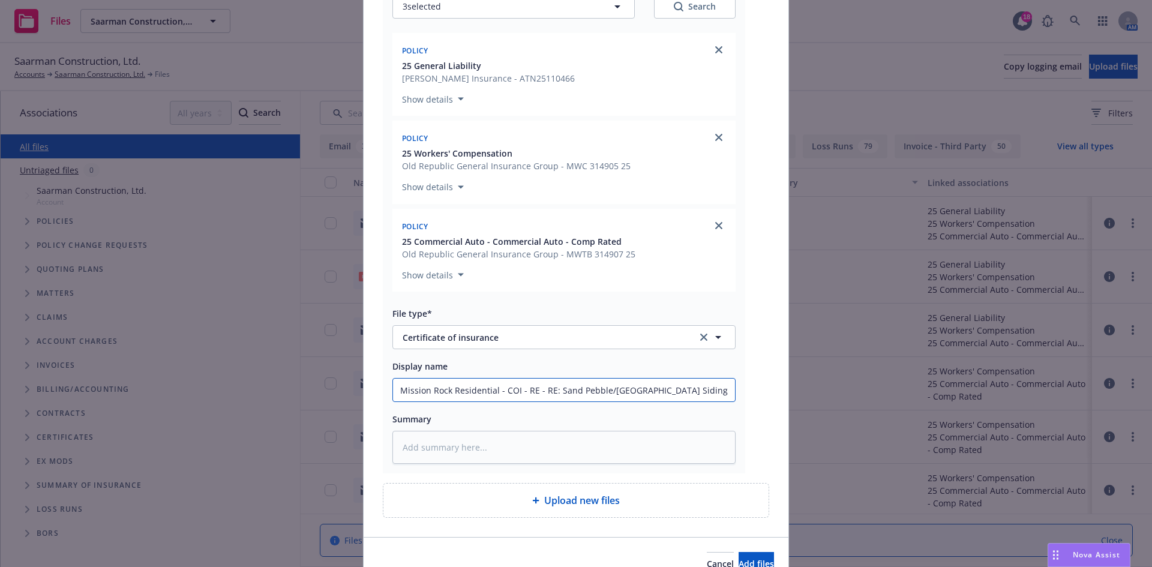
type input "Mission Rock Residential - COI - RE - RE: Sand Pebble/Spanish Oaks Siding Proje…"
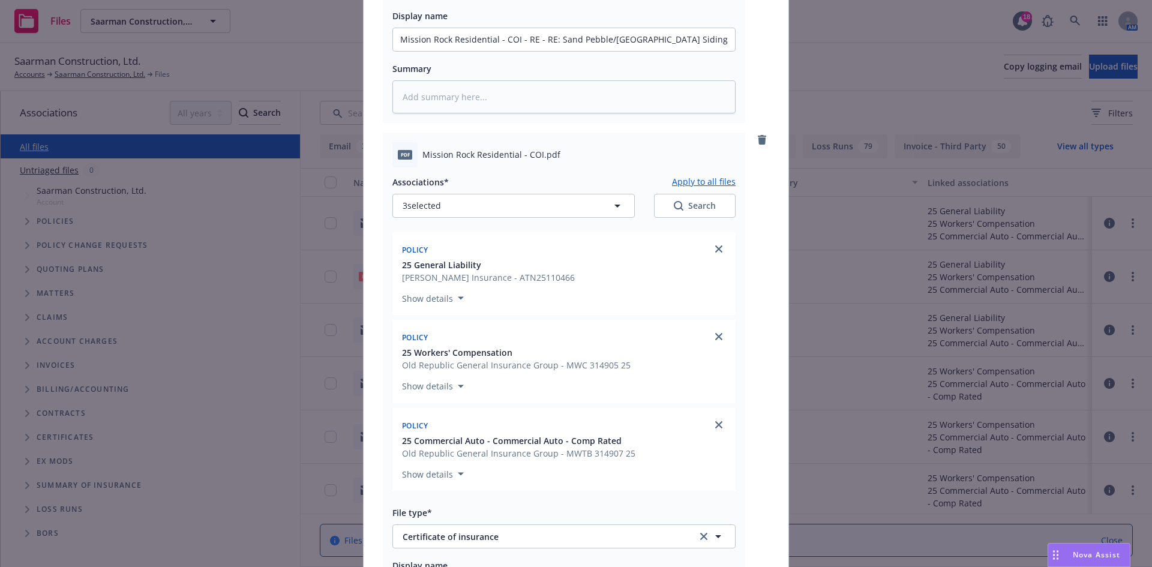
scroll to position [480, 0]
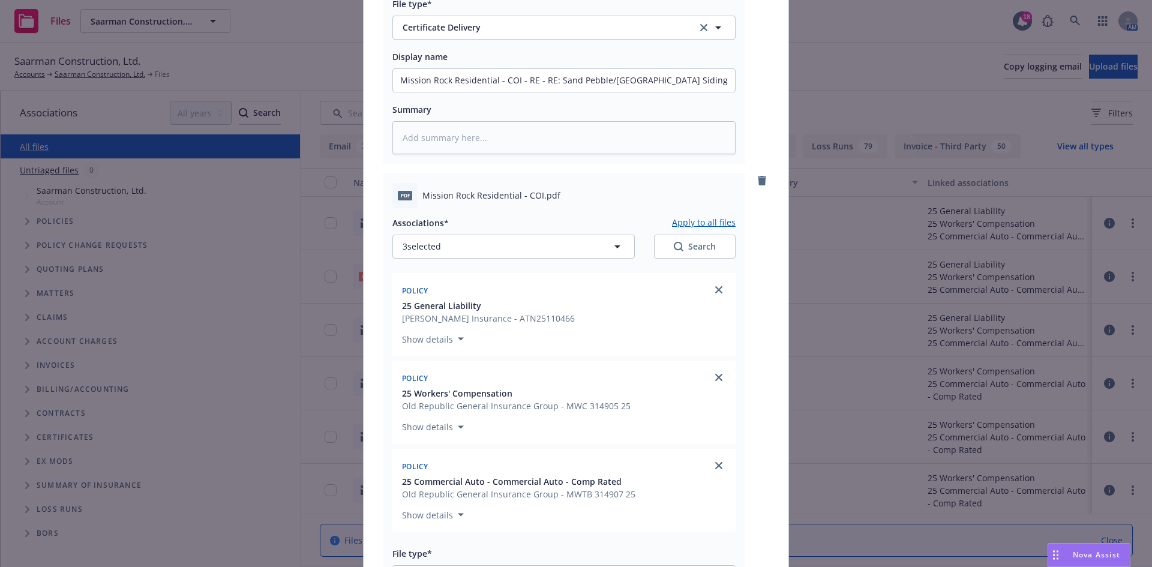
click at [709, 224] on button "Apply to all files" at bounding box center [704, 222] width 64 height 14
type textarea "x"
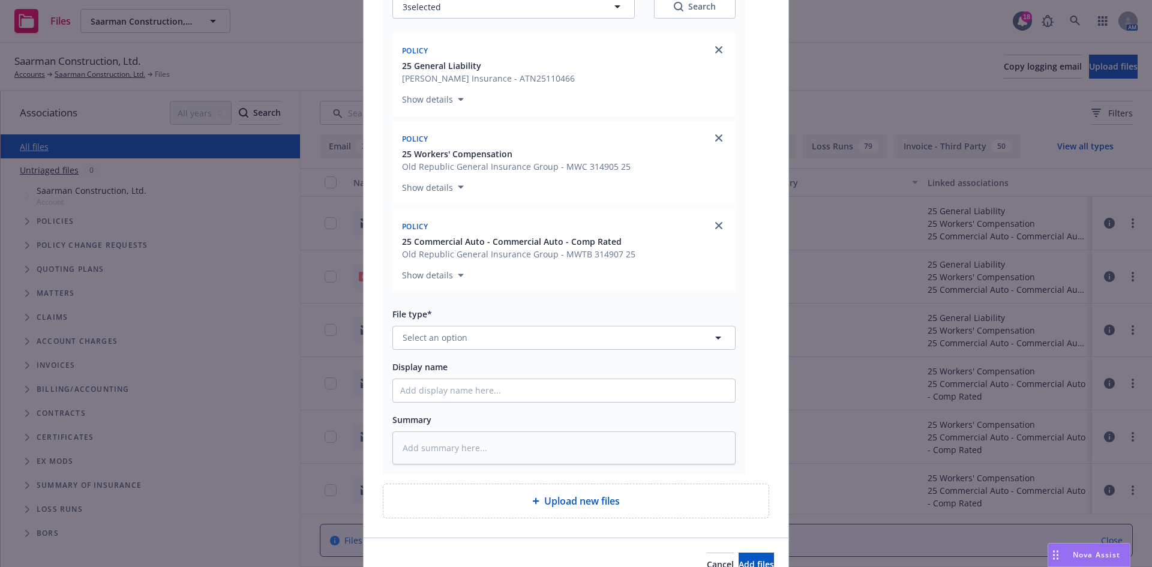
scroll to position [1333, 0]
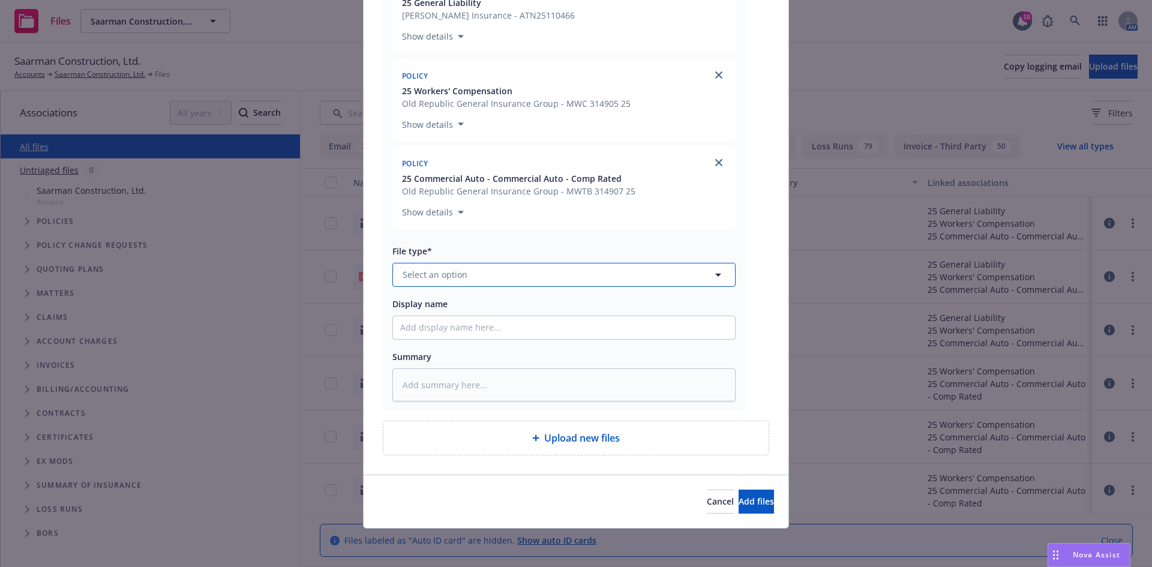
click at [557, 275] on button "Select an option" at bounding box center [563, 275] width 343 height 24
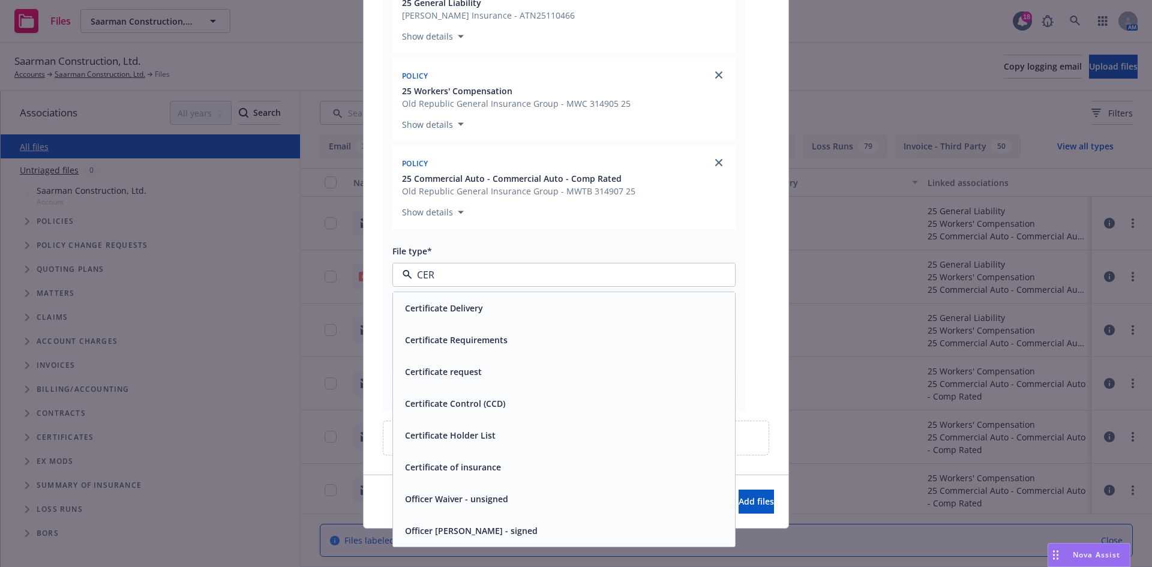
type input "CERT"
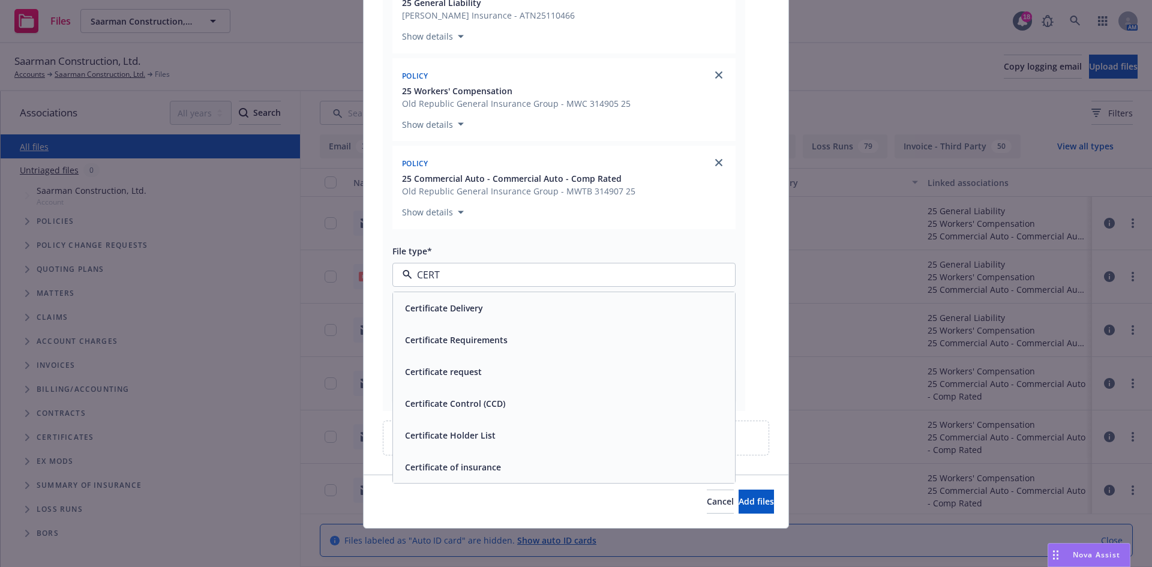
click at [536, 384] on div "Certificate request" at bounding box center [564, 372] width 342 height 32
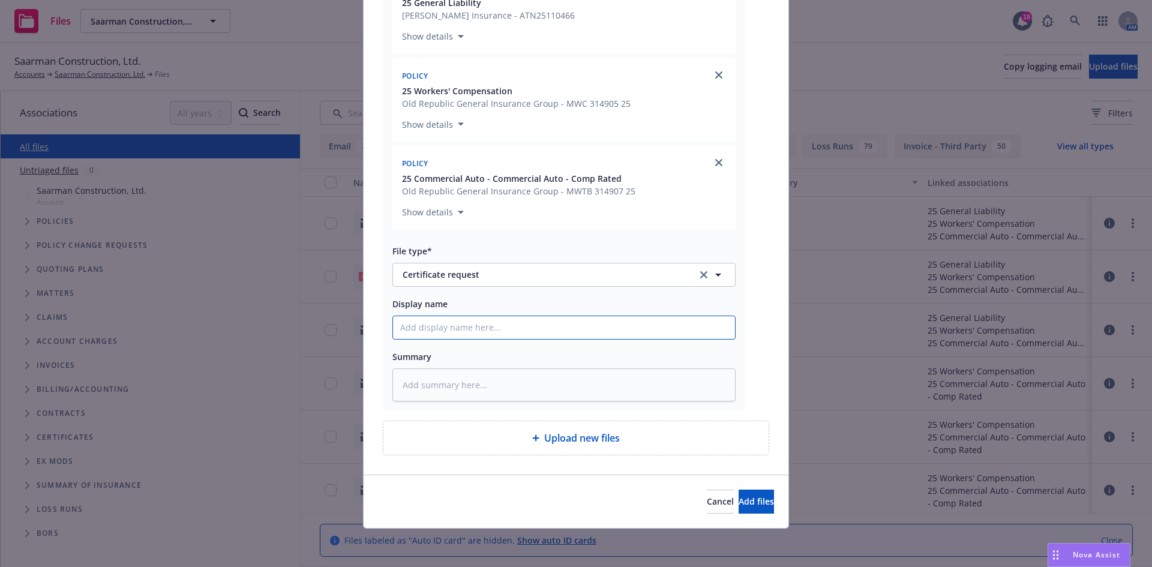
paste input "Mission Rock Residential - COI - RE - RE: Sand Pebble/Spanish Oaks Siding Proje…"
type textarea "x"
type input "Mission Rock Residential - COI - RE - RE: Sand Pebble/Spanish Oaks Siding Proje…"
type textarea "x"
